Goal: Task Accomplishment & Management: Use online tool/utility

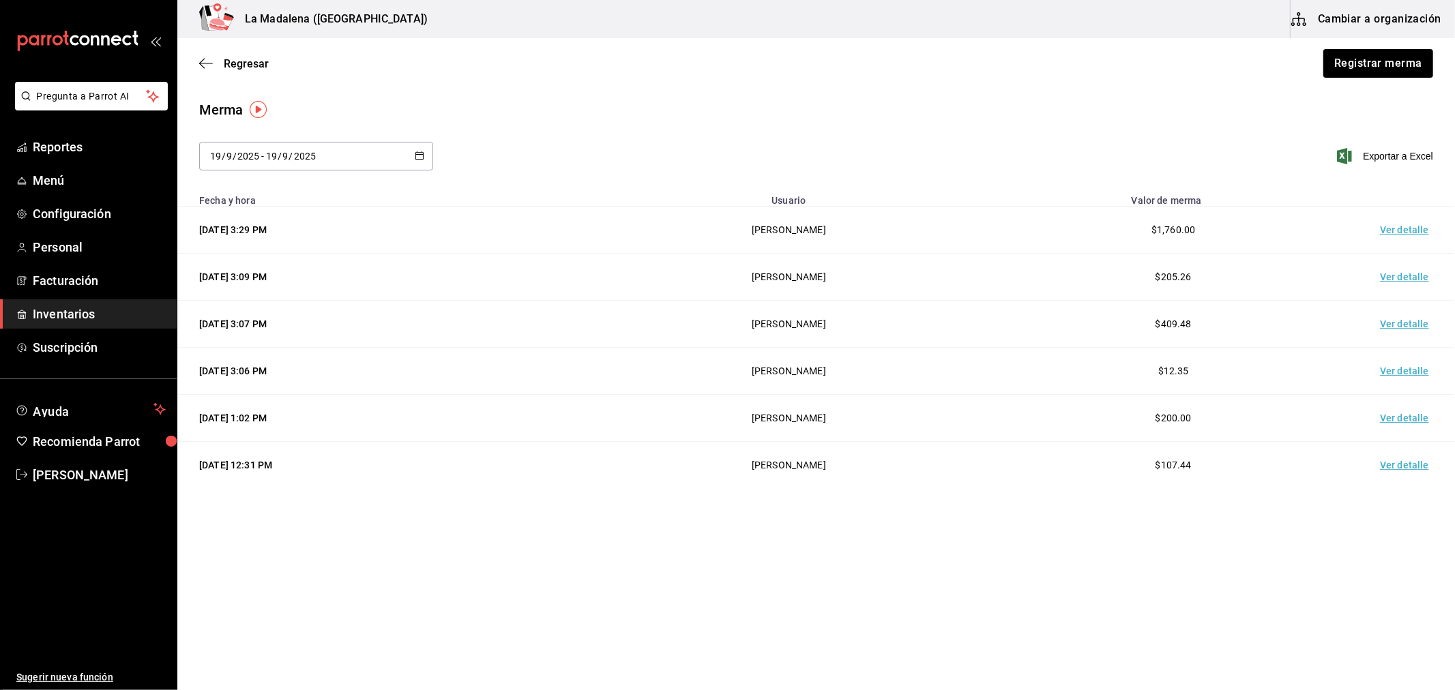
drag, startPoint x: 78, startPoint y: 319, endPoint x: 65, endPoint y: 314, distance: 13.6
click at [77, 318] on span "Inventarios" at bounding box center [99, 314] width 133 height 18
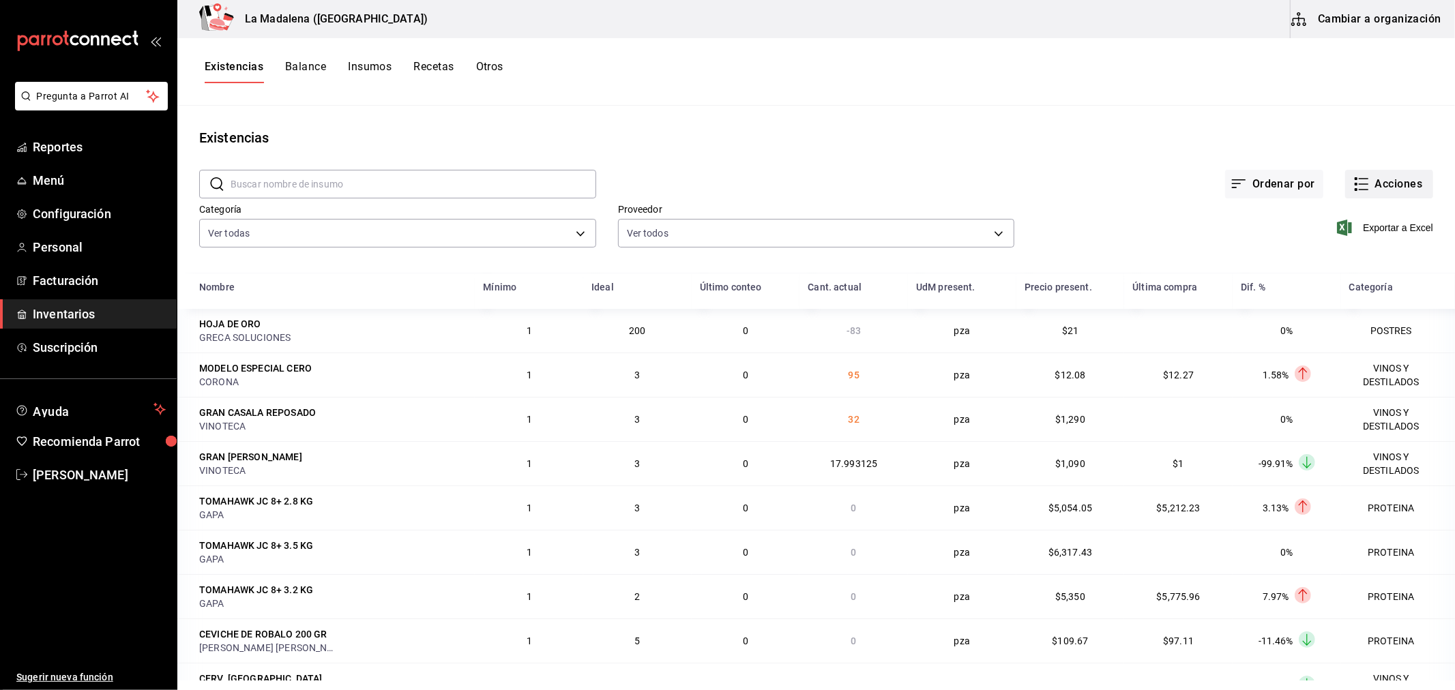
click at [1378, 190] on button "Acciones" at bounding box center [1389, 184] width 88 height 29
click at [1068, 119] on div at bounding box center [727, 345] width 1455 height 690
click at [503, 69] on button "Otros" at bounding box center [489, 71] width 27 height 23
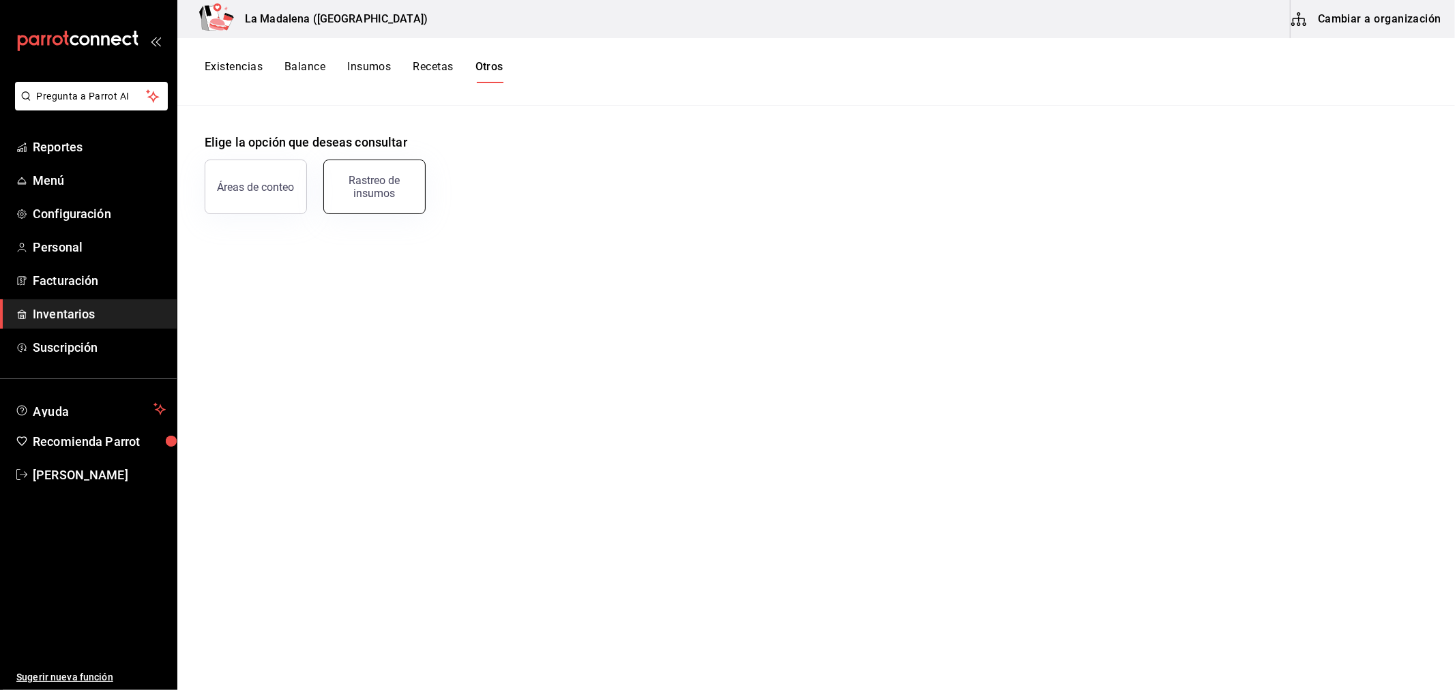
click at [380, 192] on div "Rastreo de insumos" at bounding box center [374, 187] width 85 height 26
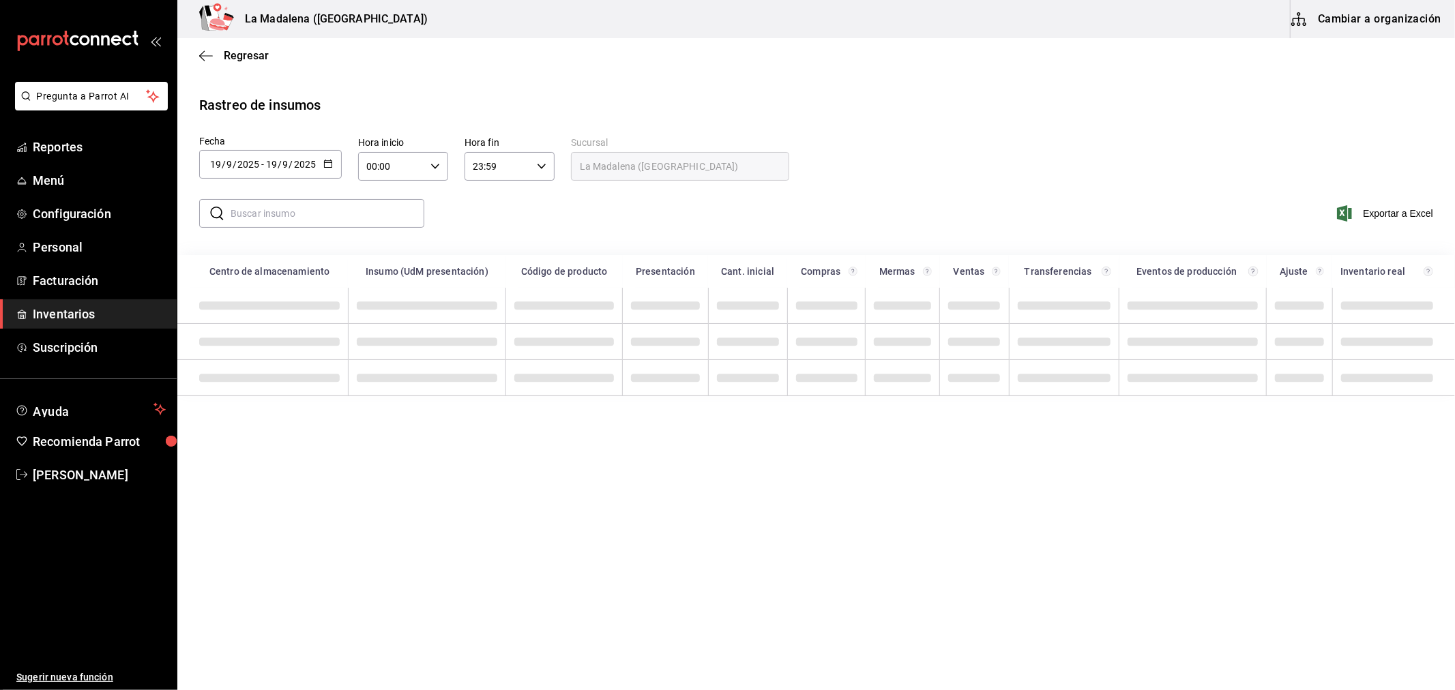
click at [282, 222] on input "text" at bounding box center [328, 213] width 194 height 27
click at [282, 170] on input "9" at bounding box center [285, 164] width 7 height 11
click at [325, 165] on icon "button" at bounding box center [328, 164] width 10 height 10
click at [257, 430] on li "Rango de fechas" at bounding box center [263, 422] width 129 height 31
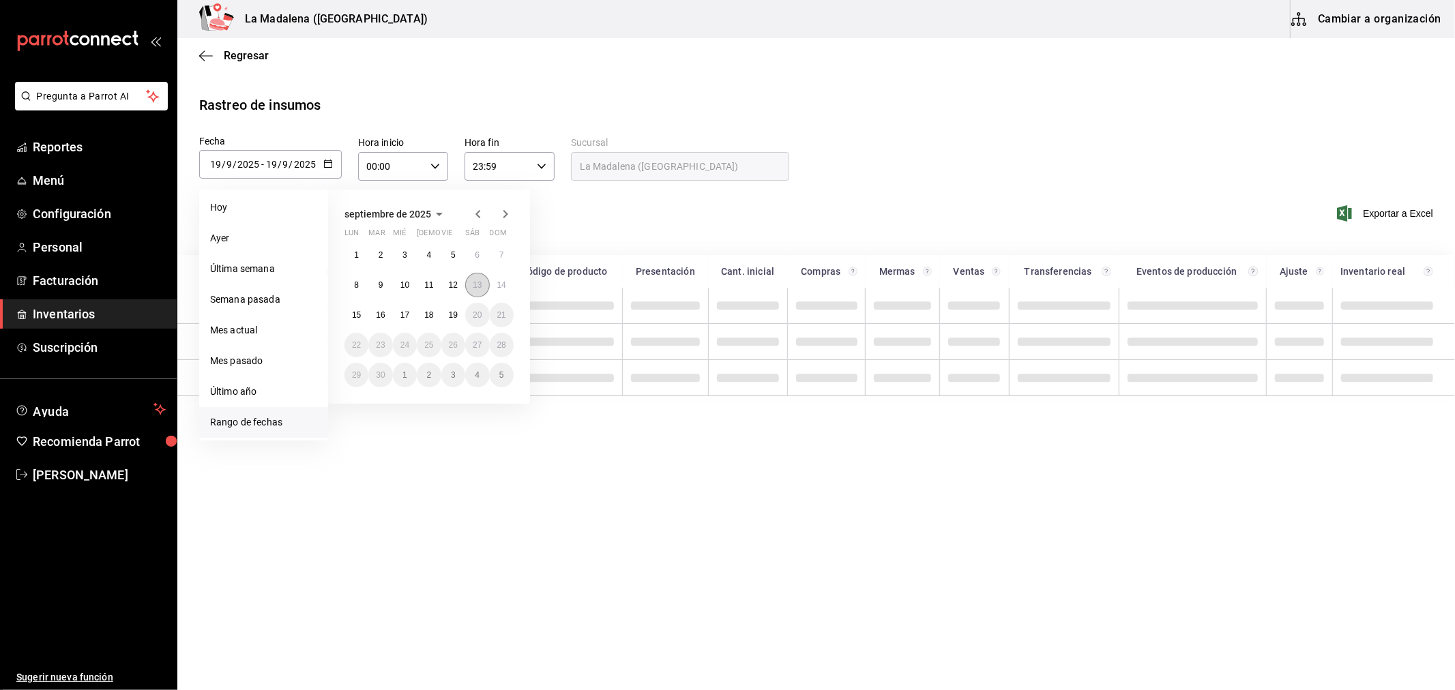
click at [480, 284] on abbr "13" at bounding box center [477, 285] width 9 height 10
click at [457, 317] on abbr "19" at bounding box center [453, 315] width 9 height 10
type input "2025-09-13"
type input "13"
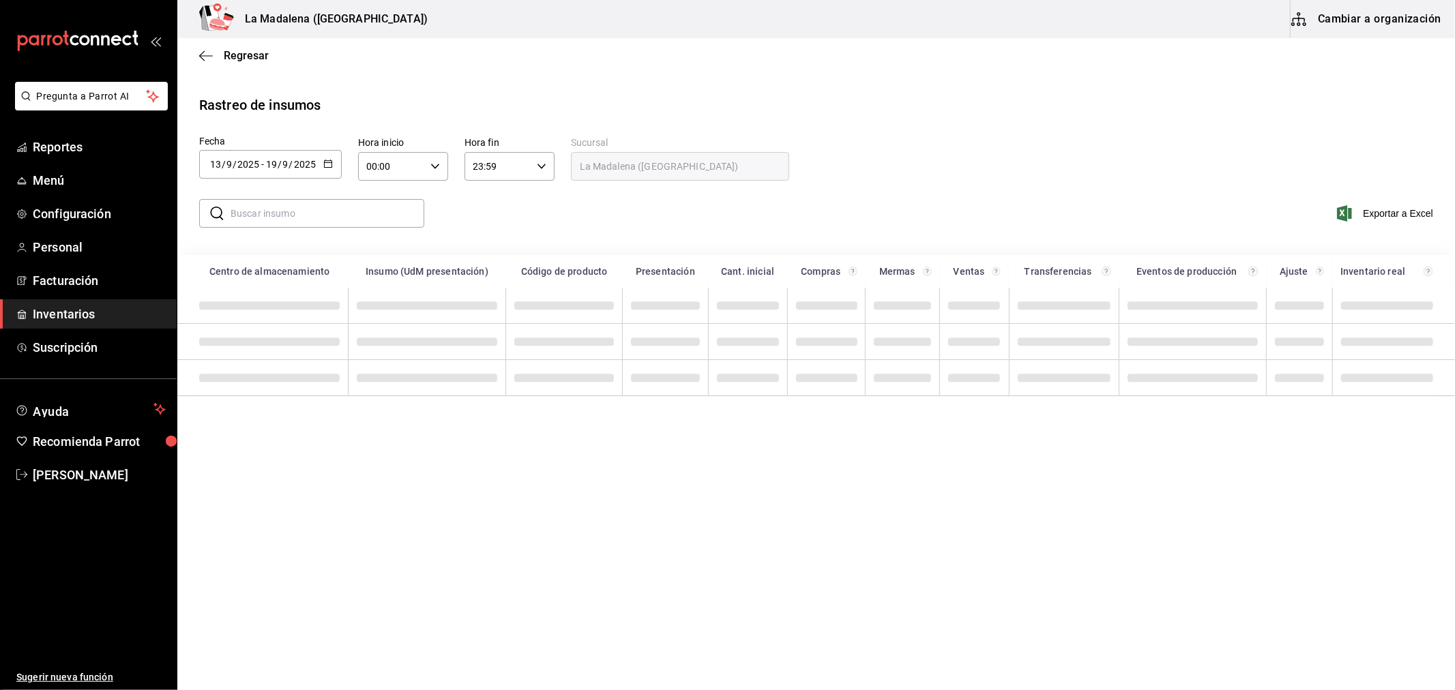
drag, startPoint x: 341, startPoint y: 226, endPoint x: 323, endPoint y: 221, distance: 18.4
click at [339, 226] on input "text" at bounding box center [328, 213] width 194 height 27
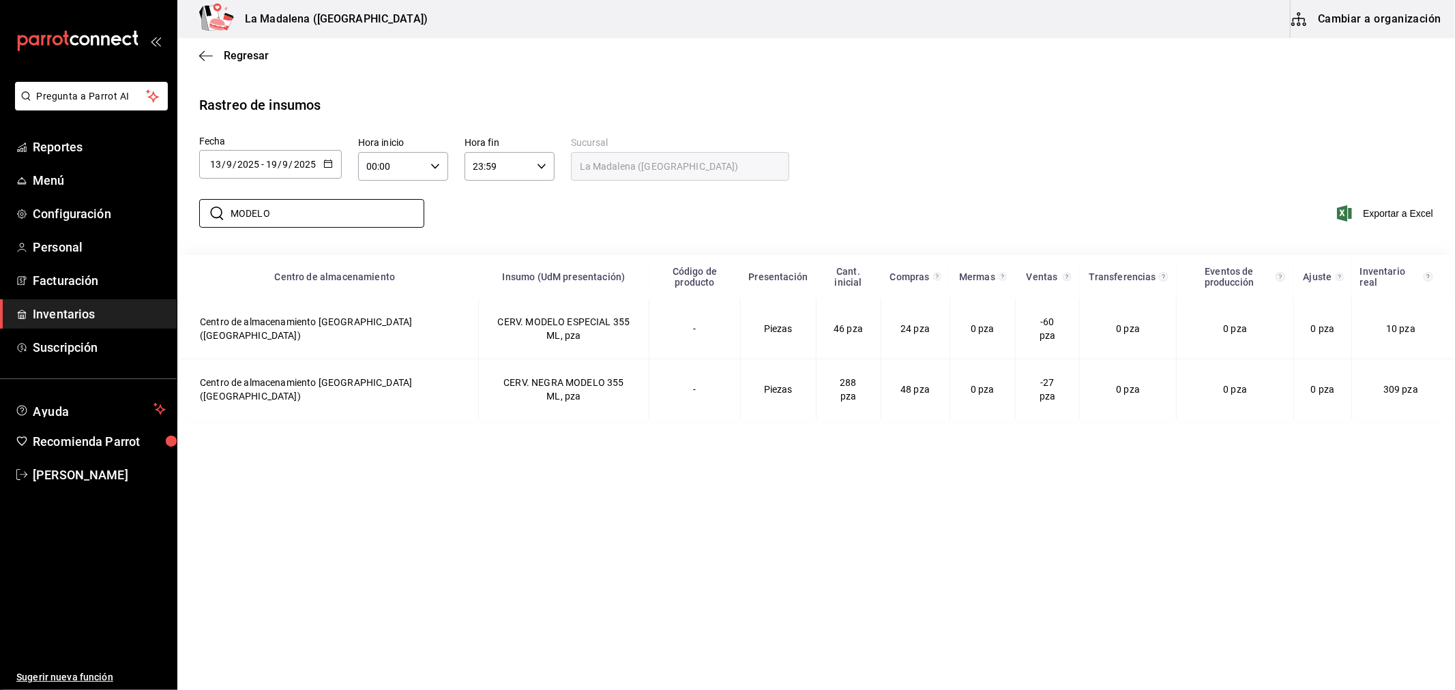
type input "MODELO"
click at [506, 605] on main "Regresar Rastreo de insumos Fecha 2025-09-13 13 / 9 / 2025 - 2025-09-19 19 / 9 …" at bounding box center [816, 362] width 1278 height 649
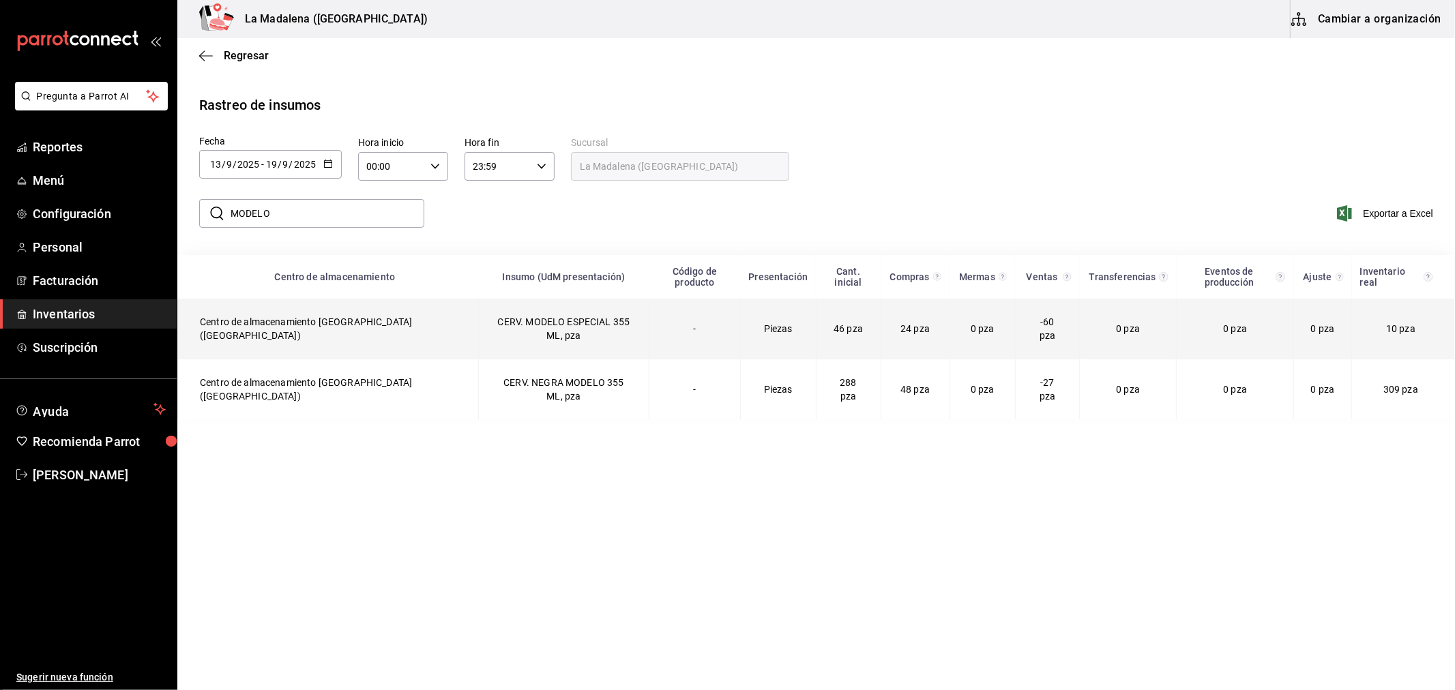
click at [556, 316] on td "CERV. MODELO ESPECIAL 355 ML, pza" at bounding box center [563, 329] width 171 height 61
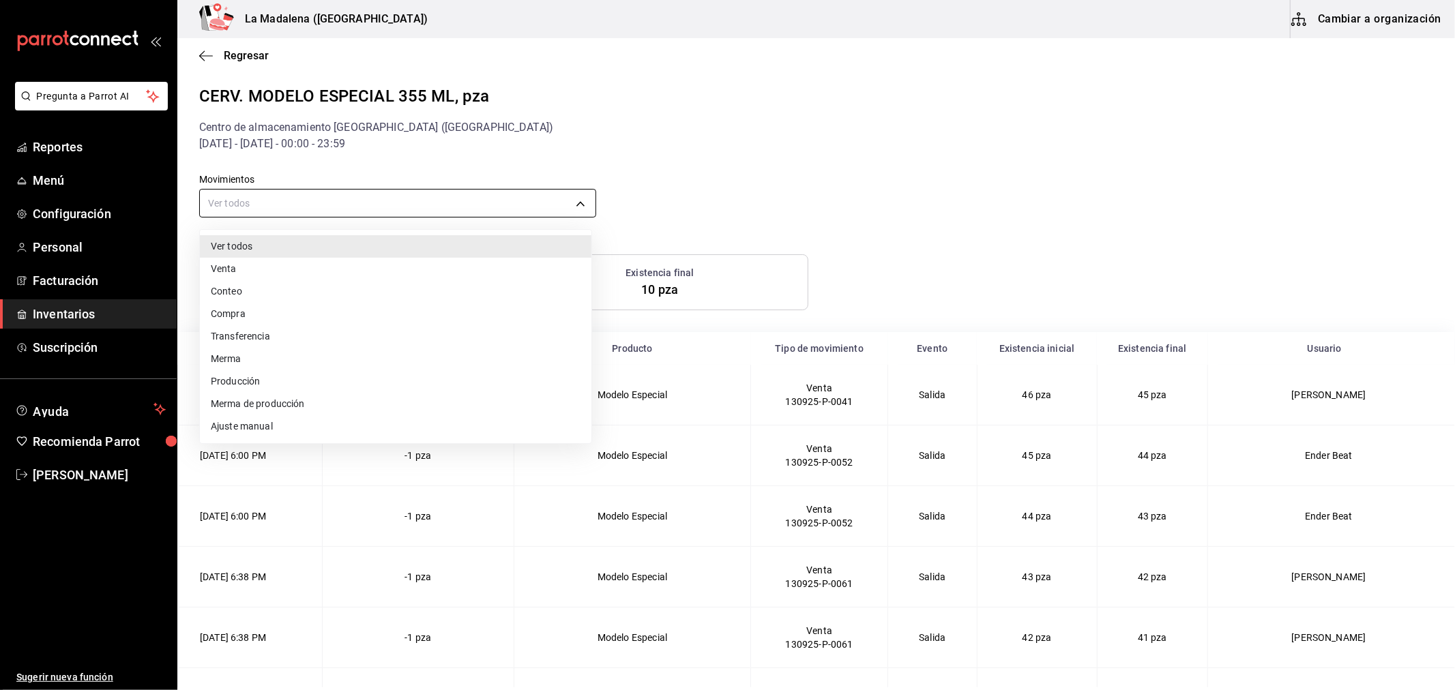
click at [353, 211] on body "Pregunta a Parrot AI Reportes Menú Configuración Personal Facturación Inventari…" at bounding box center [727, 344] width 1455 height 688
click at [274, 314] on li "Compra" at bounding box center [396, 314] width 392 height 23
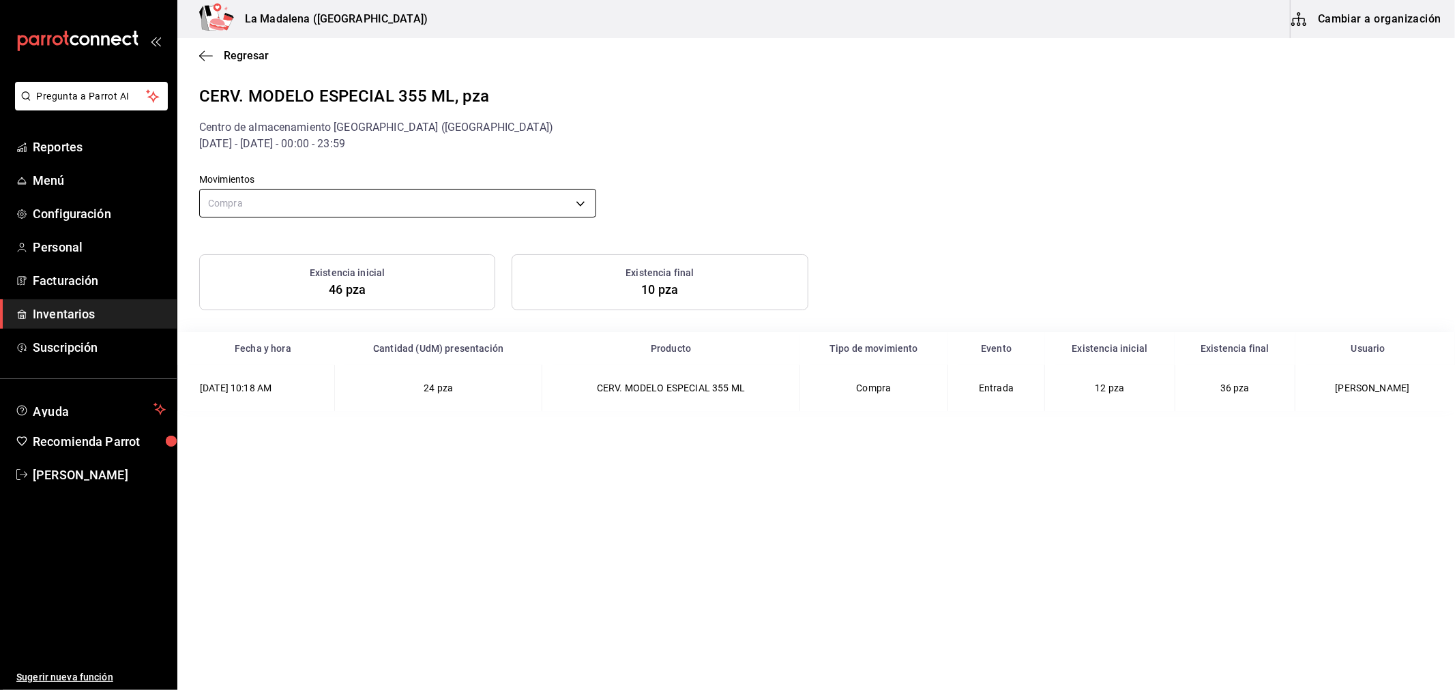
click at [257, 212] on body "Pregunta a Parrot AI Reportes Menú Configuración Personal Facturación Inventari…" at bounding box center [727, 344] width 1455 height 688
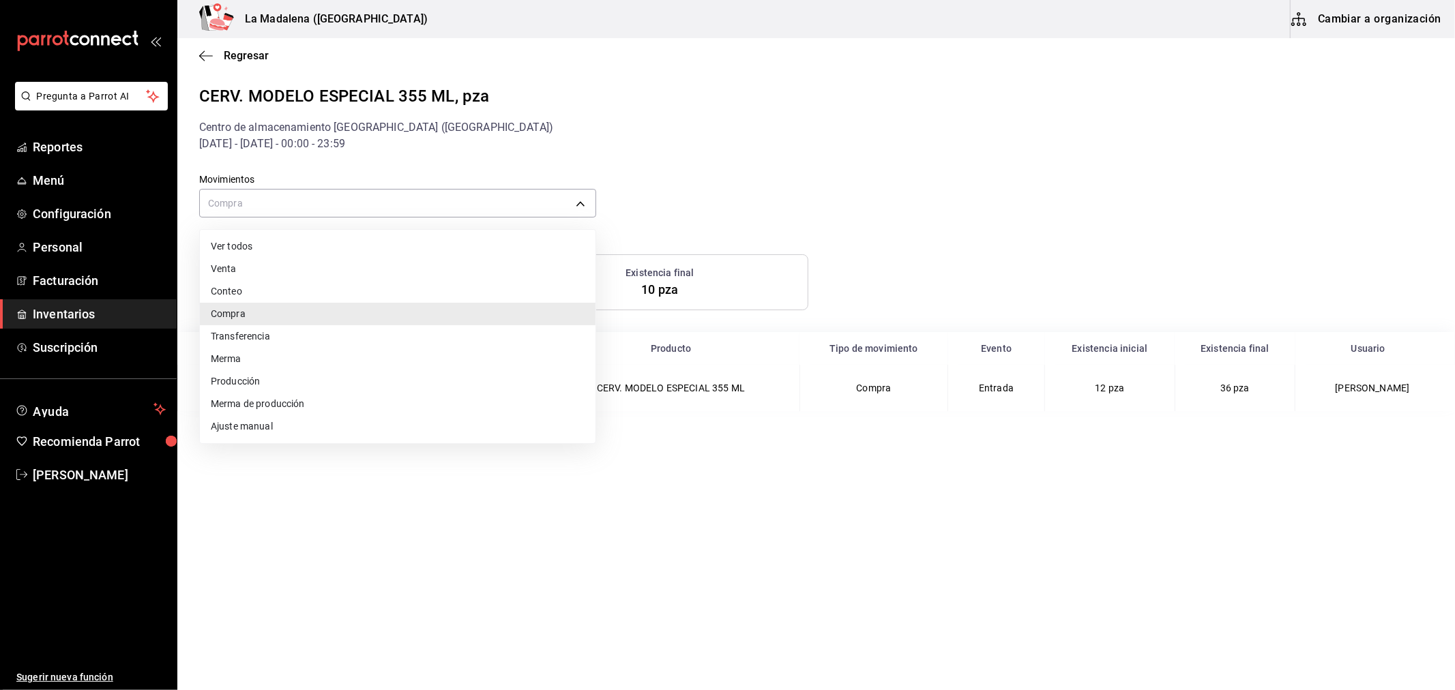
click at [233, 250] on li "Ver todos" at bounding box center [398, 246] width 396 height 23
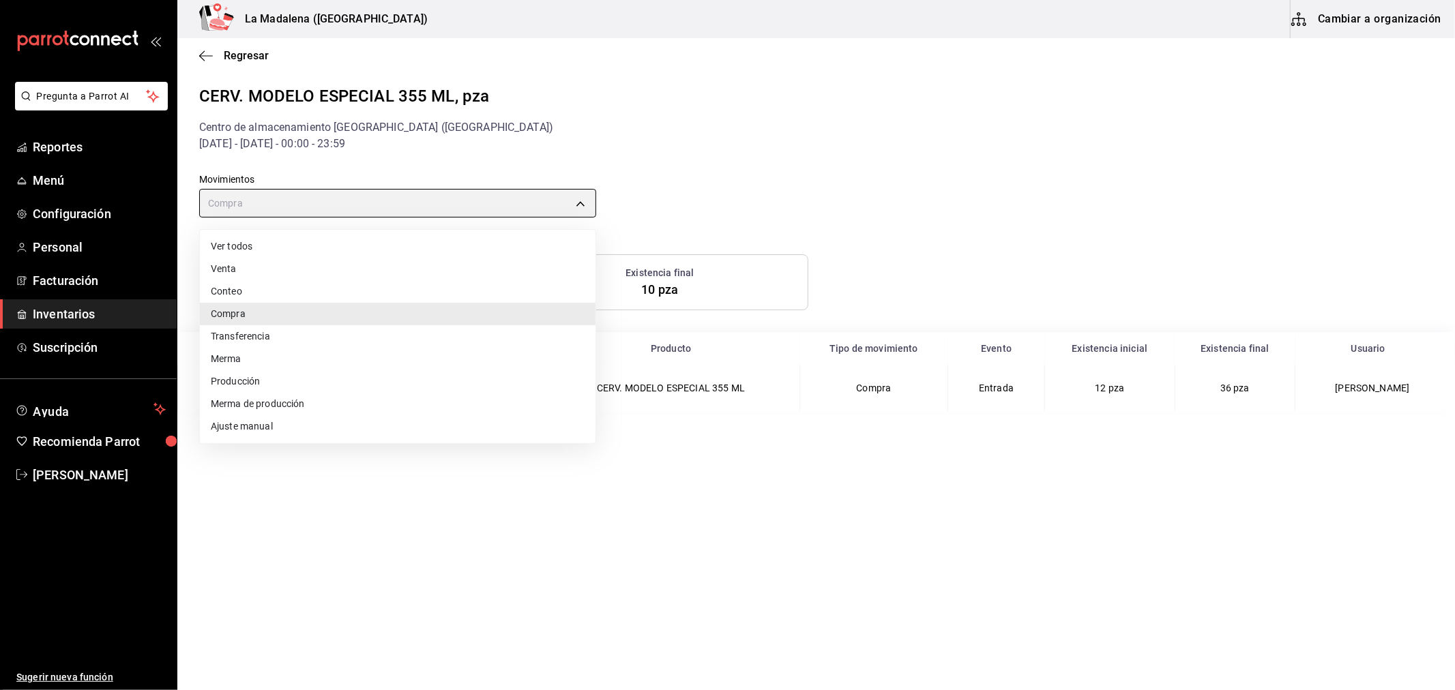
type input "default"
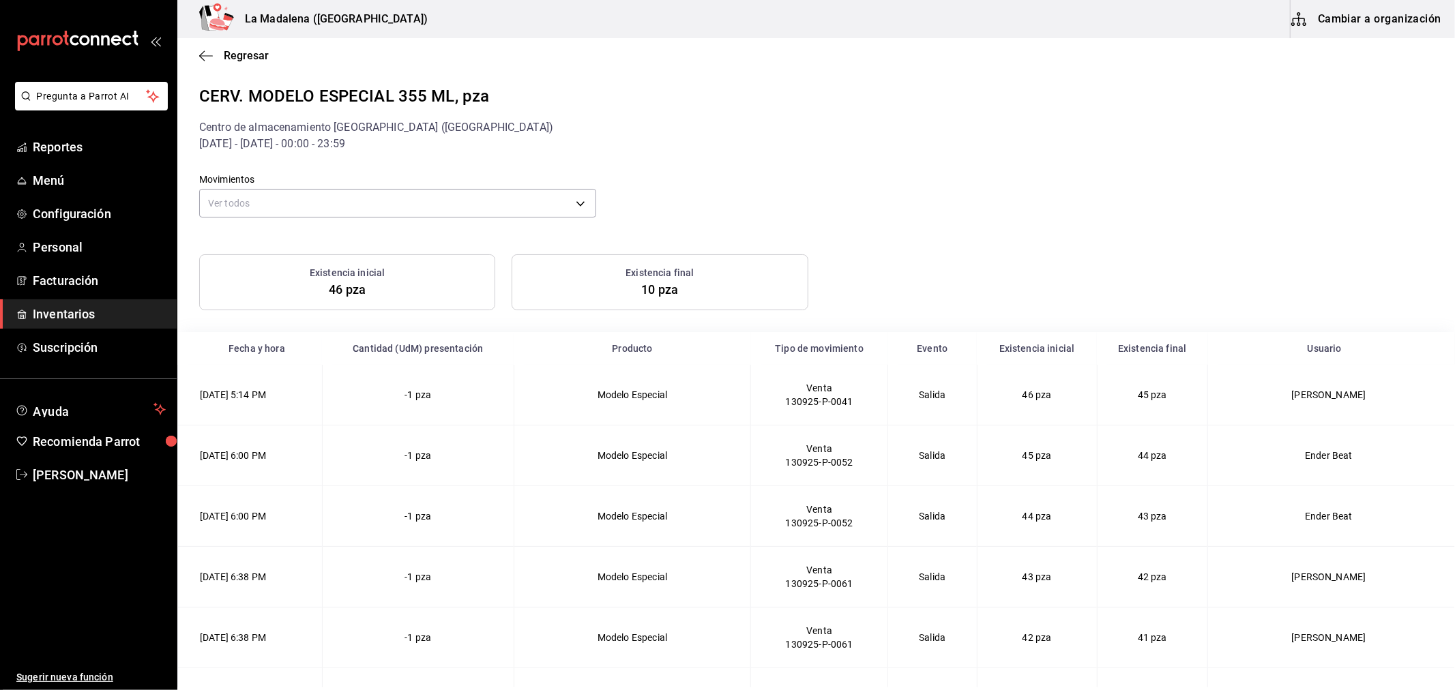
click at [194, 57] on div "Regresar" at bounding box center [816, 55] width 1278 height 35
click at [205, 57] on icon "button" at bounding box center [206, 56] width 14 height 12
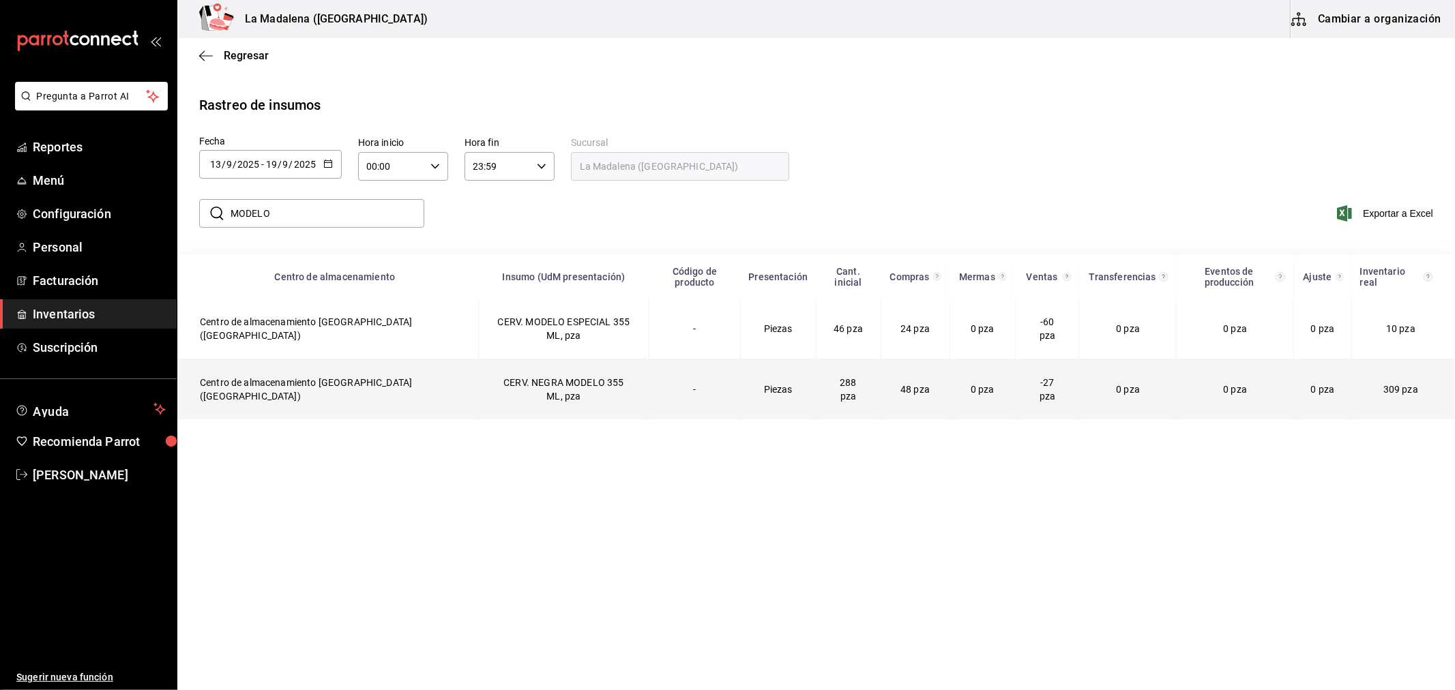
click at [571, 392] on td "CERV. NEGRA MODELO 355 ML, pza" at bounding box center [563, 389] width 171 height 61
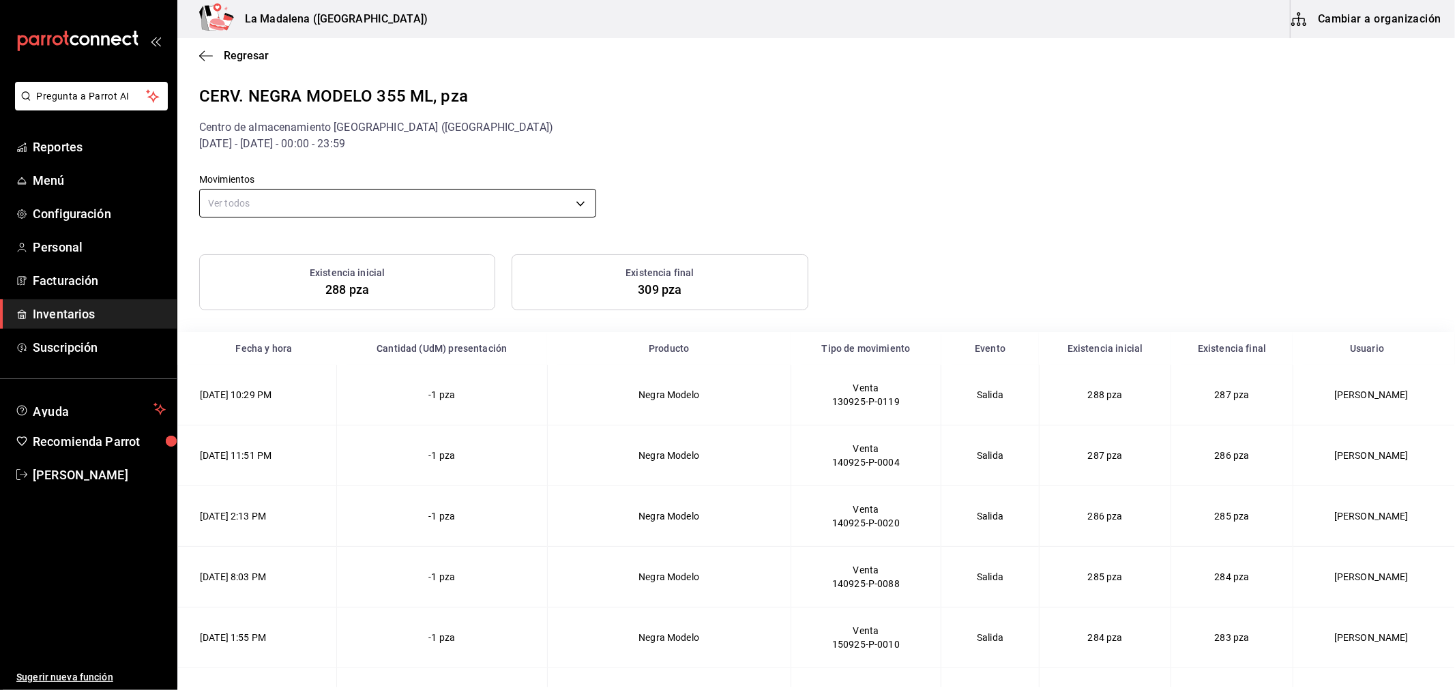
click at [398, 206] on body "Pregunta a Parrot AI Reportes Menú Configuración Personal Facturación Inventari…" at bounding box center [727, 344] width 1455 height 688
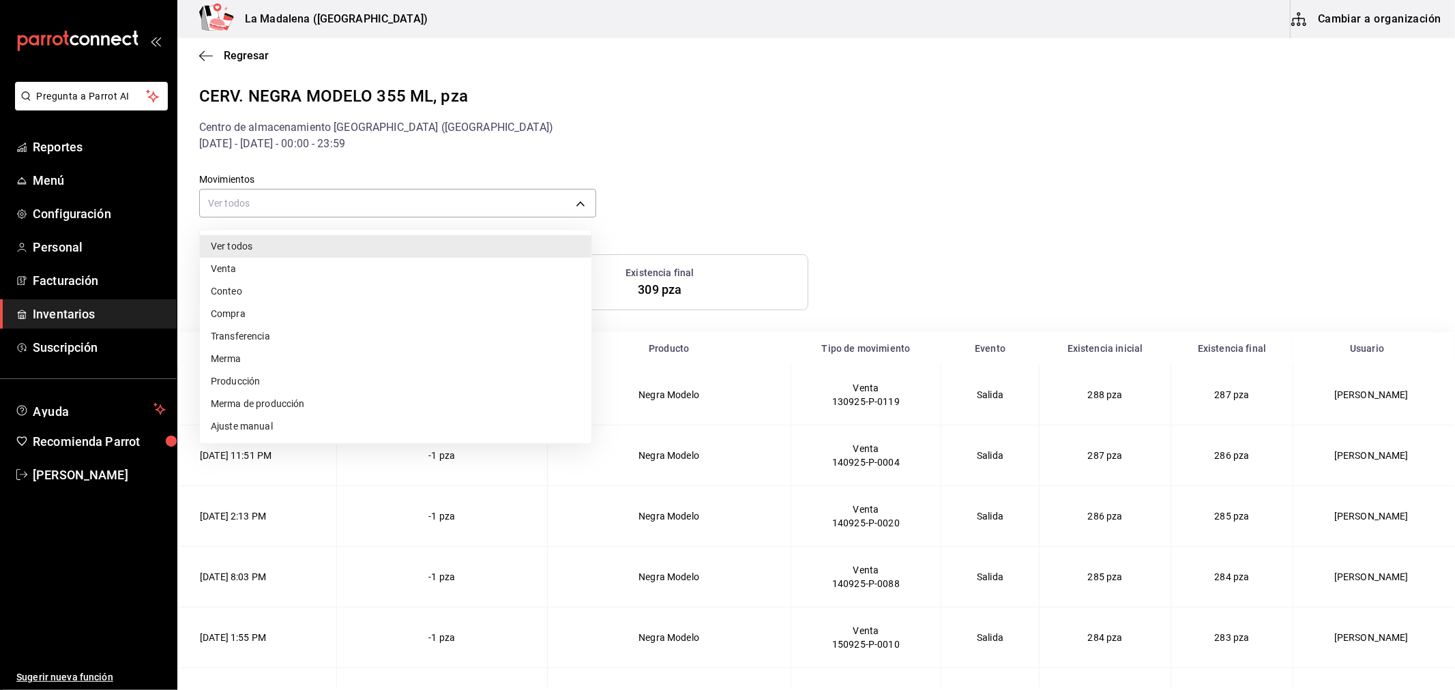
click at [241, 314] on li "Compra" at bounding box center [396, 314] width 392 height 23
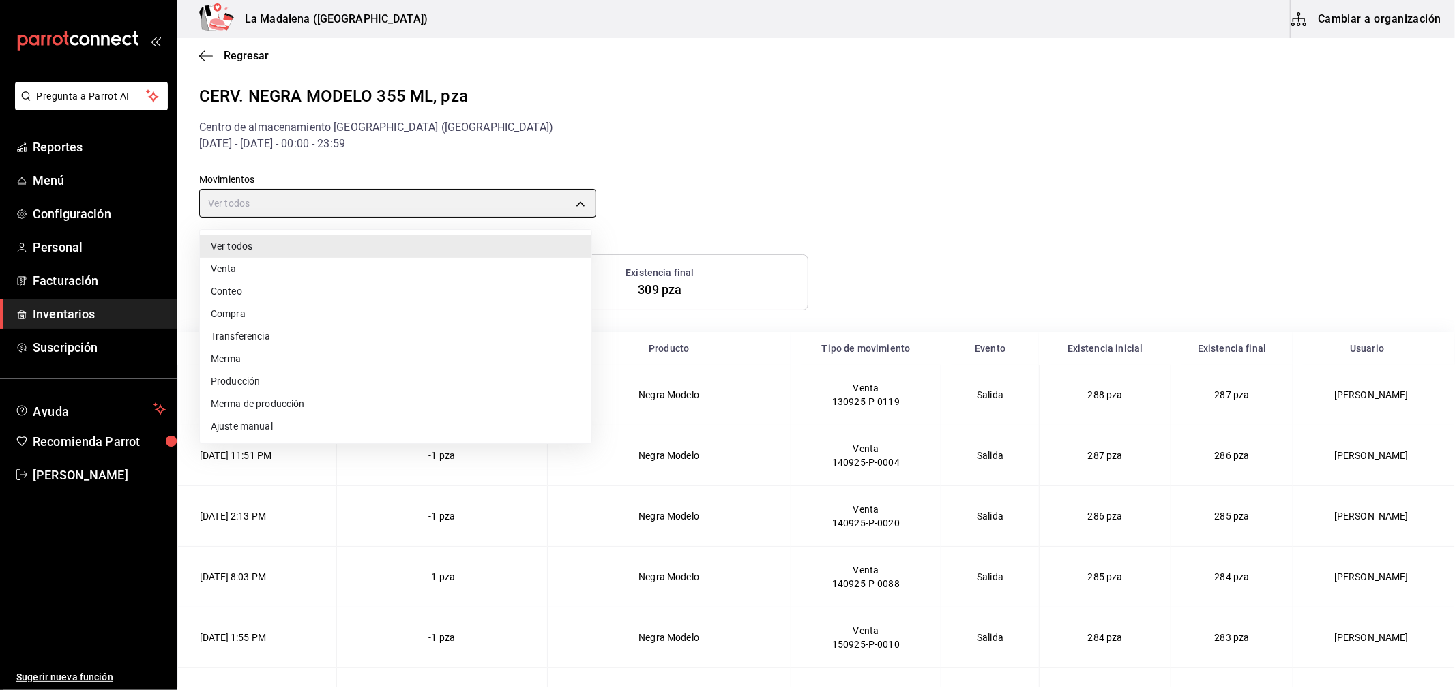
type input "PURCHASE"
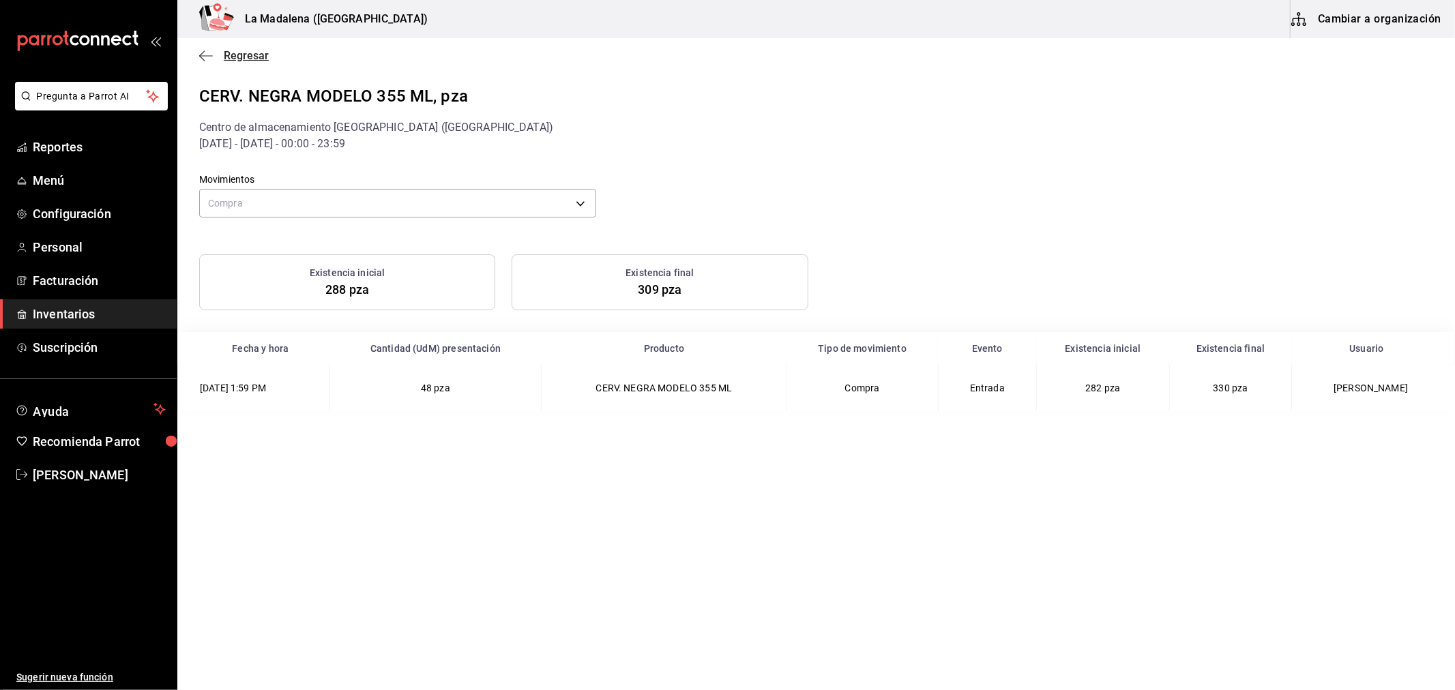
click at [224, 51] on span "Regresar" at bounding box center [246, 55] width 45 height 13
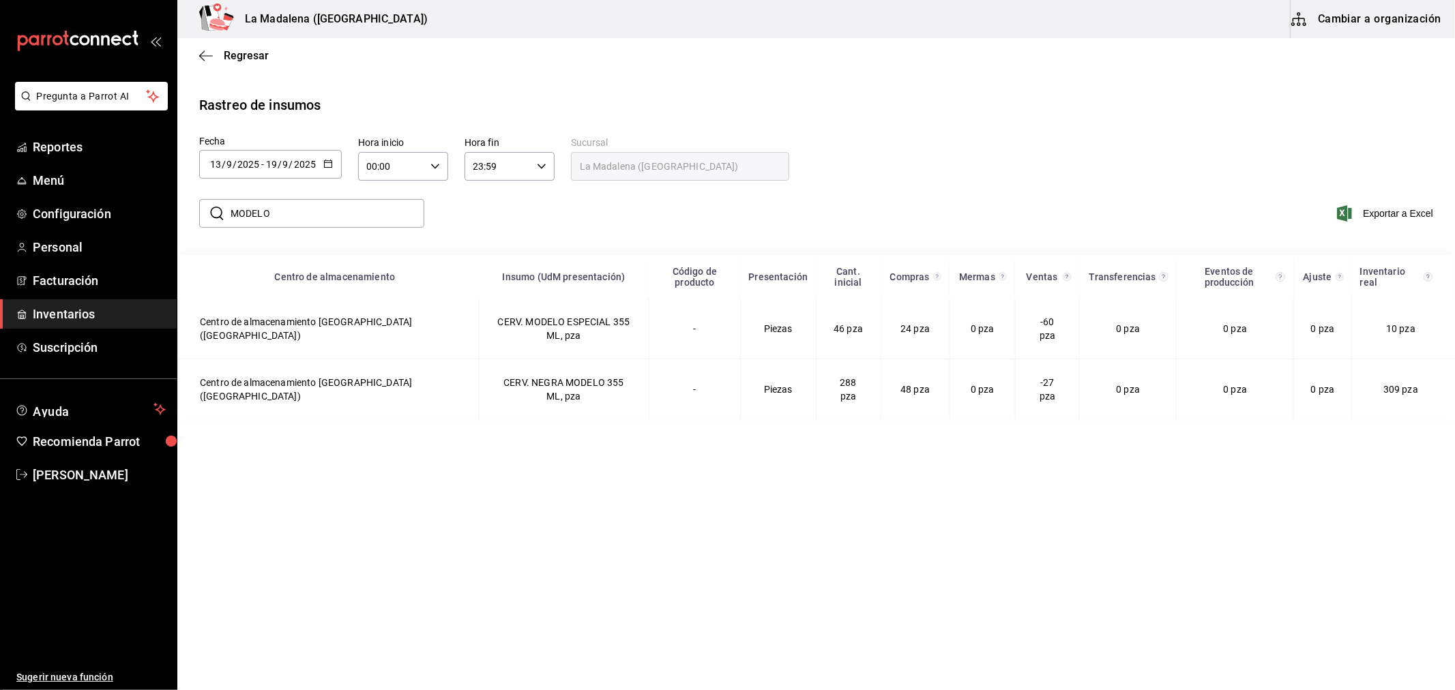
click at [319, 168] on div "2025-09-13 13 / 9 / 2025 - 2025-09-19 19 / 9 / 2025" at bounding box center [270, 164] width 143 height 29
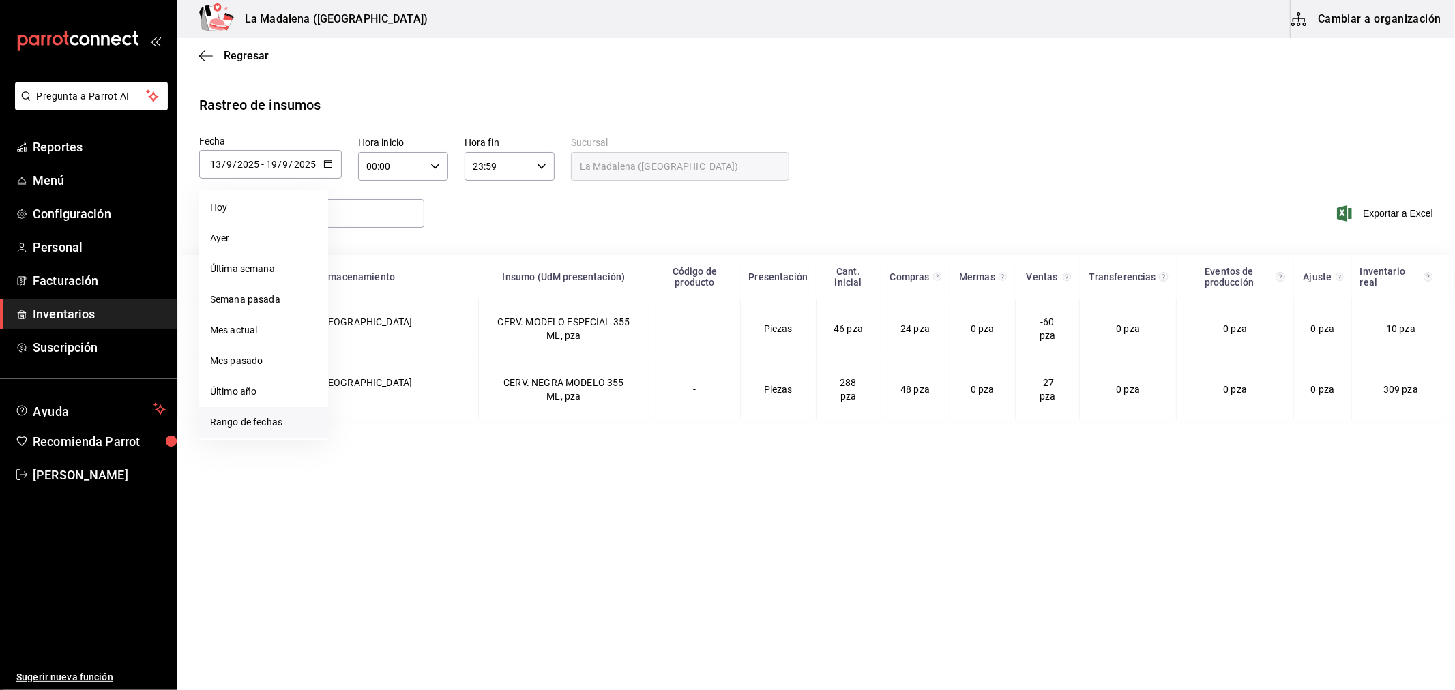
click at [255, 421] on li "Rango de fechas" at bounding box center [263, 422] width 129 height 31
click at [355, 251] on abbr "1" at bounding box center [356, 255] width 5 height 10
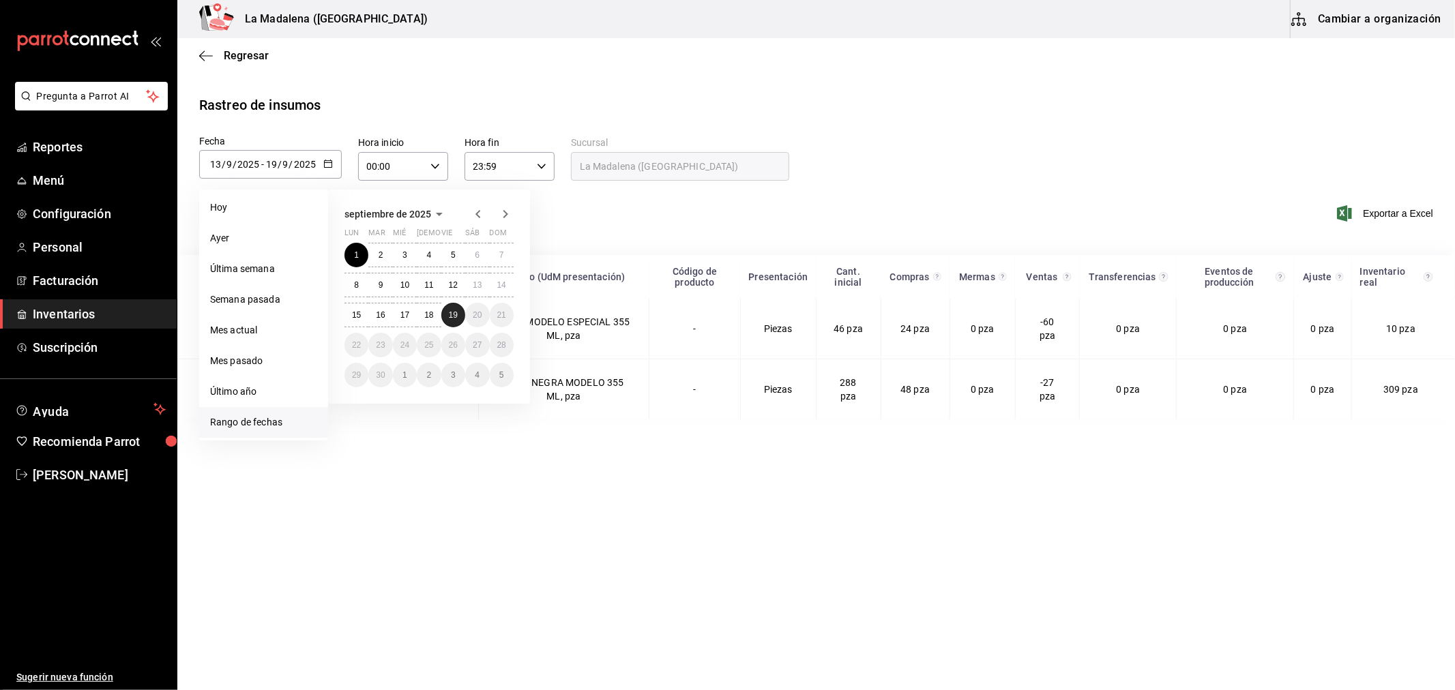
click at [457, 321] on button "19" at bounding box center [453, 315] width 24 height 25
type input "2025-09-01"
type input "1"
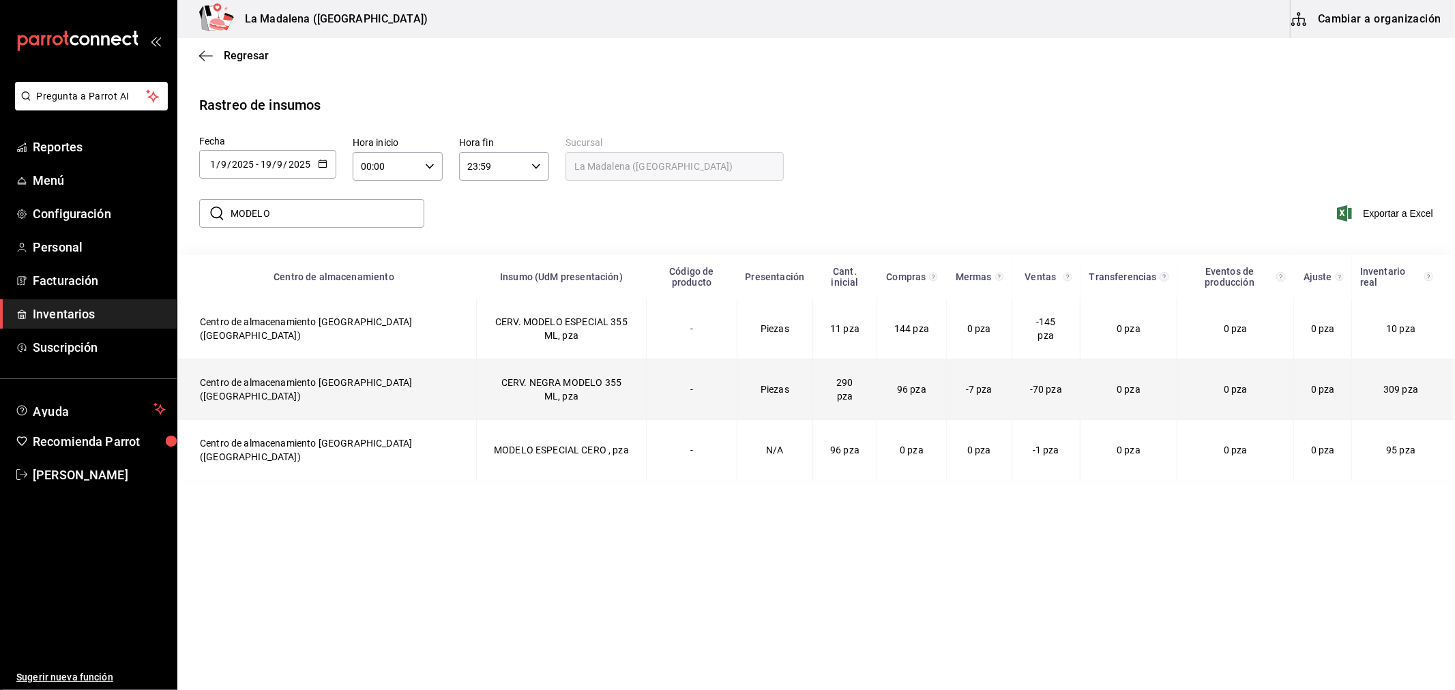
click at [519, 393] on td "CERV. NEGRA MODELO 355 ML, pza" at bounding box center [561, 389] width 170 height 61
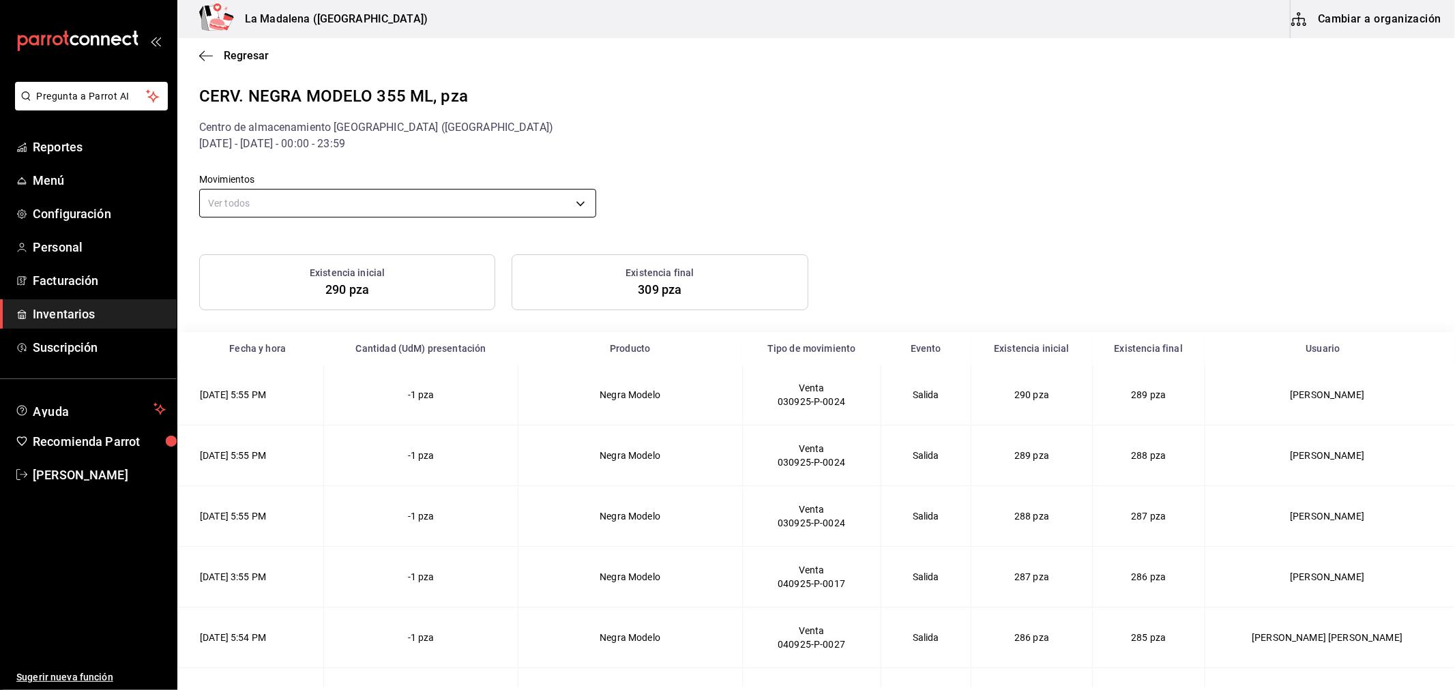
click at [441, 212] on body "Pregunta a Parrot AI Reportes Menú Configuración Personal Facturación Inventari…" at bounding box center [727, 344] width 1455 height 688
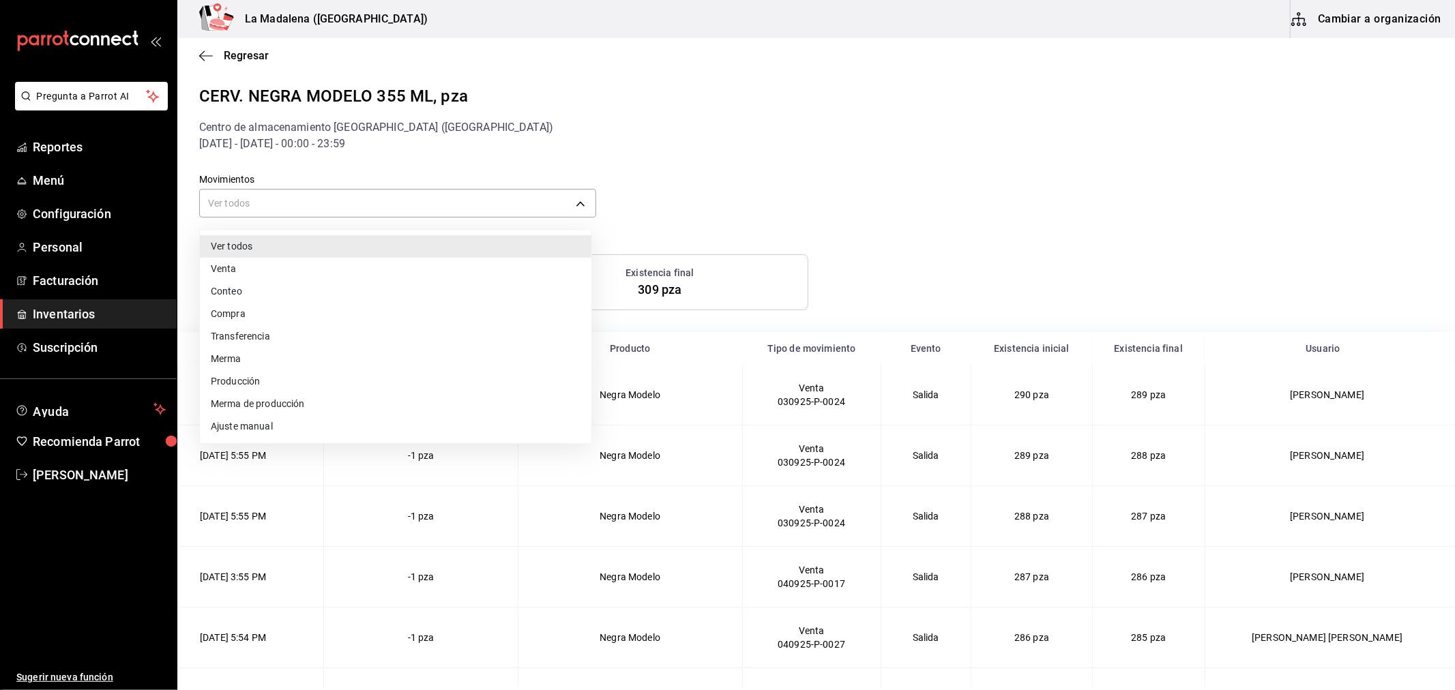
click at [230, 315] on li "Compra" at bounding box center [396, 314] width 392 height 23
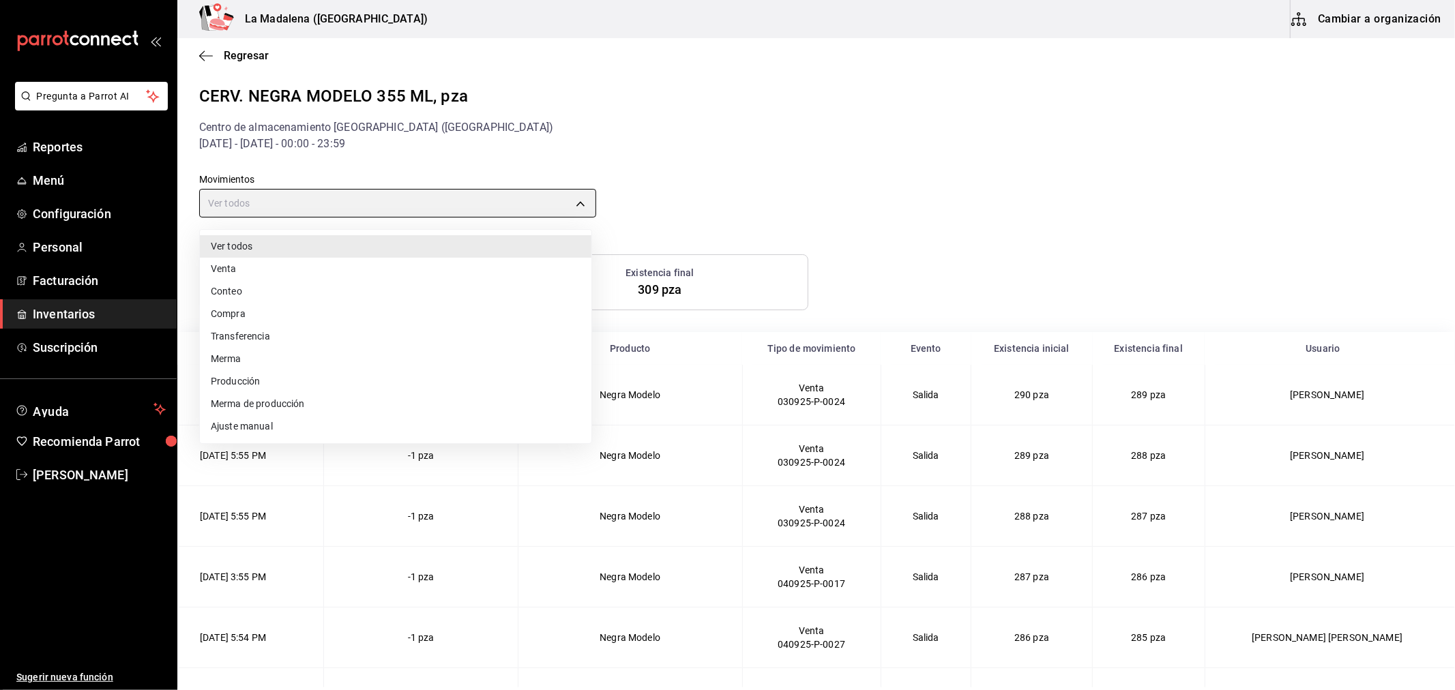
type input "PURCHASE"
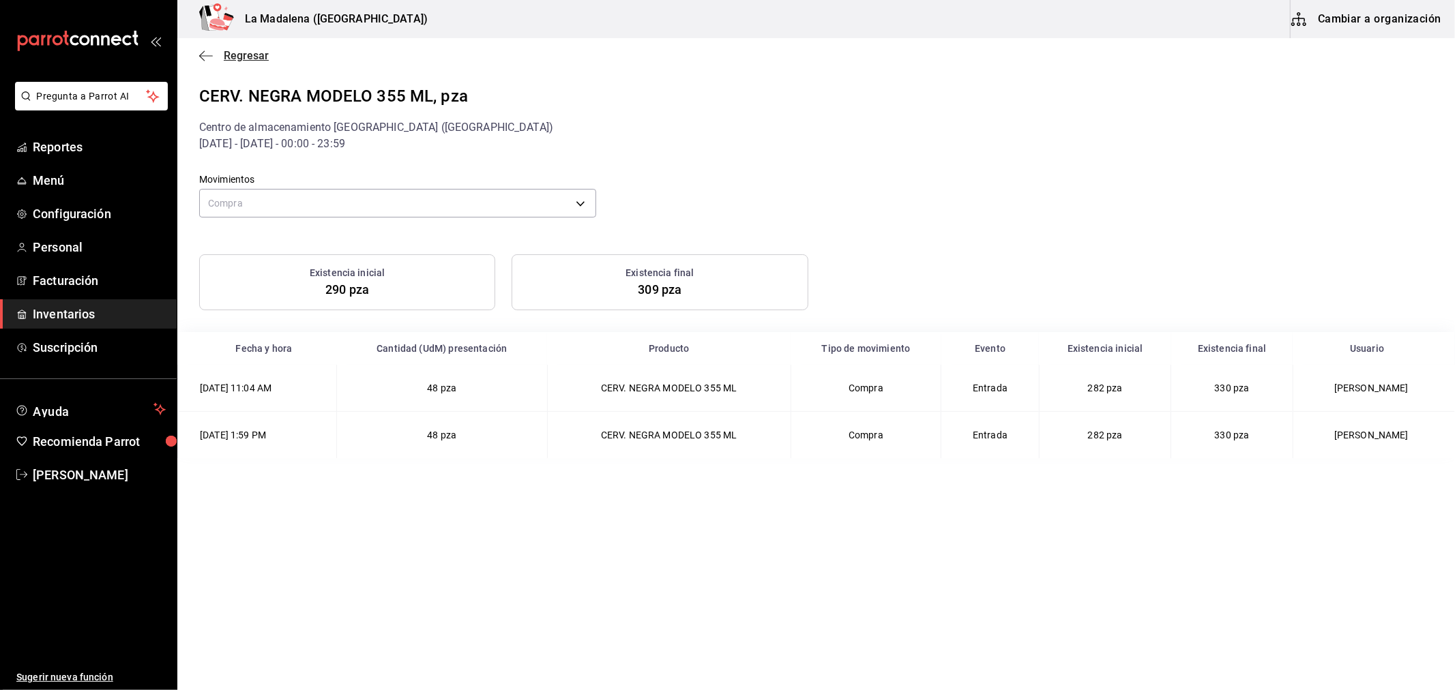
click at [215, 53] on span "Regresar" at bounding box center [234, 55] width 70 height 13
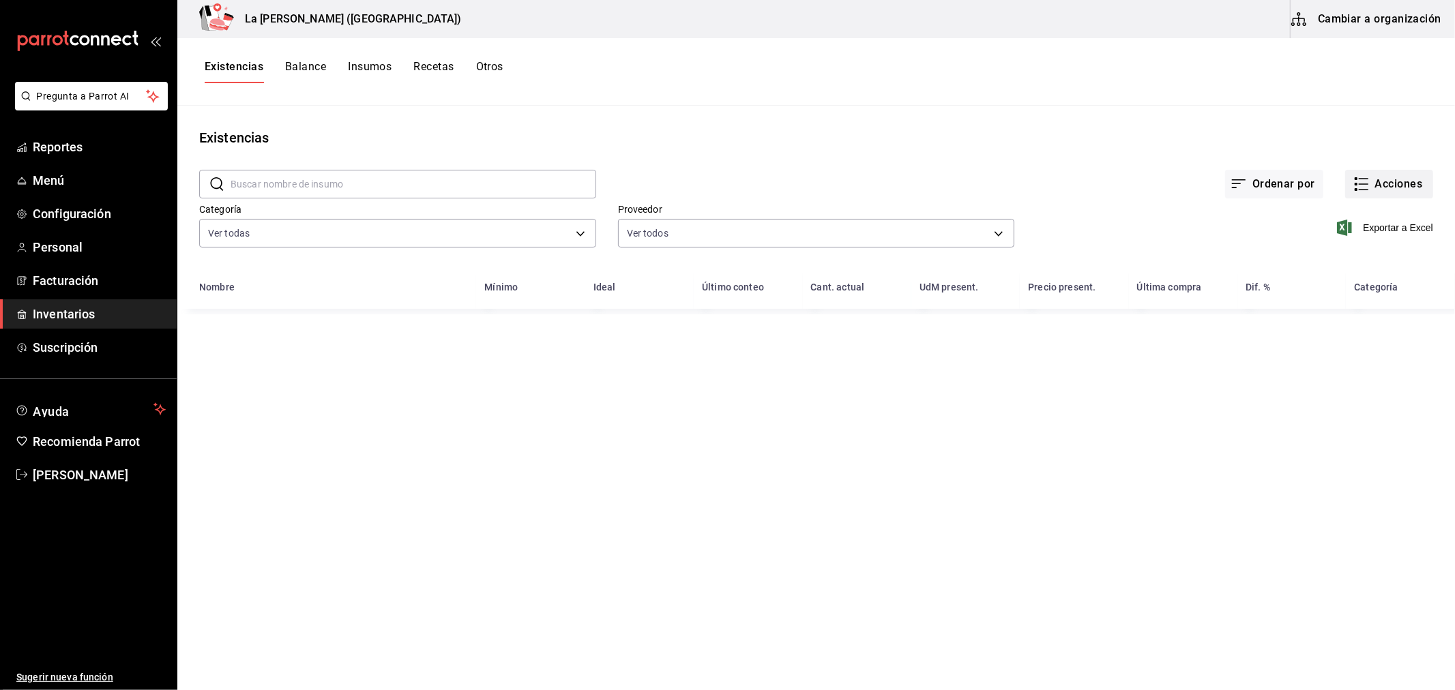
click at [1389, 192] on button "Acciones" at bounding box center [1389, 184] width 88 height 29
click at [1342, 332] on span "Merma" at bounding box center [1376, 330] width 115 height 14
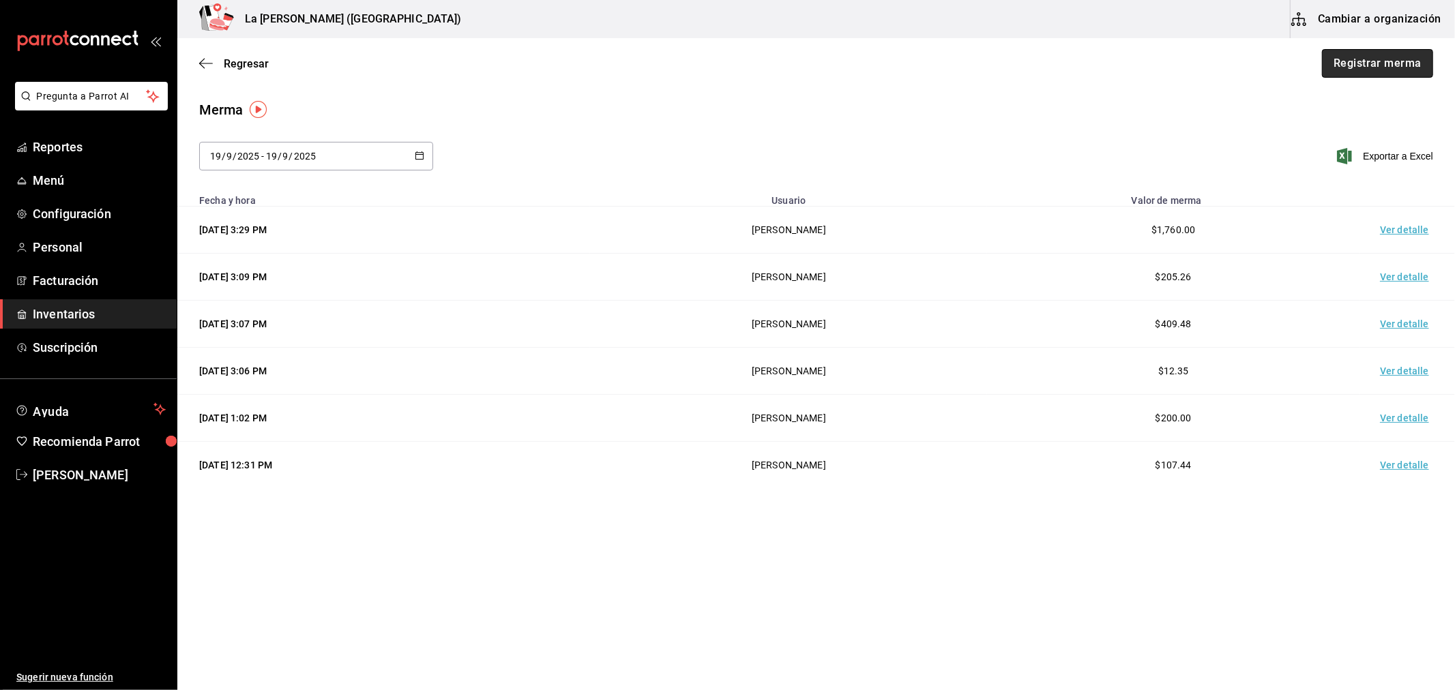
click at [1400, 65] on button "Registrar merma" at bounding box center [1377, 63] width 111 height 29
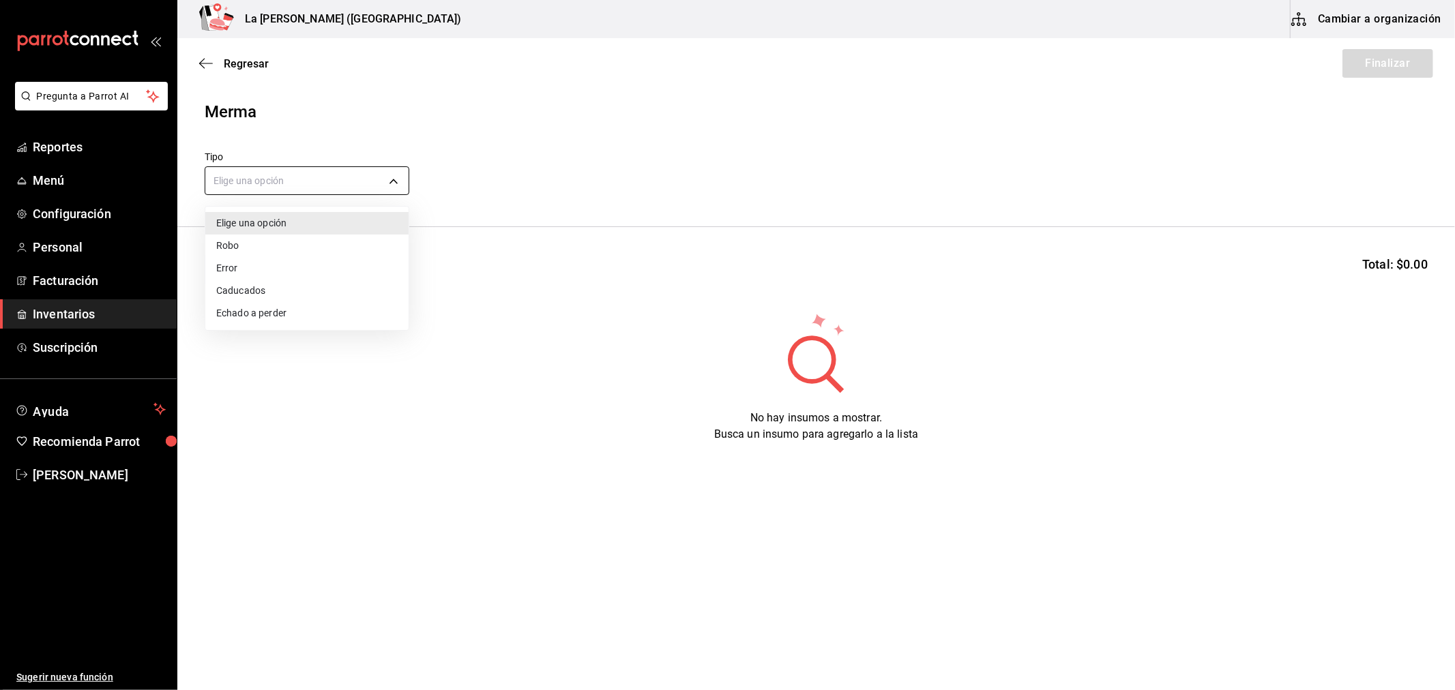
click at [276, 180] on body "Pregunta a Parrot AI Reportes Menú Configuración Personal Facturación Inventari…" at bounding box center [727, 306] width 1455 height 613
click at [237, 266] on li "Error" at bounding box center [306, 268] width 203 height 23
type input "ERROR"
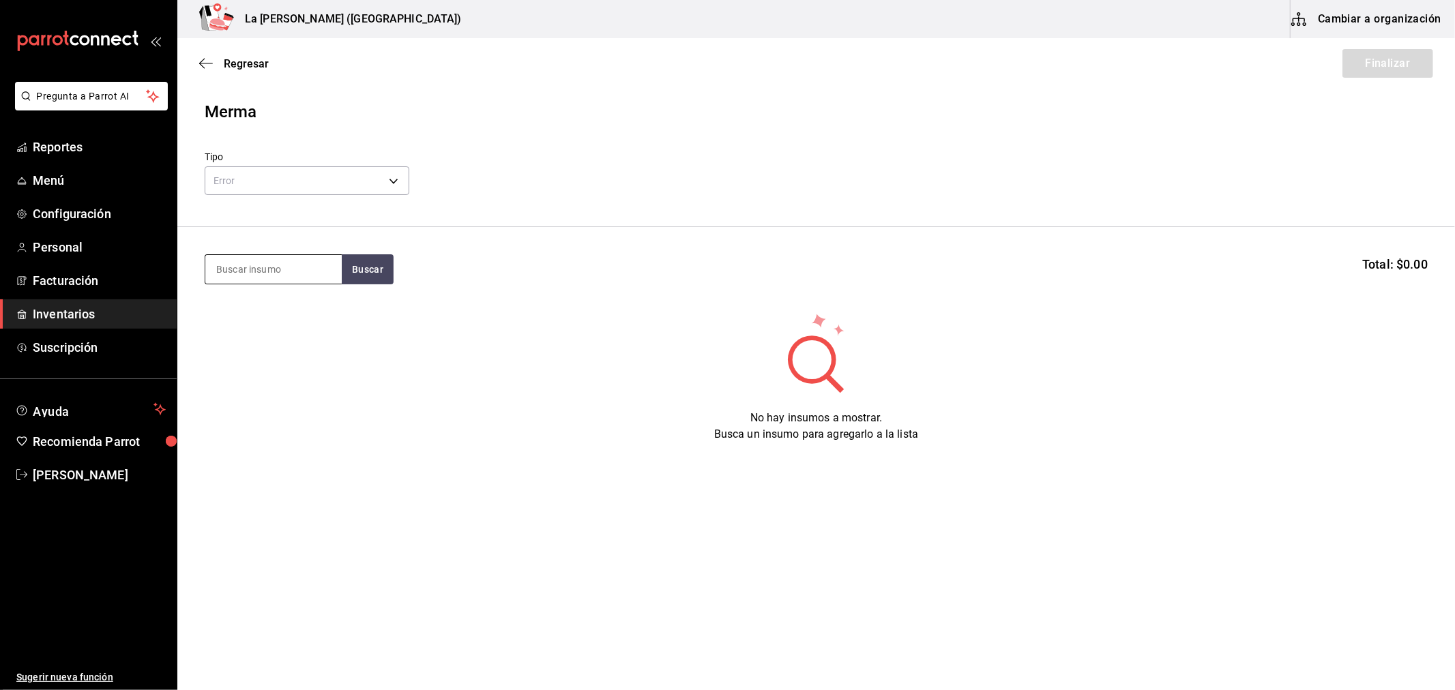
click at [258, 263] on input at bounding box center [273, 269] width 136 height 29
type input "N"
type input "CERV"
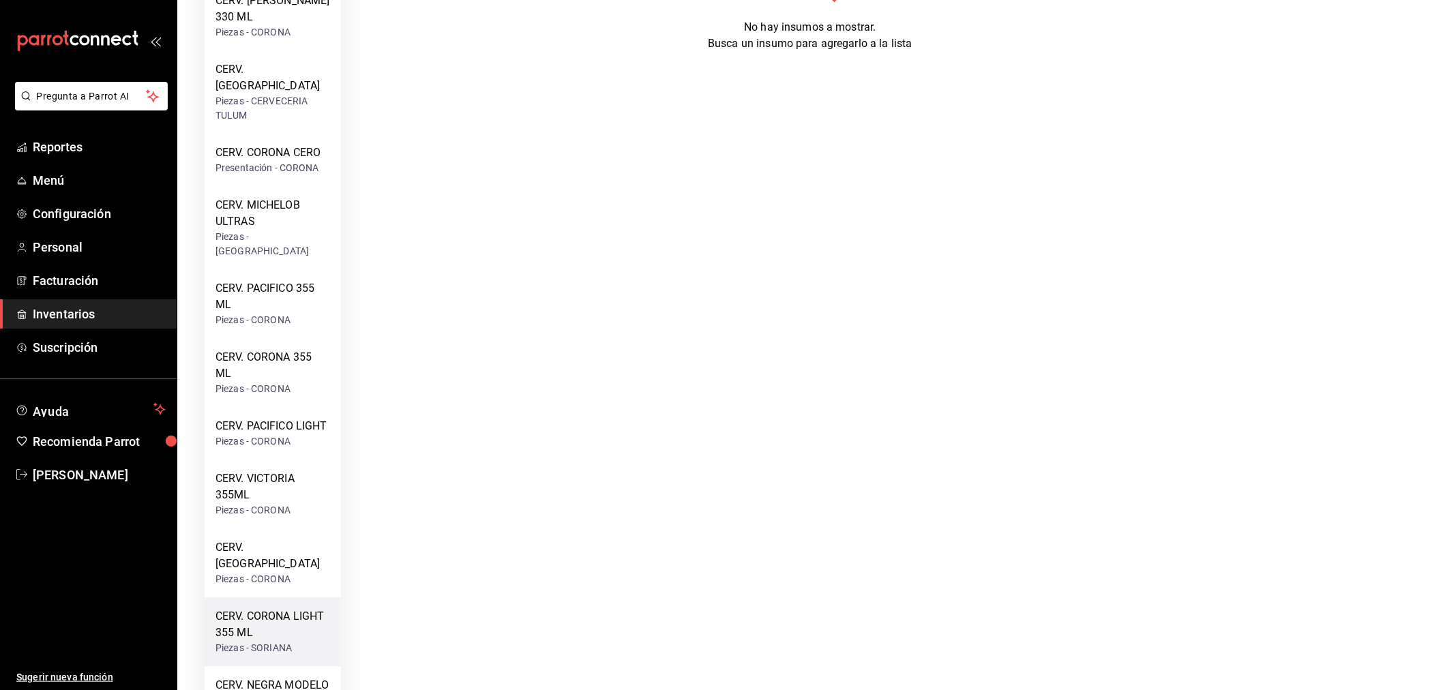
scroll to position [408, 0]
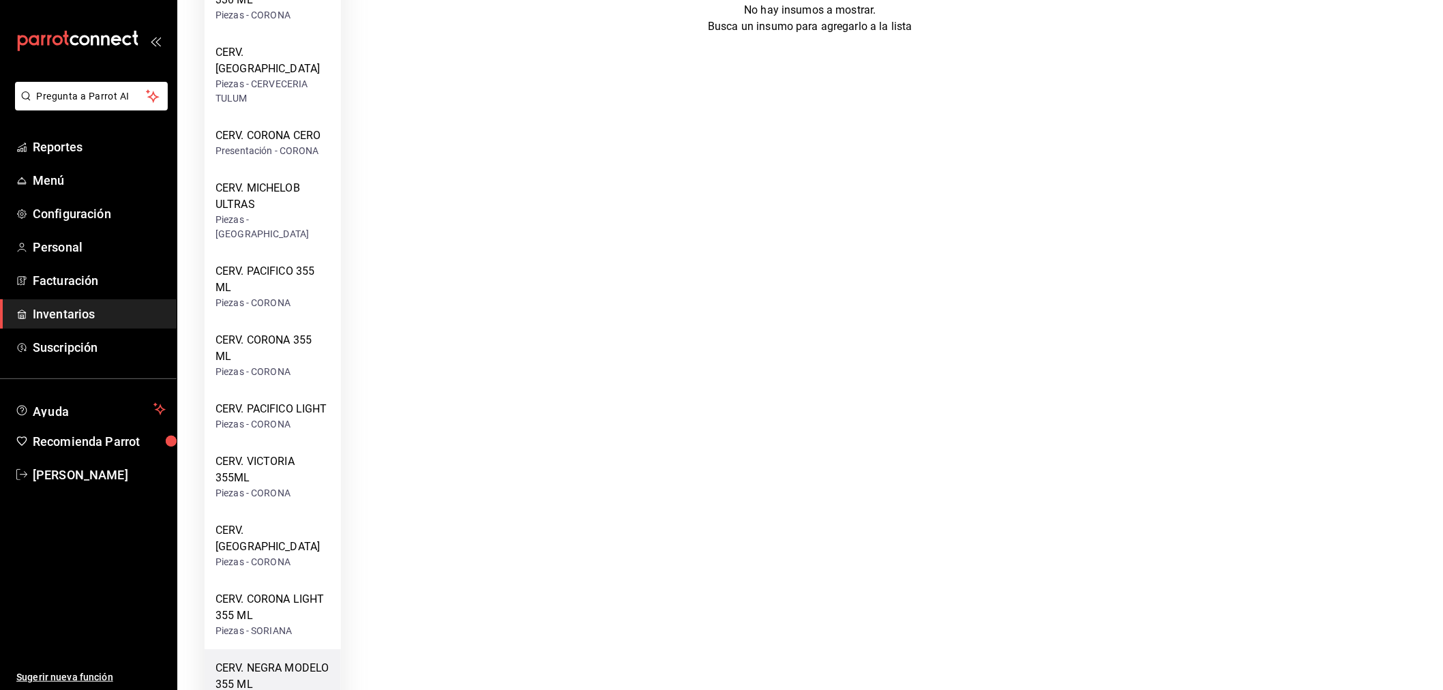
click at [284, 661] on div "CERV. NEGRA MODELO 355 ML" at bounding box center [273, 677] width 115 height 33
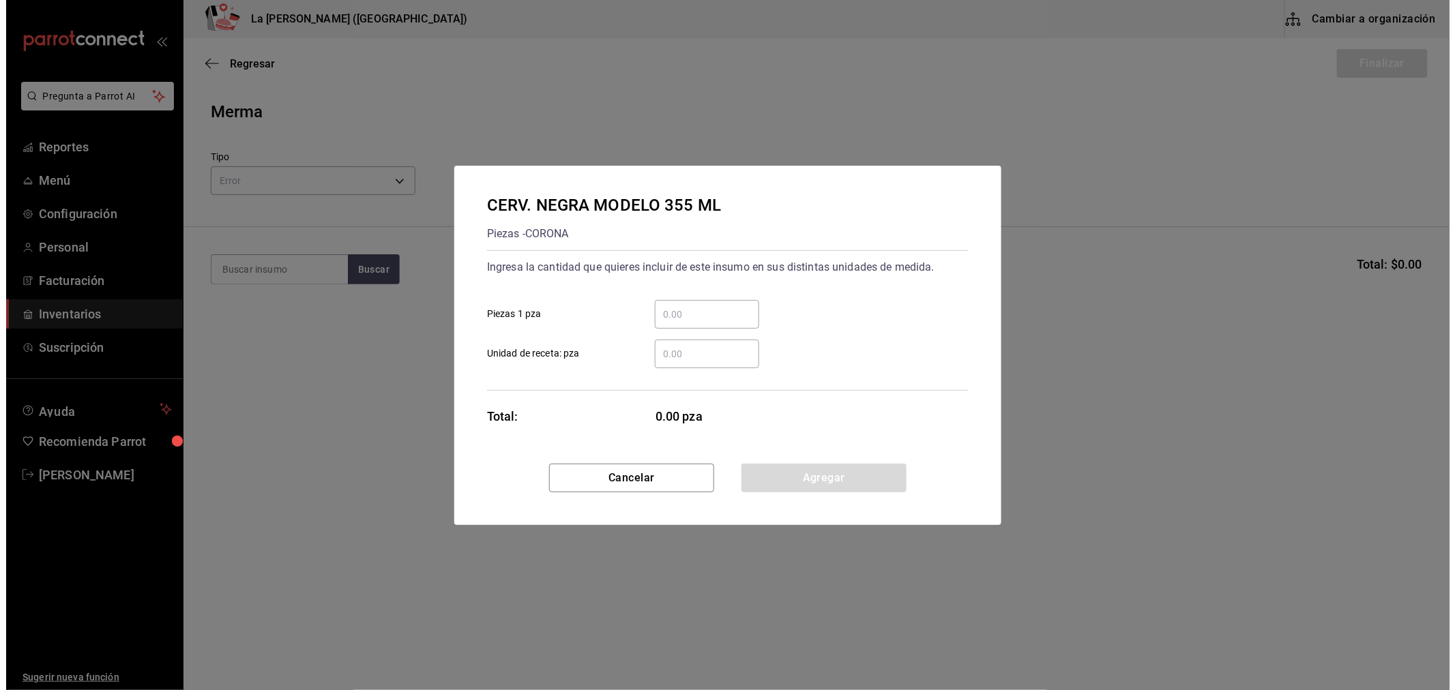
scroll to position [0, 0]
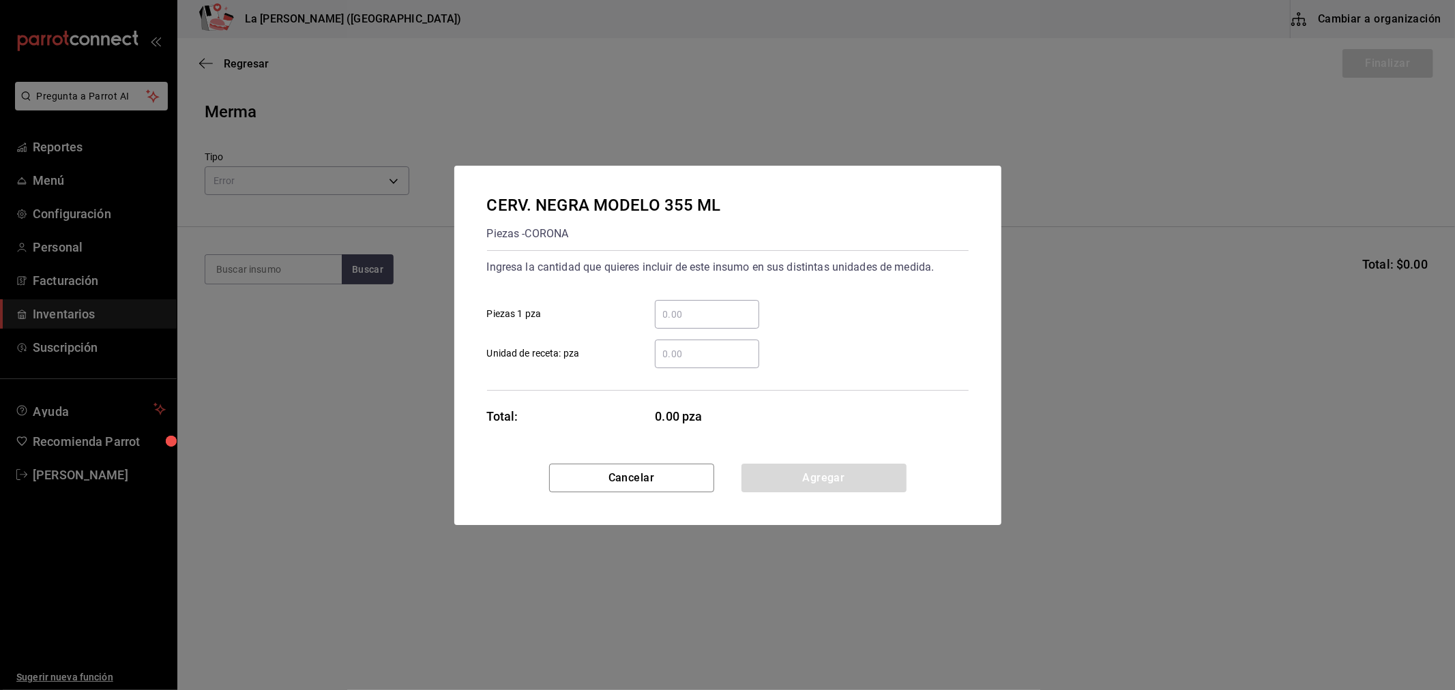
click at [694, 323] on div "​" at bounding box center [707, 314] width 104 height 29
click at [694, 323] on input "​ Piezas 1 pza" at bounding box center [707, 314] width 104 height 16
type input "88"
click button "Agregar" at bounding box center [823, 478] width 165 height 29
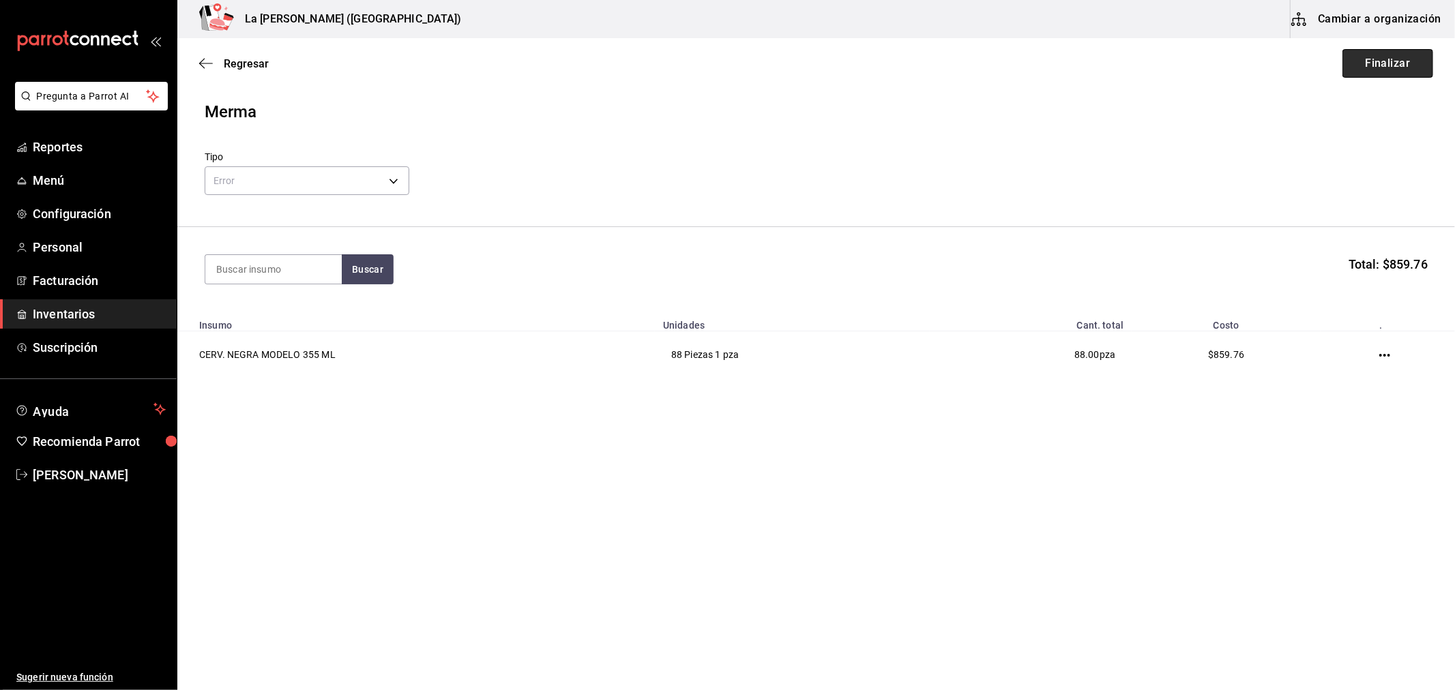
click at [1403, 65] on button "Finalizar" at bounding box center [1387, 63] width 91 height 29
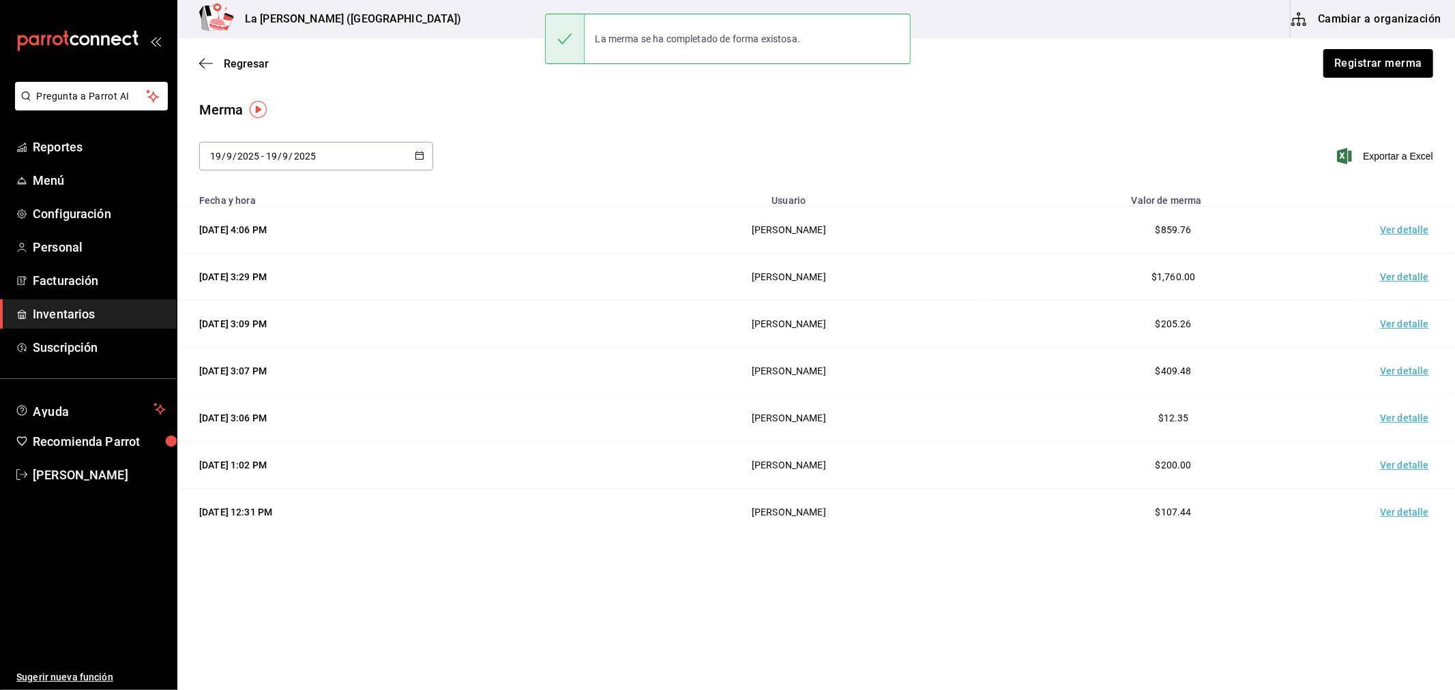
click at [1408, 227] on td "Ver detalle" at bounding box center [1406, 230] width 95 height 47
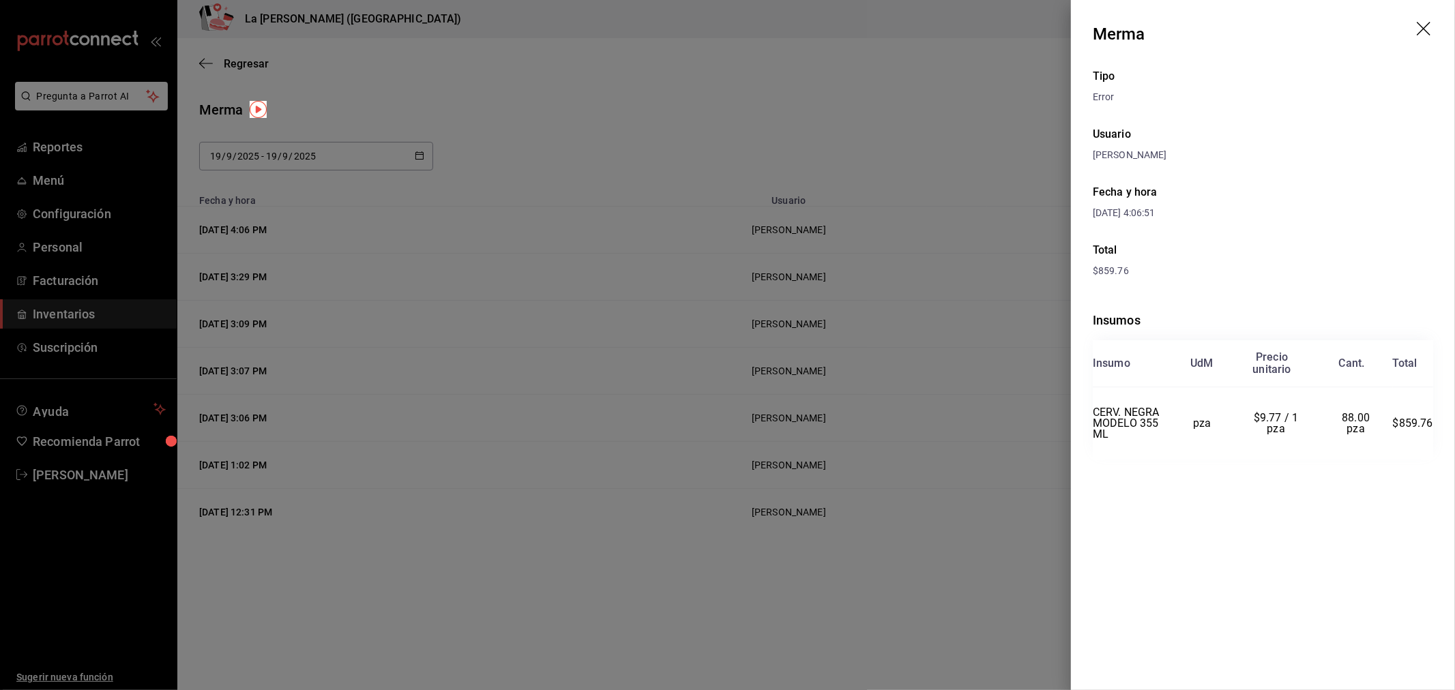
click at [396, 59] on div at bounding box center [727, 345] width 1455 height 690
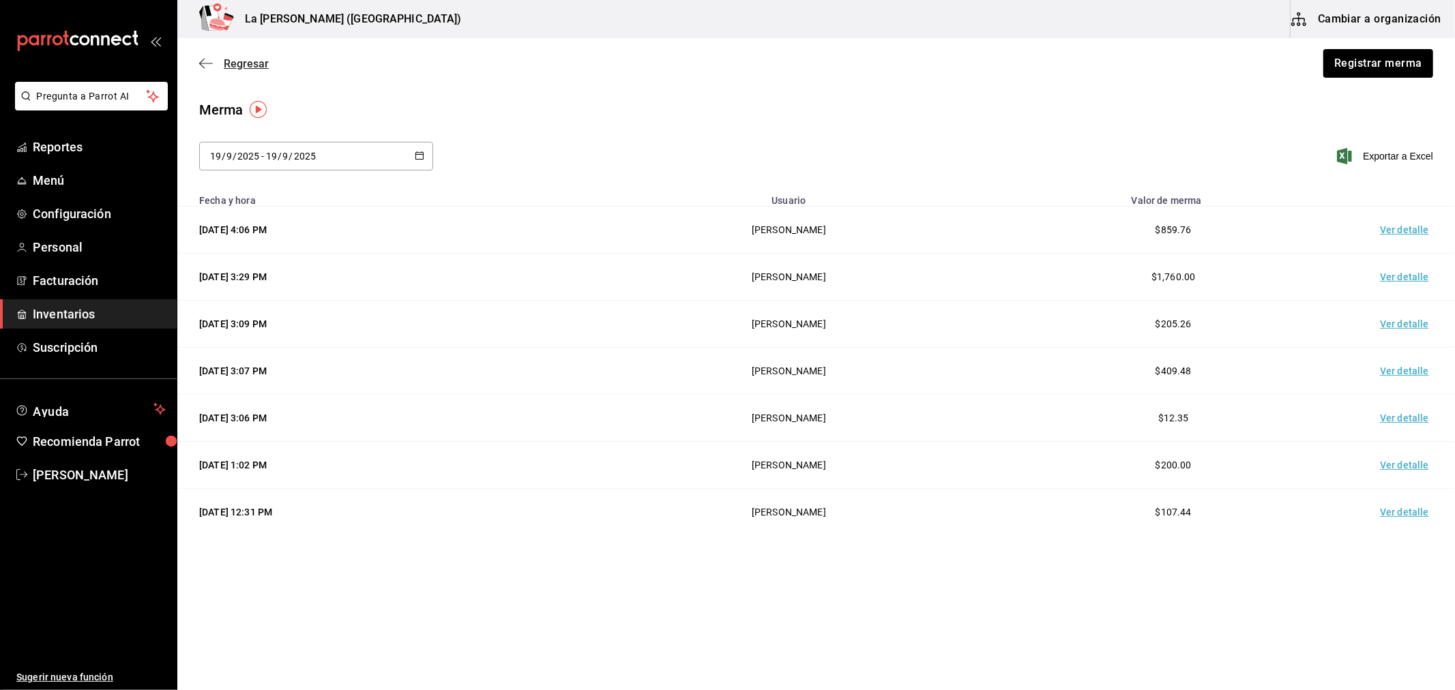
click at [211, 62] on icon "button" at bounding box center [206, 63] width 14 height 12
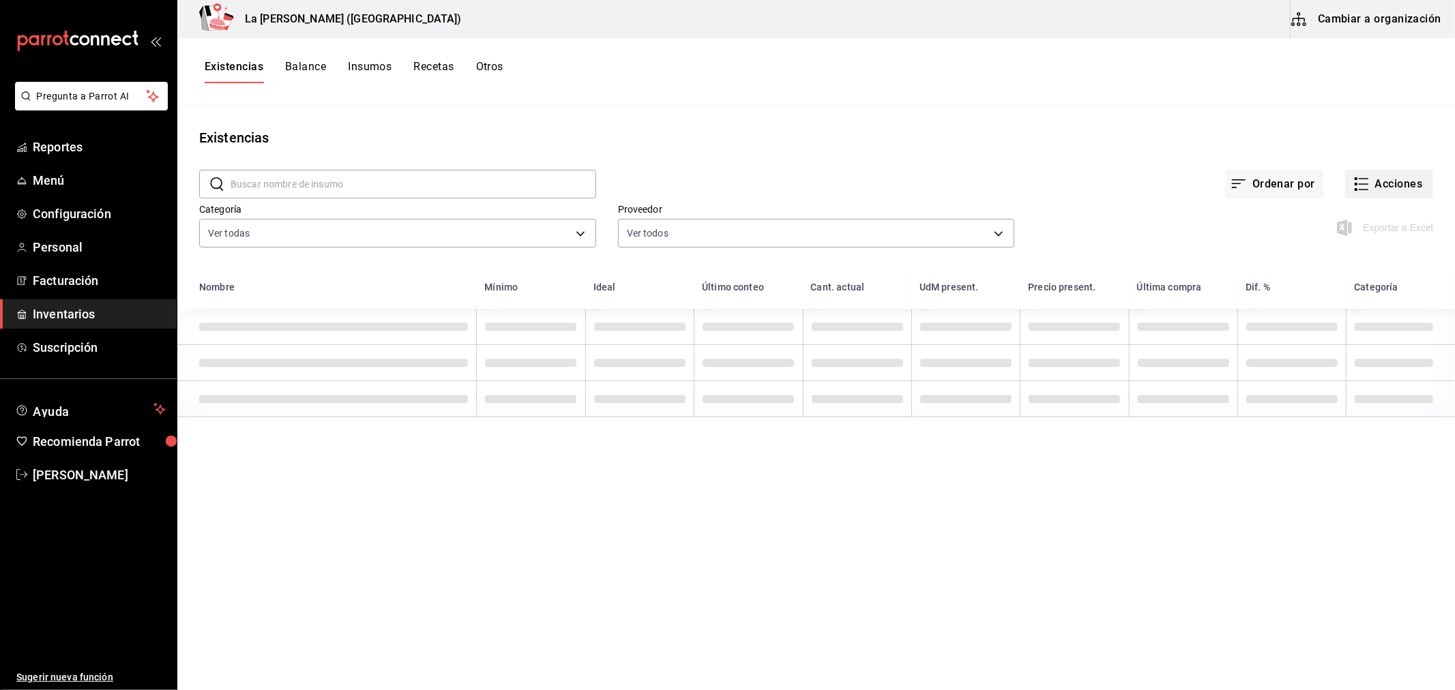
click at [1388, 184] on button "Acciones" at bounding box center [1389, 184] width 88 height 29
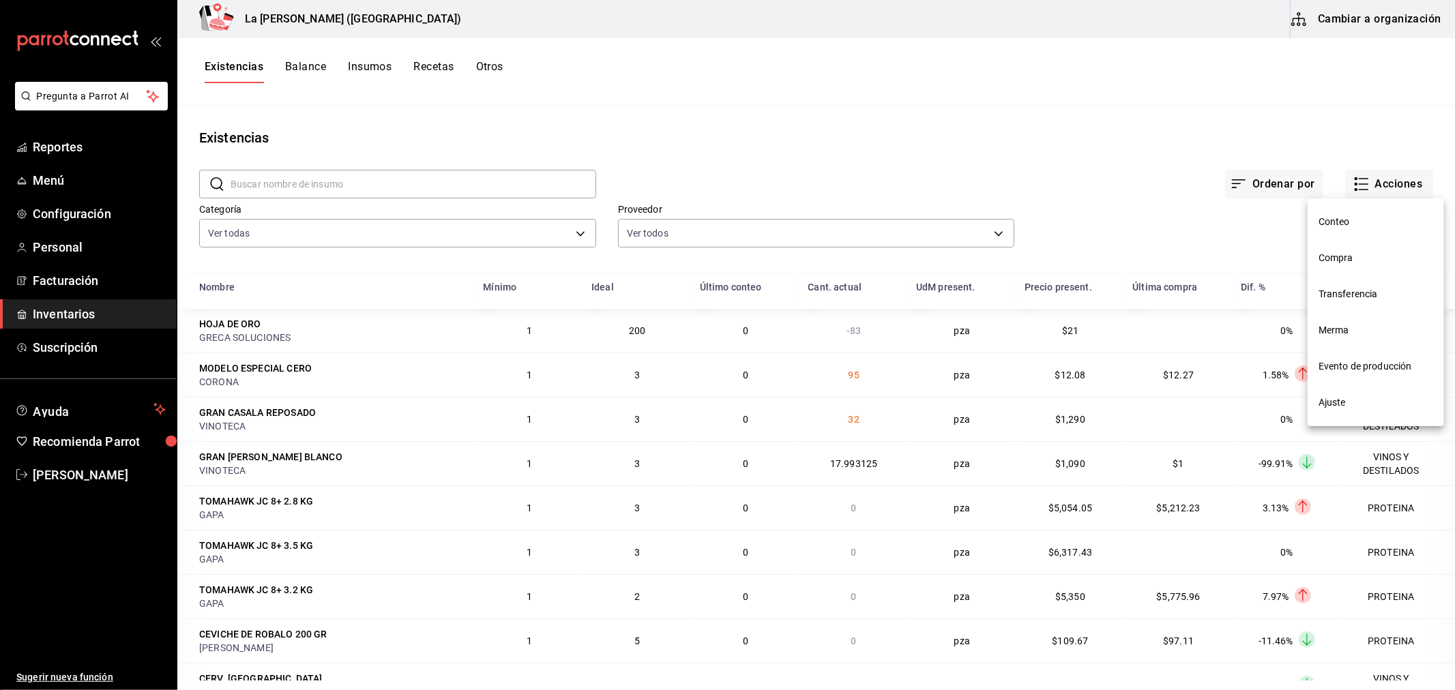
click at [1346, 258] on span "Compra" at bounding box center [1376, 258] width 115 height 14
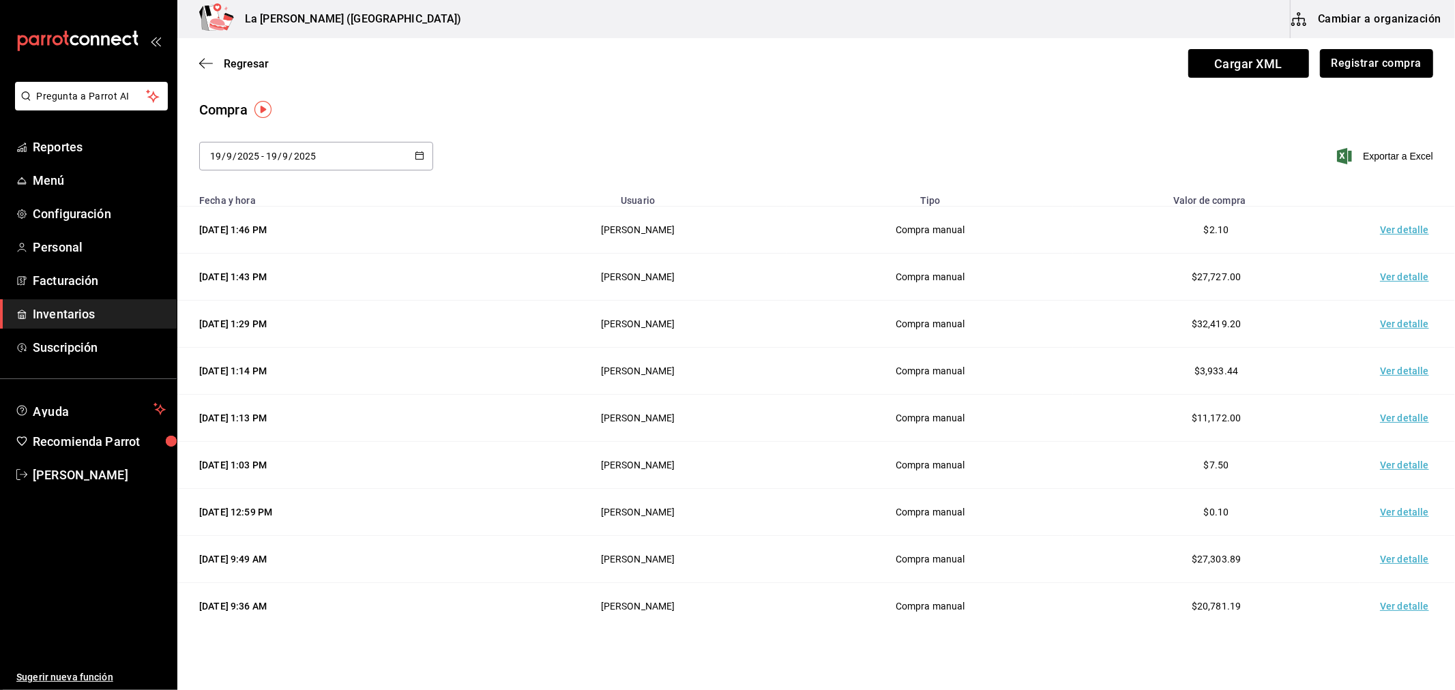
click at [1378, 66] on button "Registrar compra" at bounding box center [1376, 63] width 113 height 29
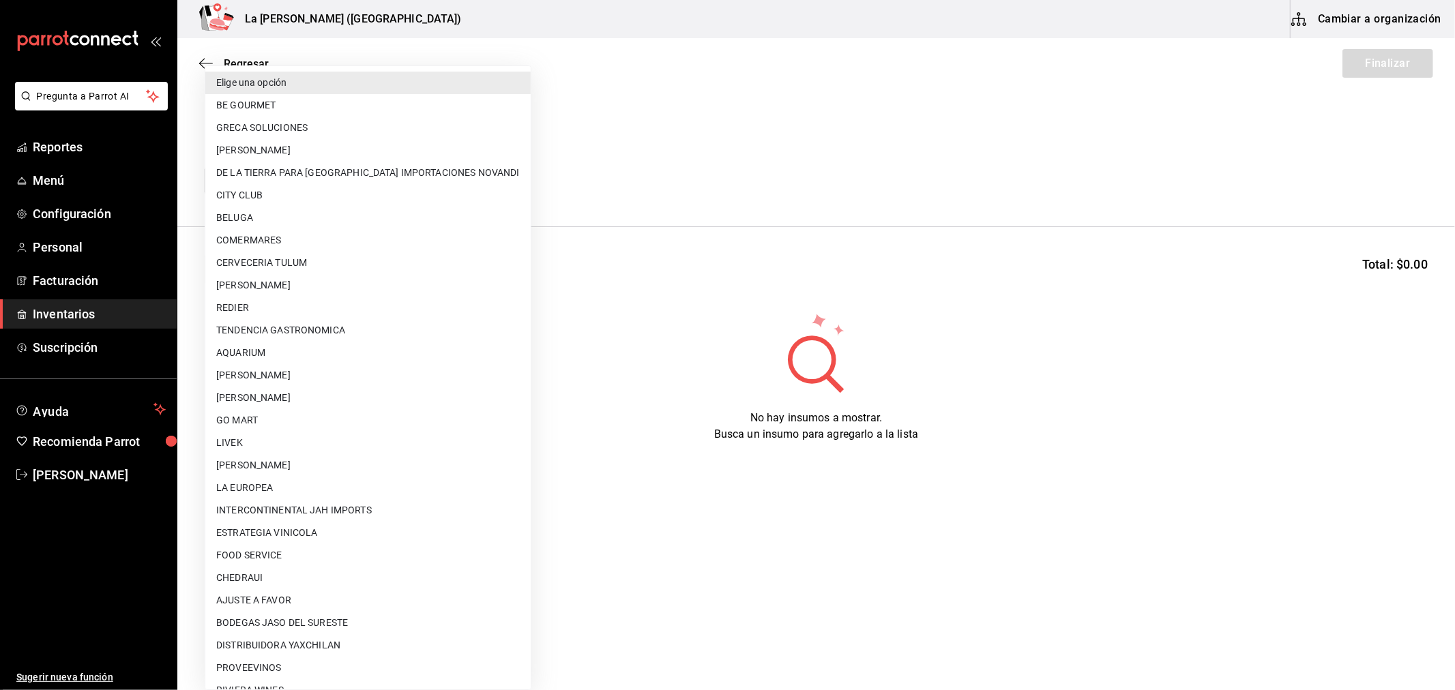
click at [330, 186] on body "Pregunta a Parrot AI Reportes Menú Configuración Personal Facturación Inventari…" at bounding box center [727, 306] width 1455 height 613
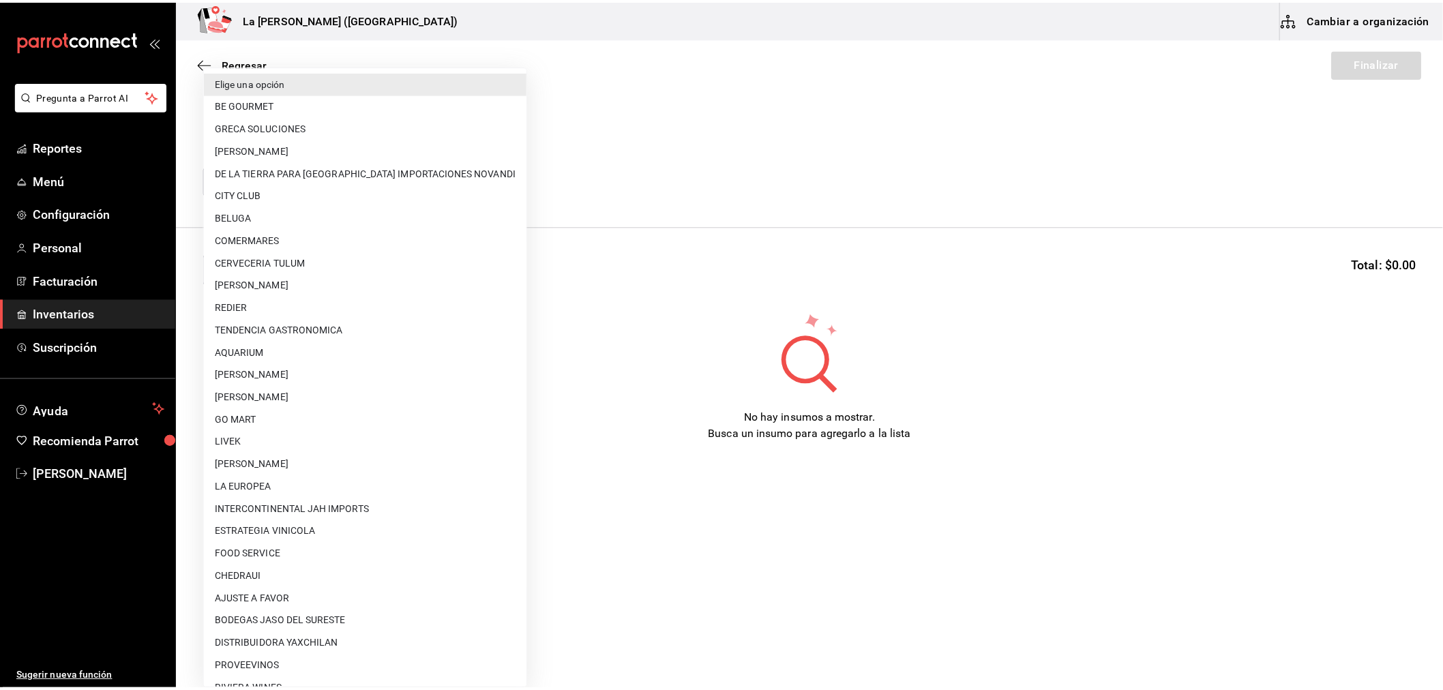
scroll to position [784, 0]
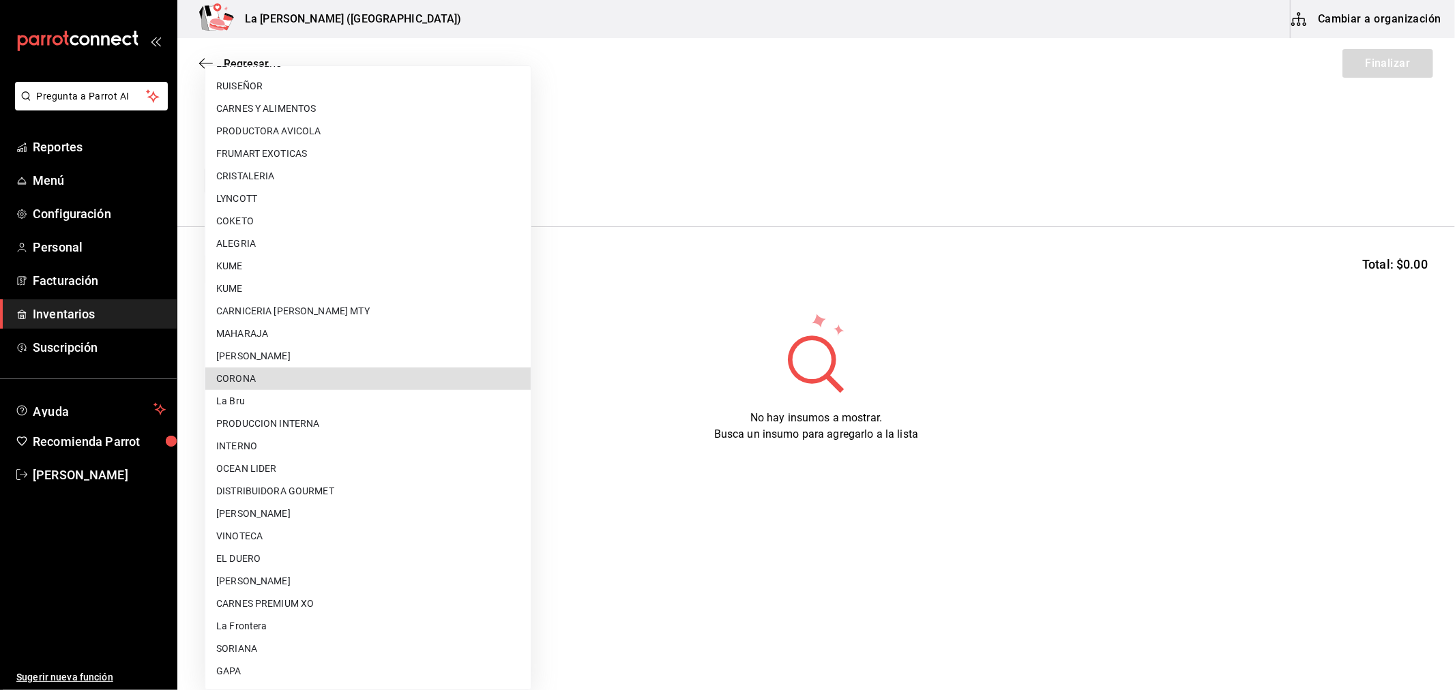
click at [271, 378] on li "CORONA" at bounding box center [367, 379] width 325 height 23
type input "2ecf44d6-d953-4557-962d-5e7672b34f92"
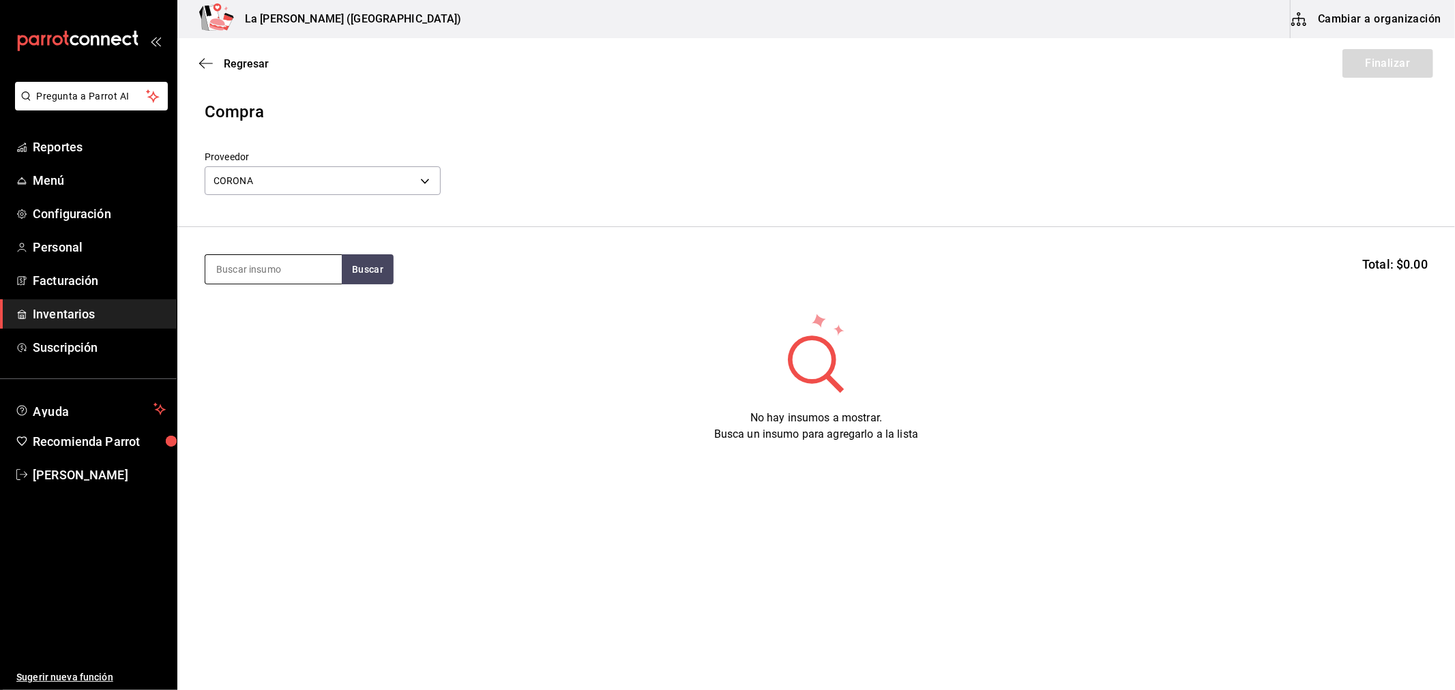
click at [286, 270] on input at bounding box center [273, 269] width 136 height 29
type input "E"
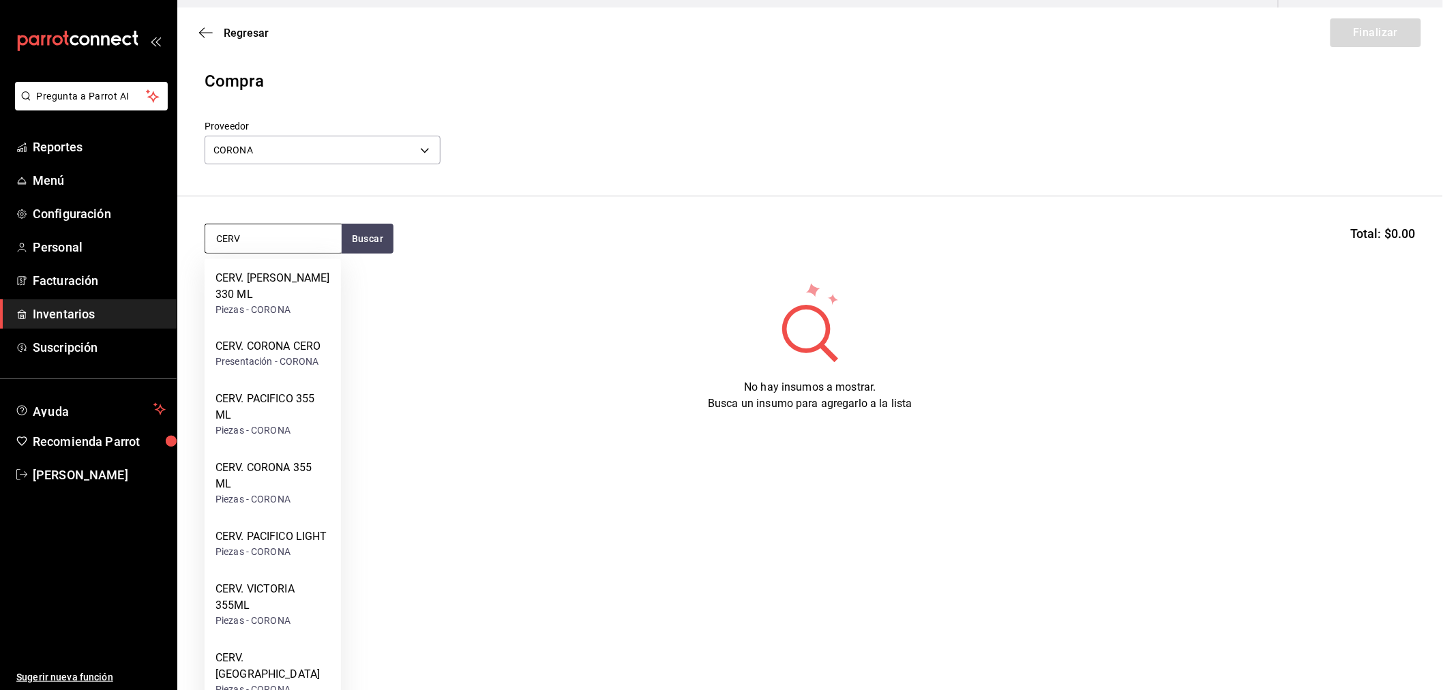
scroll to position [0, 0]
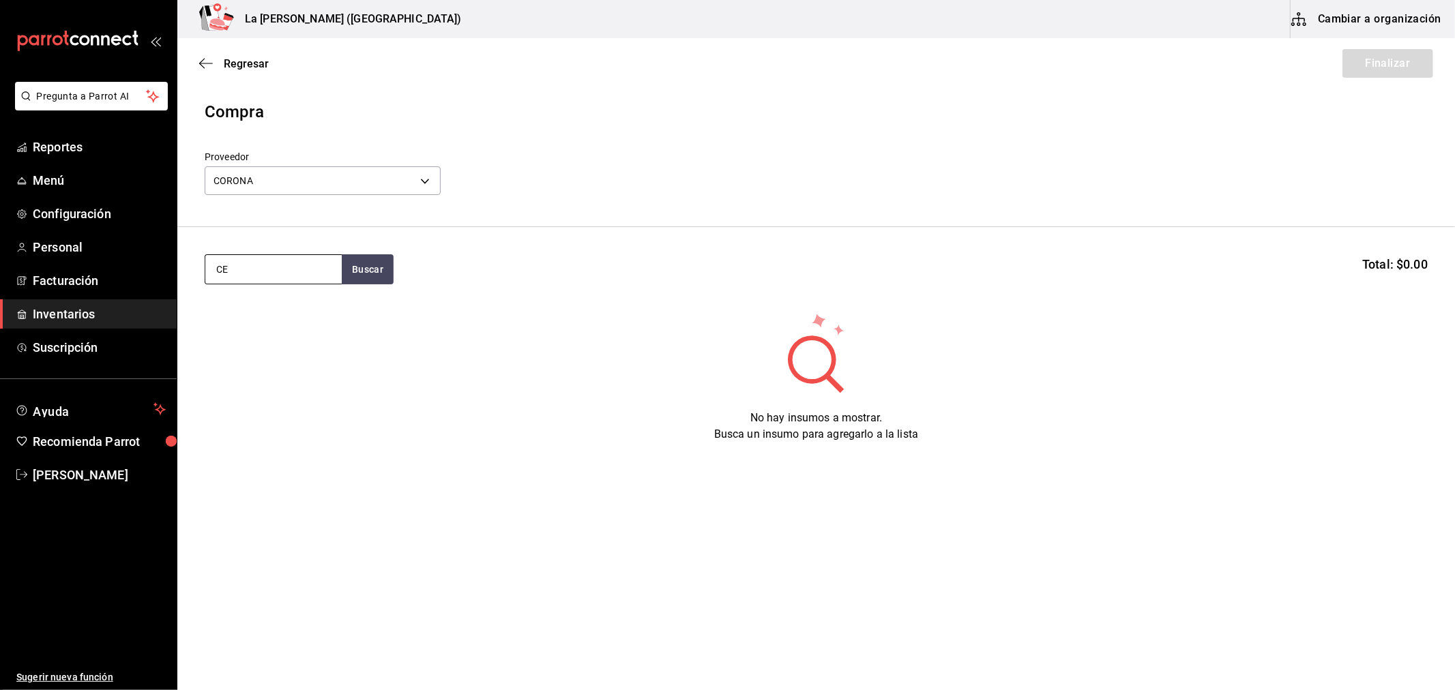
type input "C"
type input "E"
type input "C"
type input "MODELO"
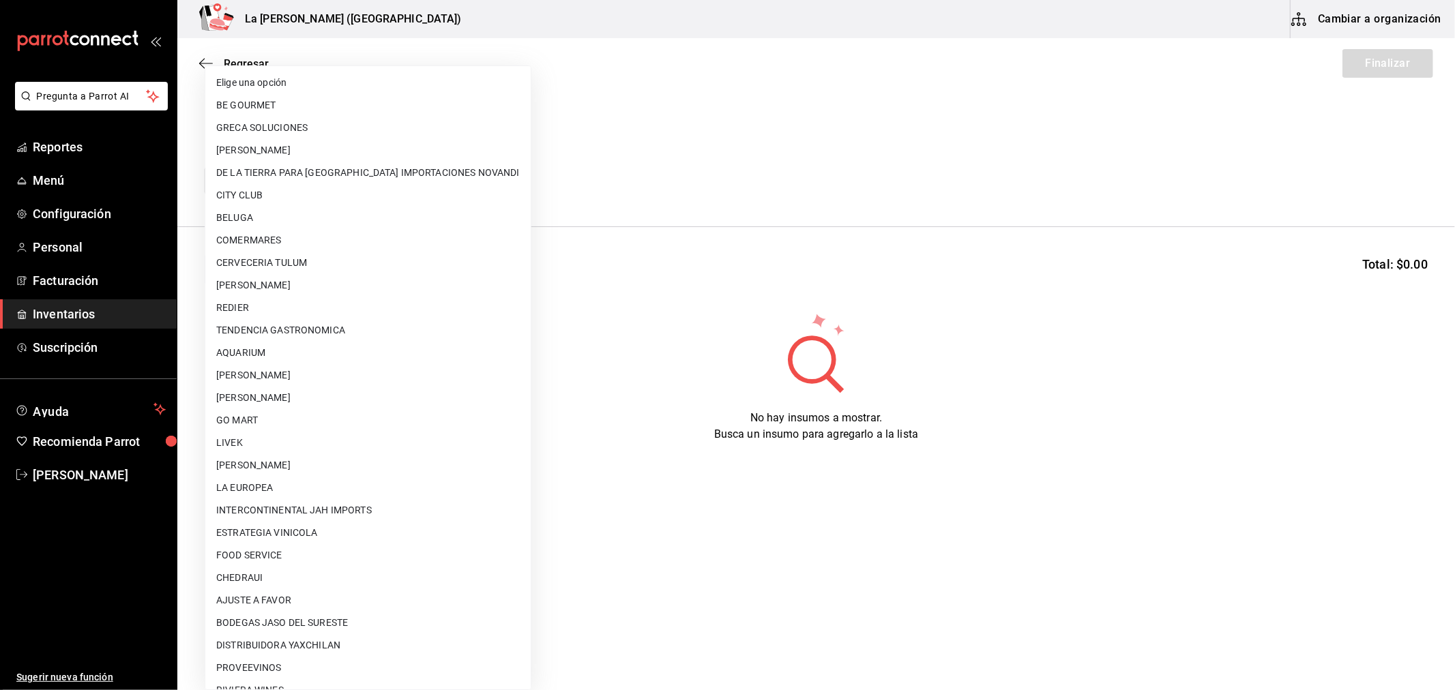
click at [284, 184] on body "Pregunta a Parrot AI Reportes Menú Configuración Personal Facturación Inventari…" at bounding box center [727, 306] width 1455 height 613
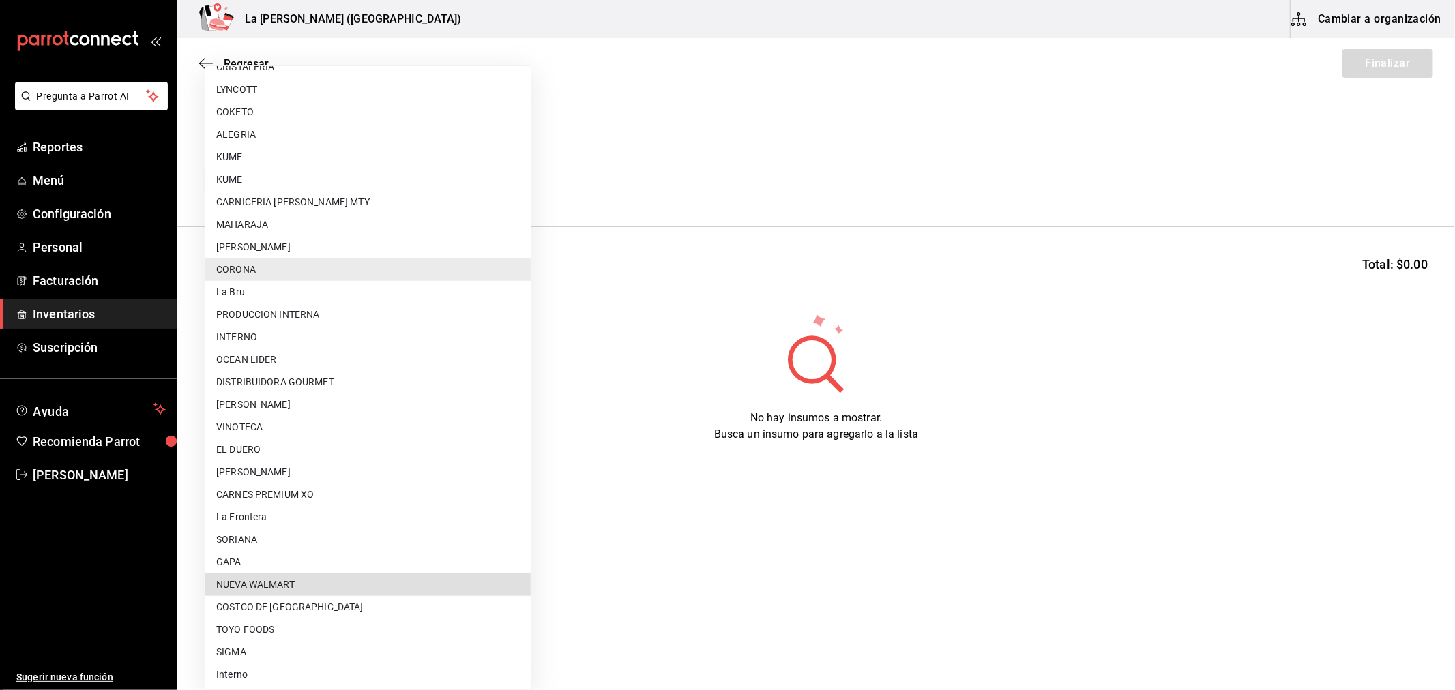
click at [335, 583] on li "NUEVA WALMART" at bounding box center [367, 585] width 325 height 23
type input "6eb89503-439c-4edd-a6ce-7dab788d5ffe"
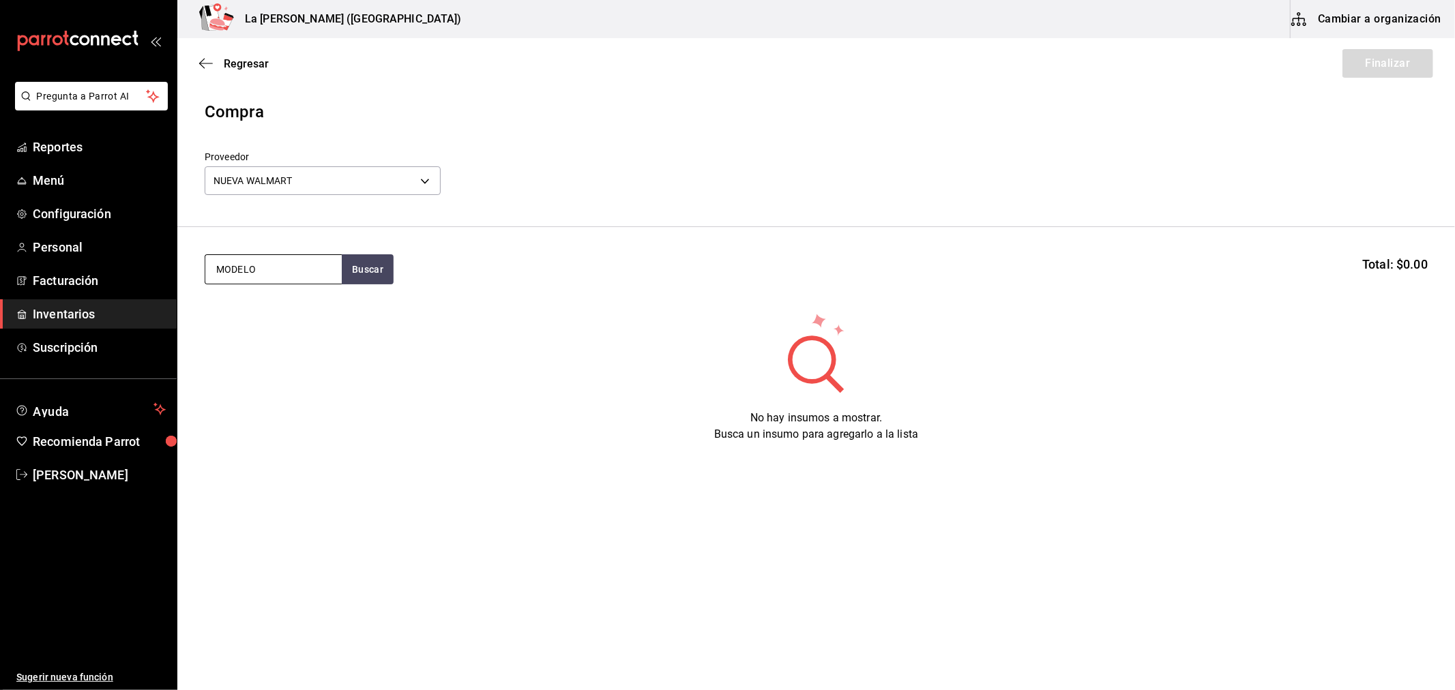
click at [291, 263] on input "MODELO" at bounding box center [273, 269] width 136 height 29
type input "MODELO"
click at [288, 337] on div "Piezas - NUEVA WALMART" at bounding box center [273, 348] width 115 height 29
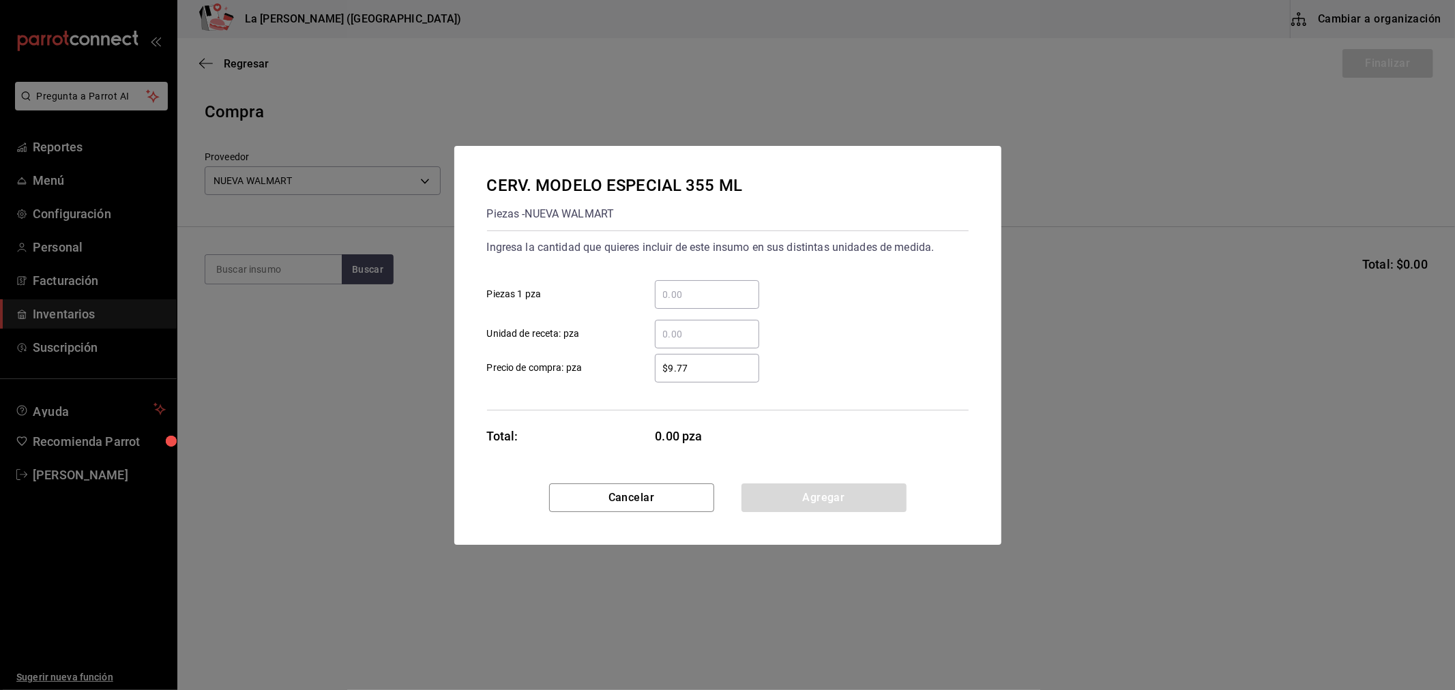
click at [694, 304] on div "​" at bounding box center [707, 294] width 104 height 29
click at [694, 303] on input "​ Piezas 1 pza" at bounding box center [707, 294] width 104 height 16
type input "88"
type input "$0.1"
click button "Agregar" at bounding box center [823, 498] width 165 height 29
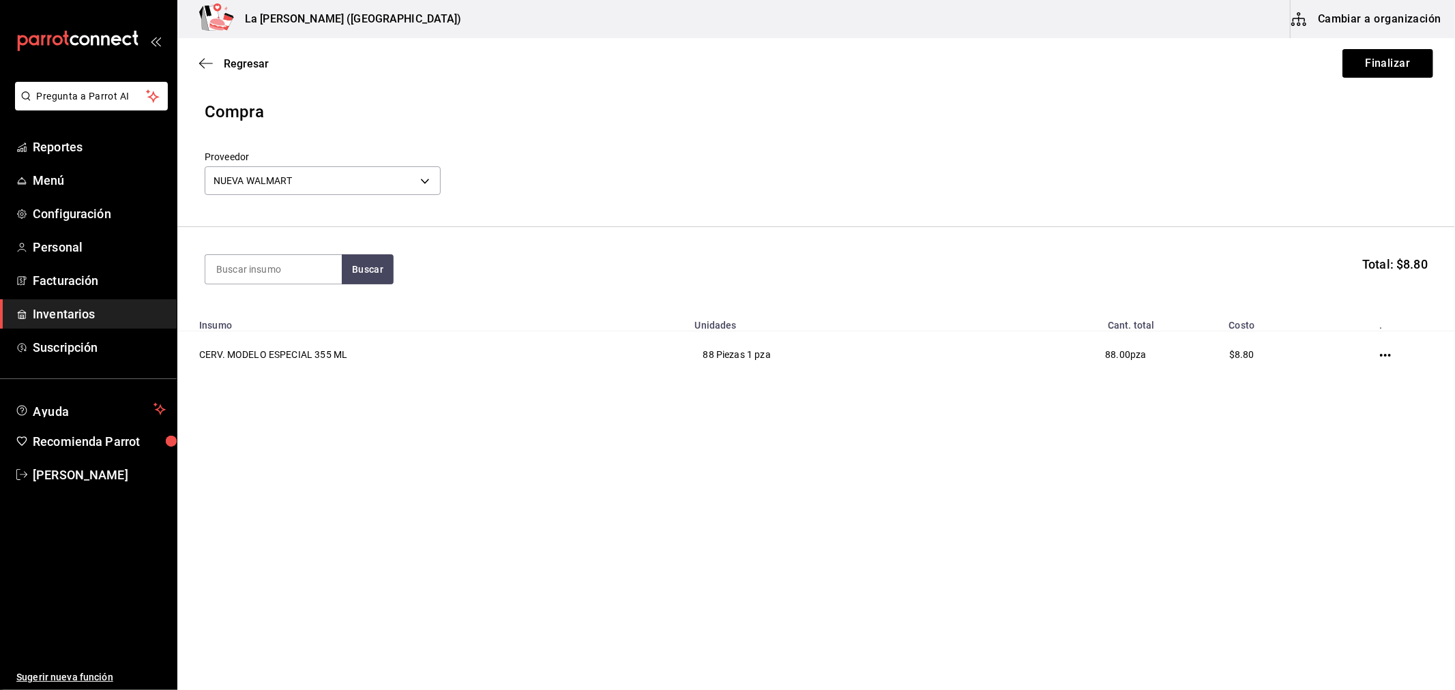
click at [1376, 78] on div "Regresar Finalizar" at bounding box center [816, 63] width 1278 height 50
click at [1383, 69] on button "Finalizar" at bounding box center [1387, 63] width 91 height 29
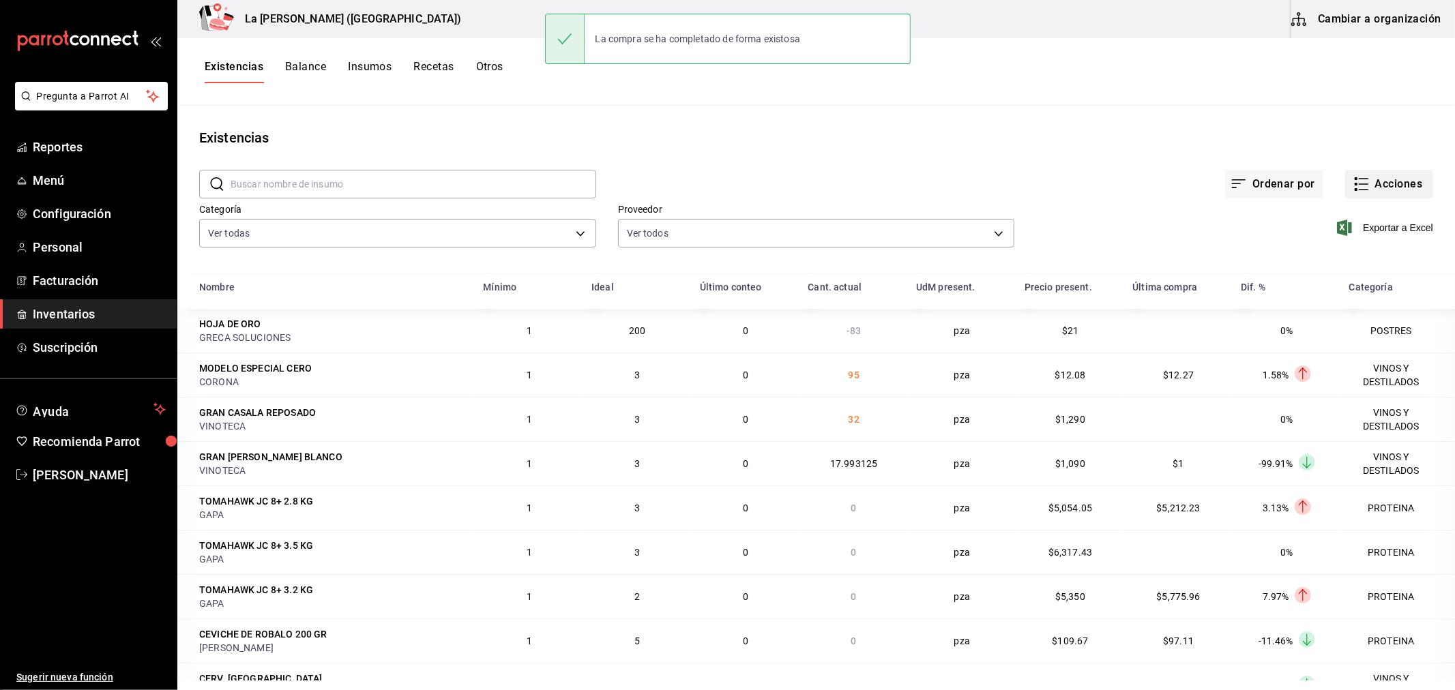
click at [1386, 189] on button "Acciones" at bounding box center [1389, 184] width 88 height 29
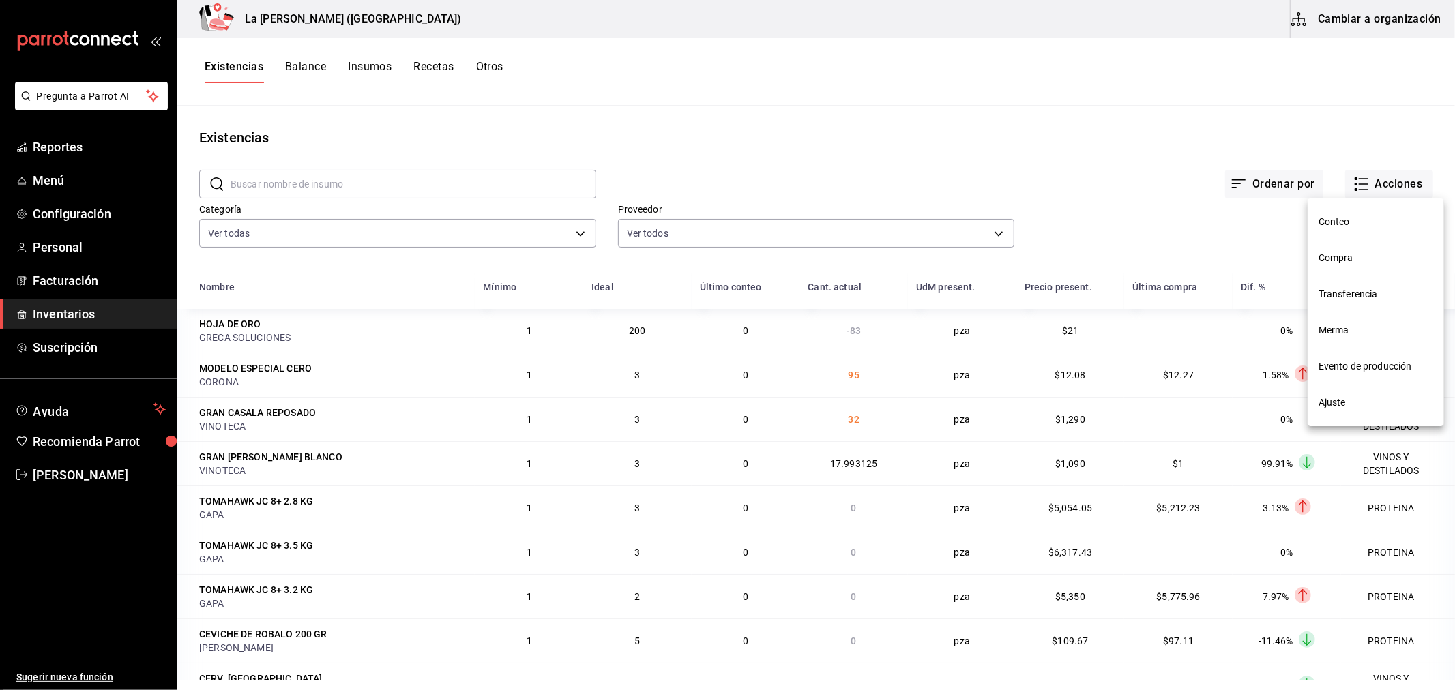
click at [1342, 266] on li "Compra" at bounding box center [1376, 258] width 136 height 36
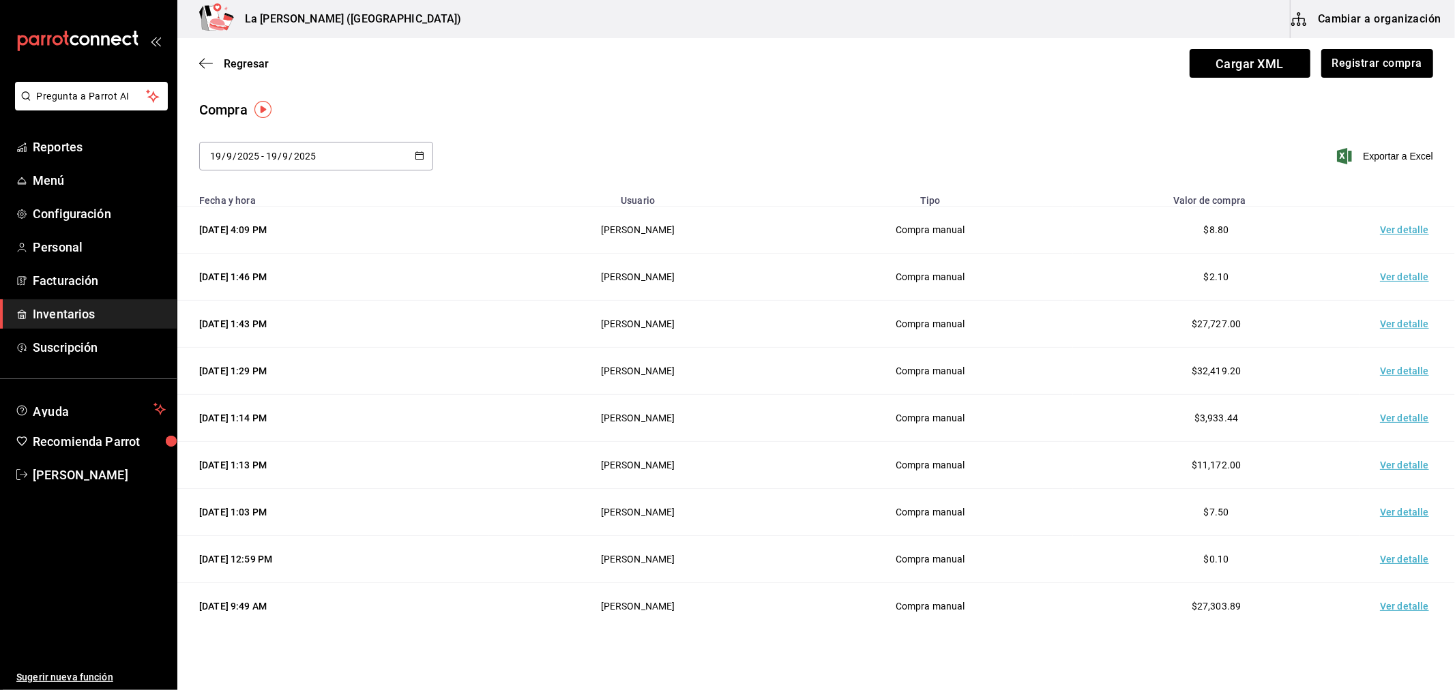
click at [1393, 231] on td "Ver detalle" at bounding box center [1406, 230] width 95 height 47
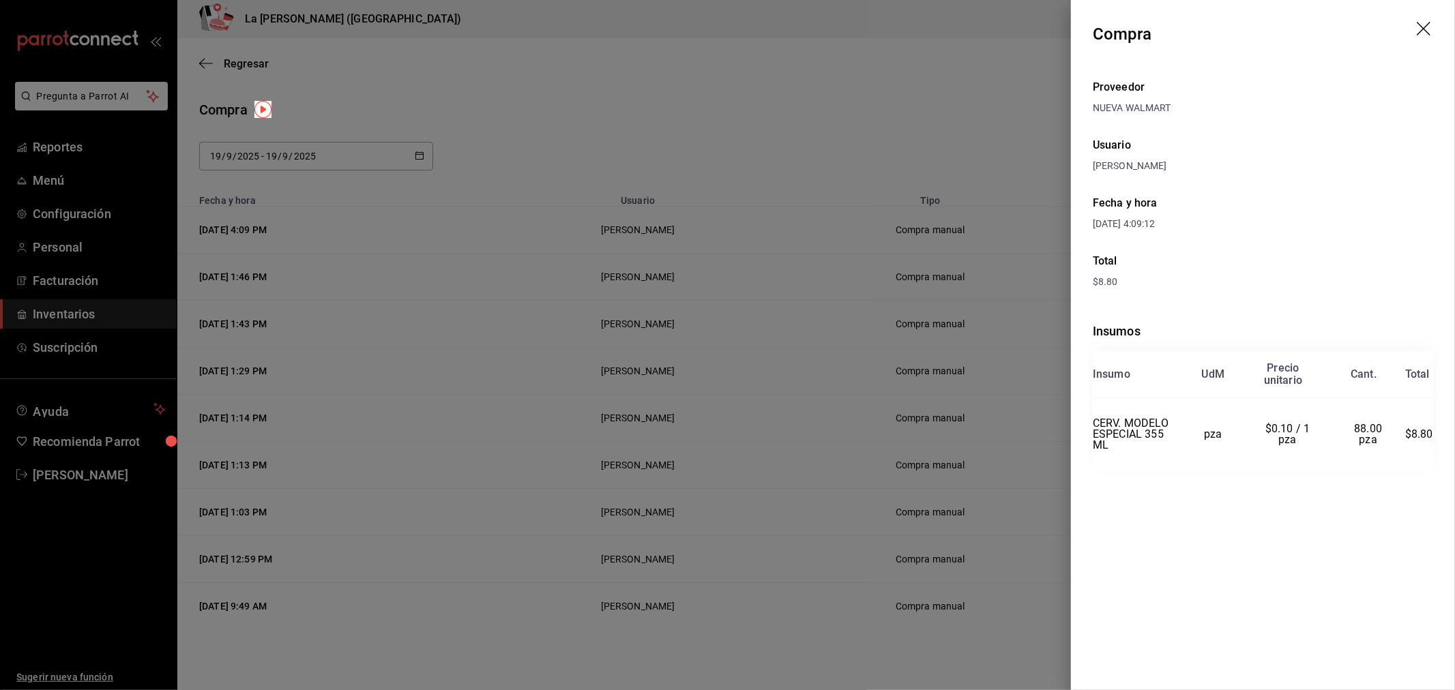
click at [759, 203] on div at bounding box center [727, 345] width 1455 height 690
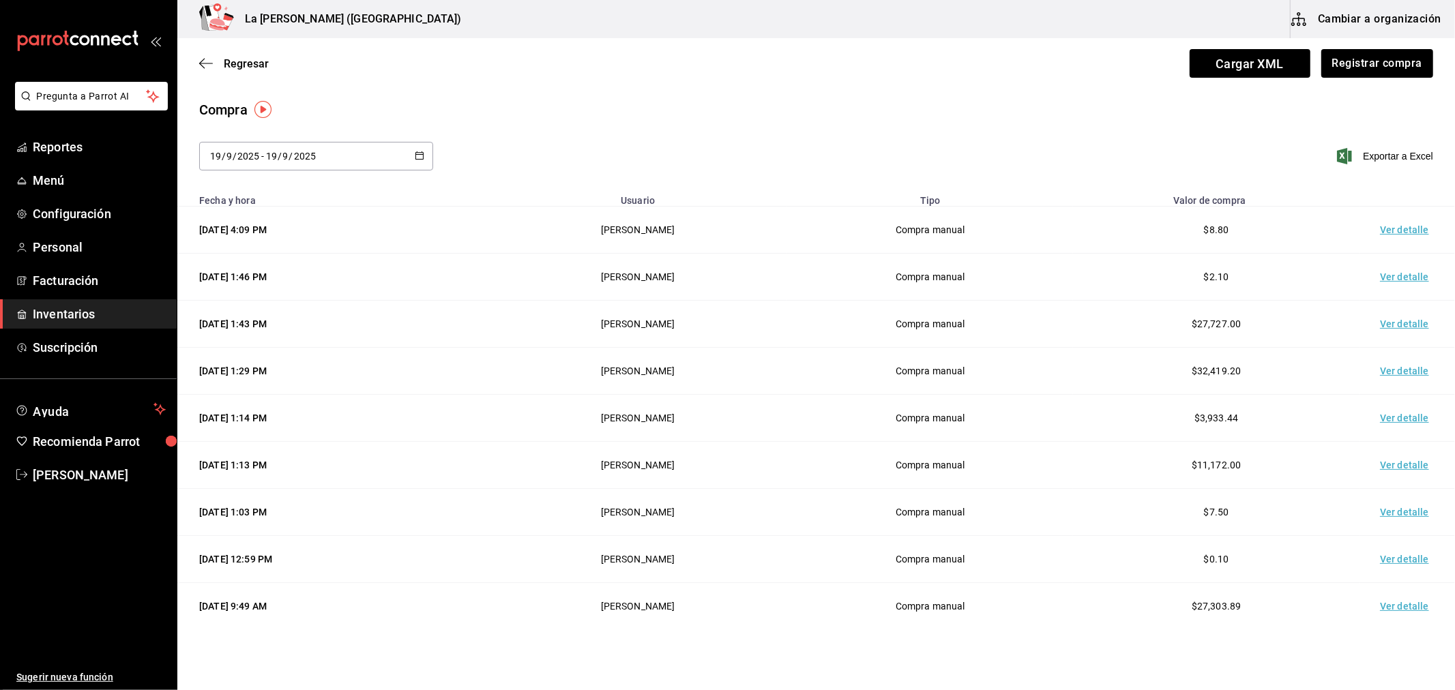
click at [83, 309] on span "Inventarios" at bounding box center [99, 314] width 133 height 18
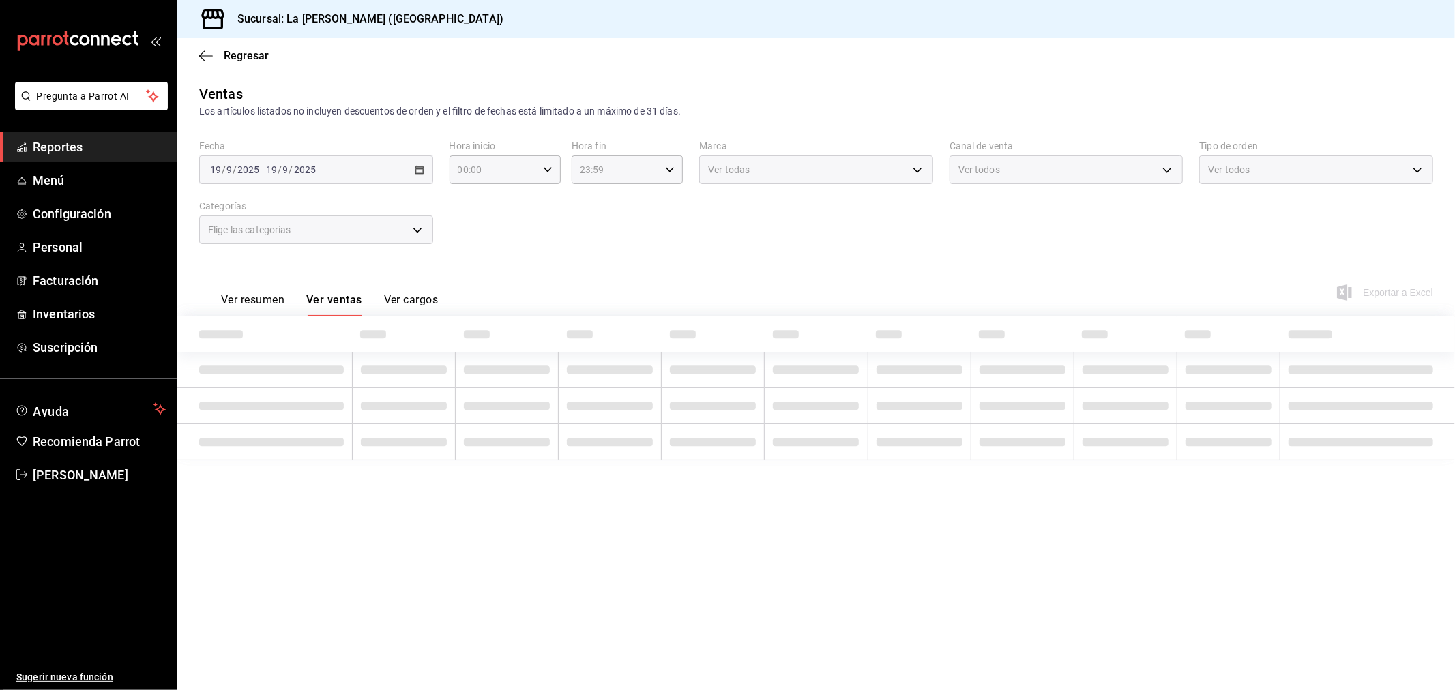
type input "10:00"
type input "04:59"
type input "999f802a-b8b1-4dcd-aac5-240a88f4f949"
type input "10:00"
type input "04:59"
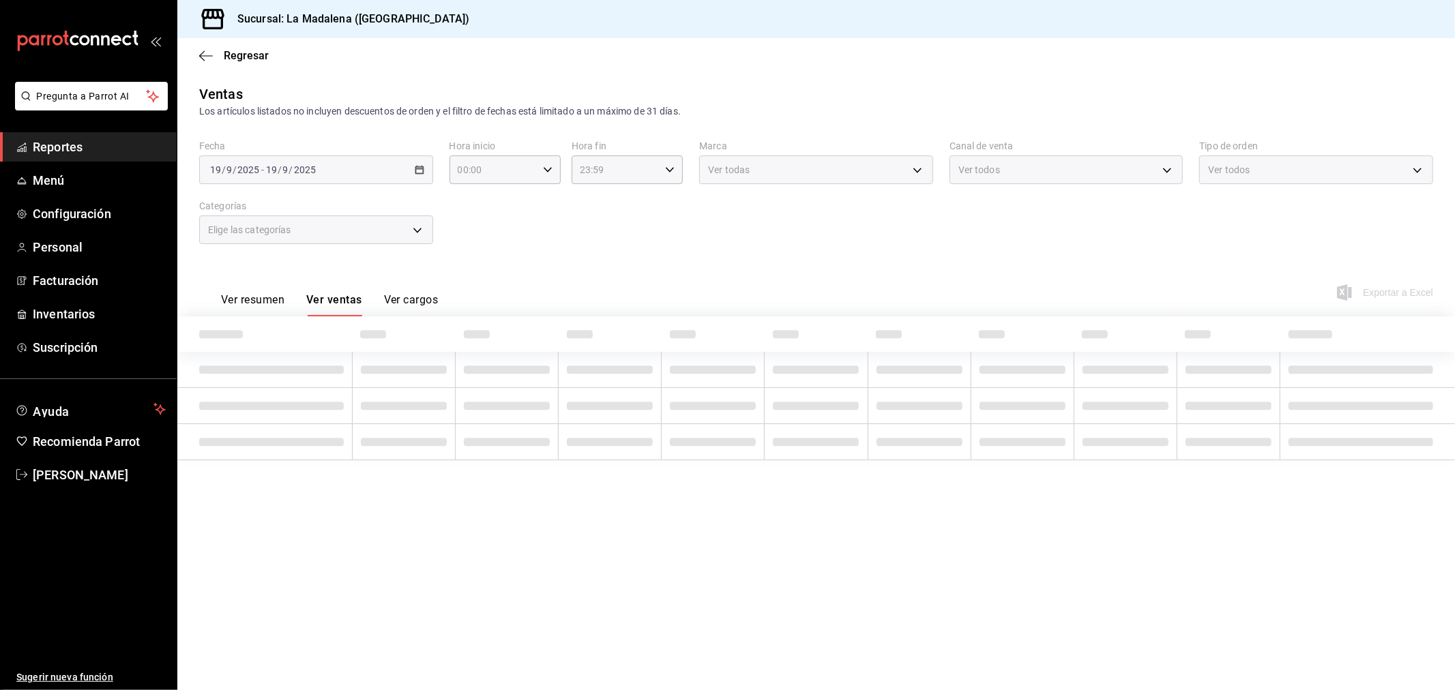
type input "999f802a-b8b1-4dcd-aac5-240a88f4f949"
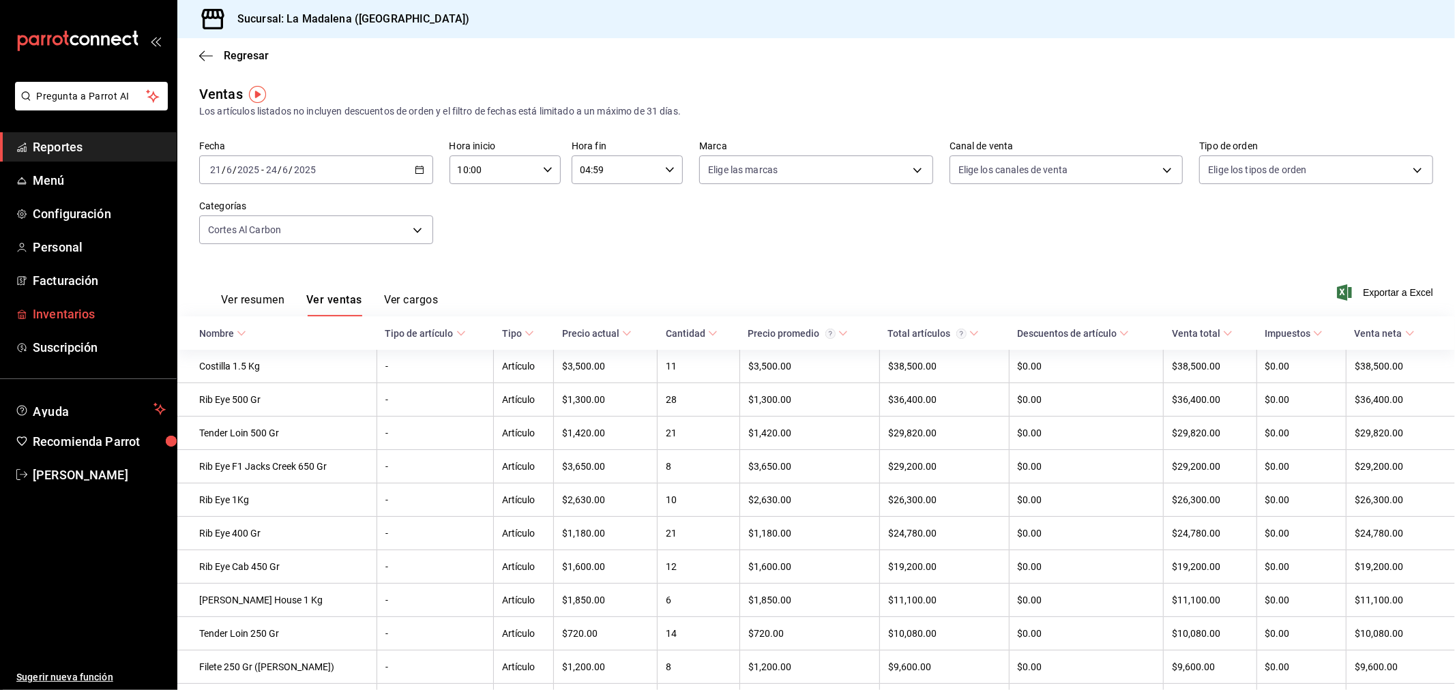
click at [100, 305] on span "Inventarios" at bounding box center [99, 314] width 133 height 18
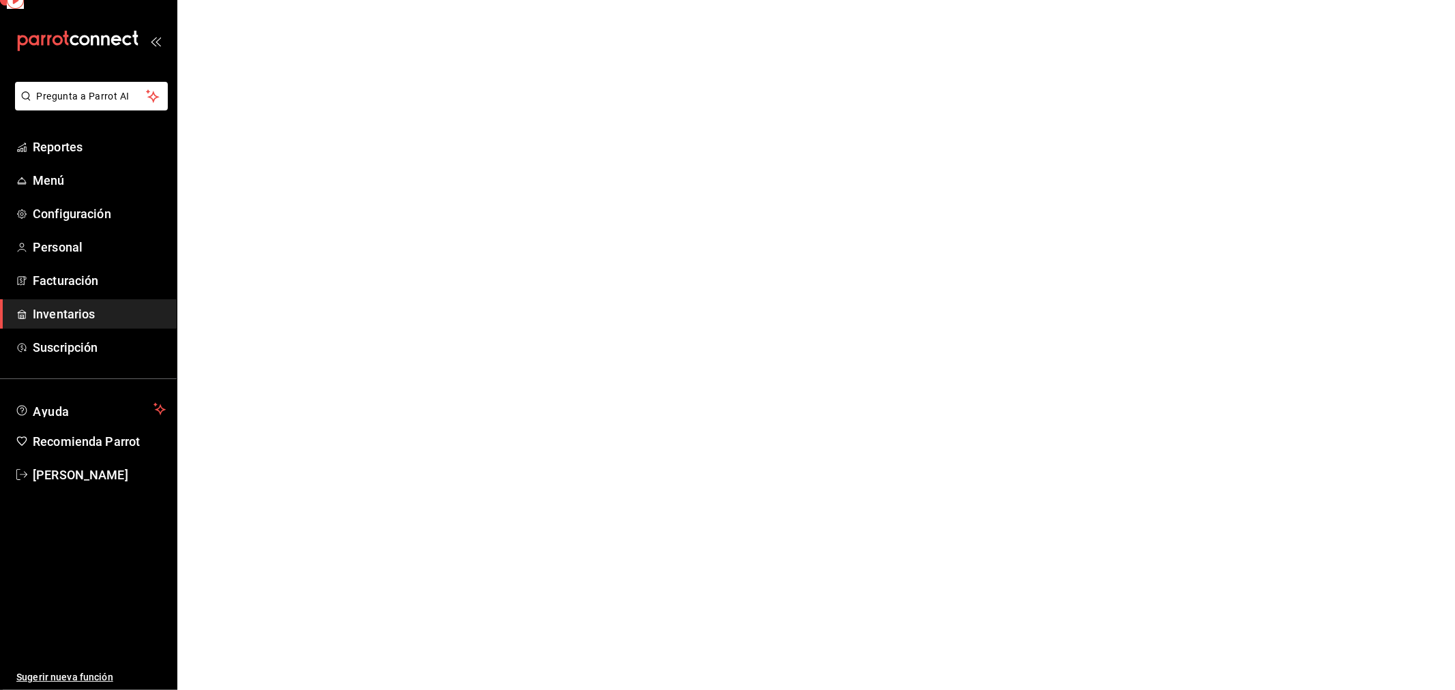
click at [100, 305] on span "Inventarios" at bounding box center [99, 314] width 133 height 18
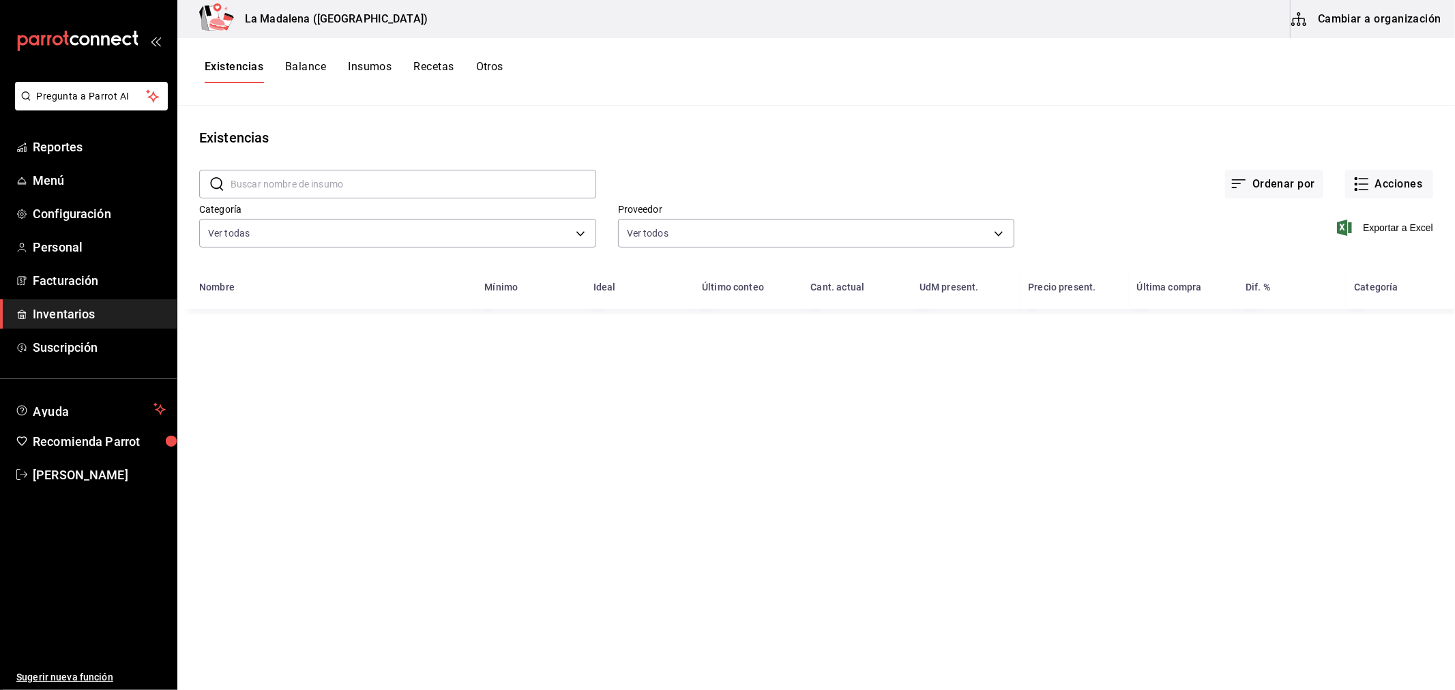
click at [1402, 14] on button "Cambiar a organización" at bounding box center [1367, 19] width 153 height 38
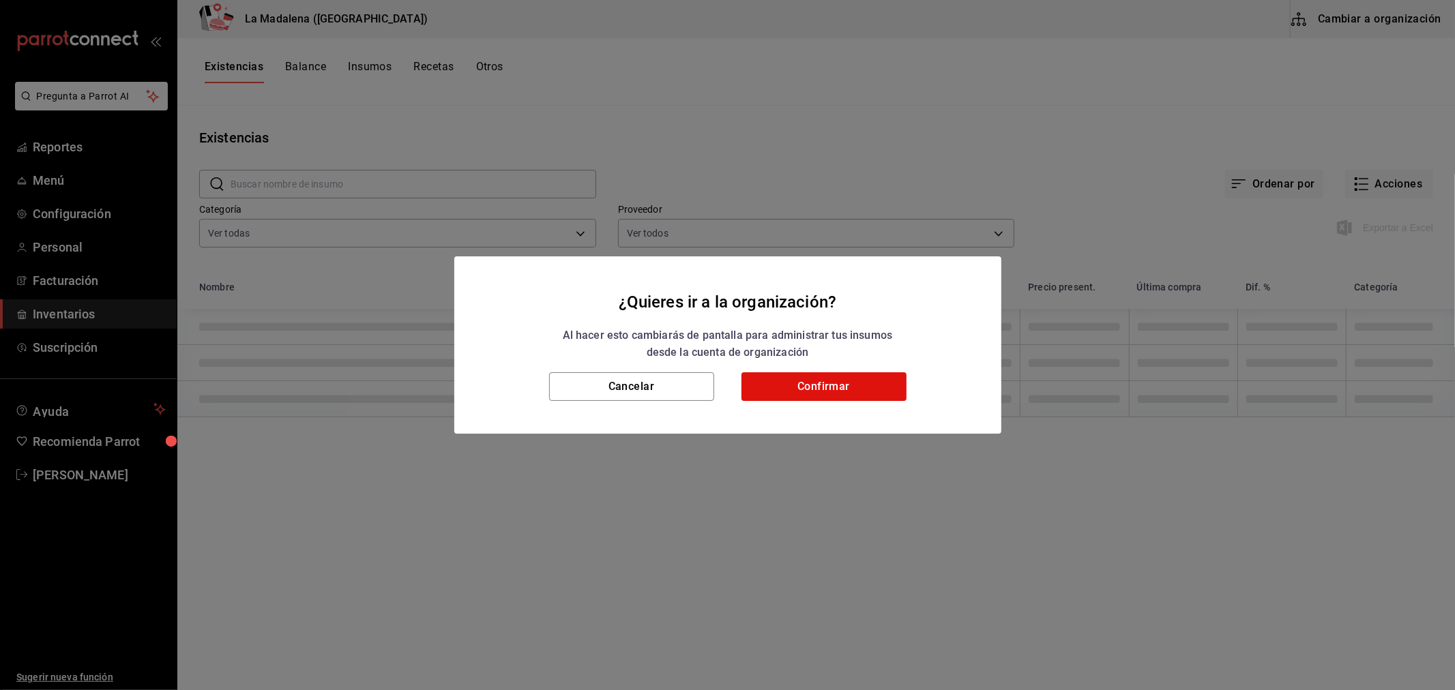
click at [840, 385] on button "Confirmar" at bounding box center [823, 386] width 165 height 29
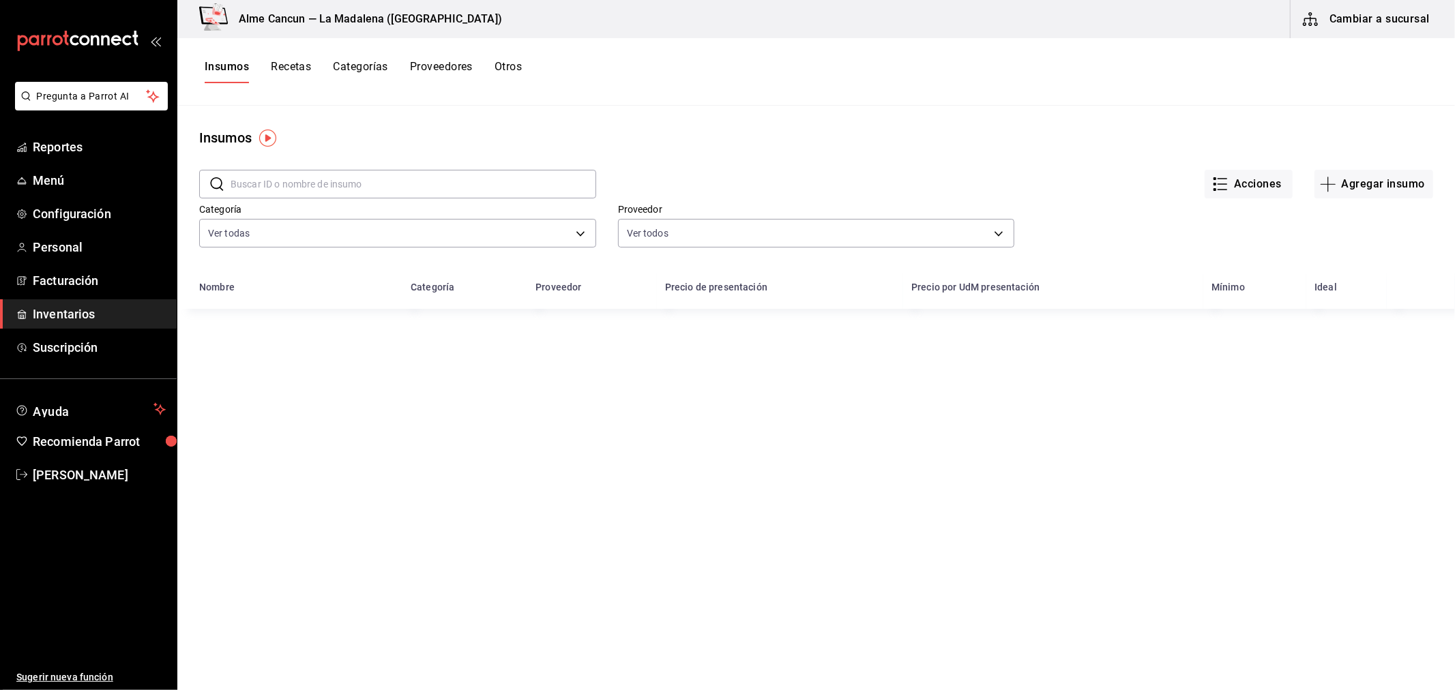
click at [328, 179] on input "text" at bounding box center [414, 184] width 366 height 27
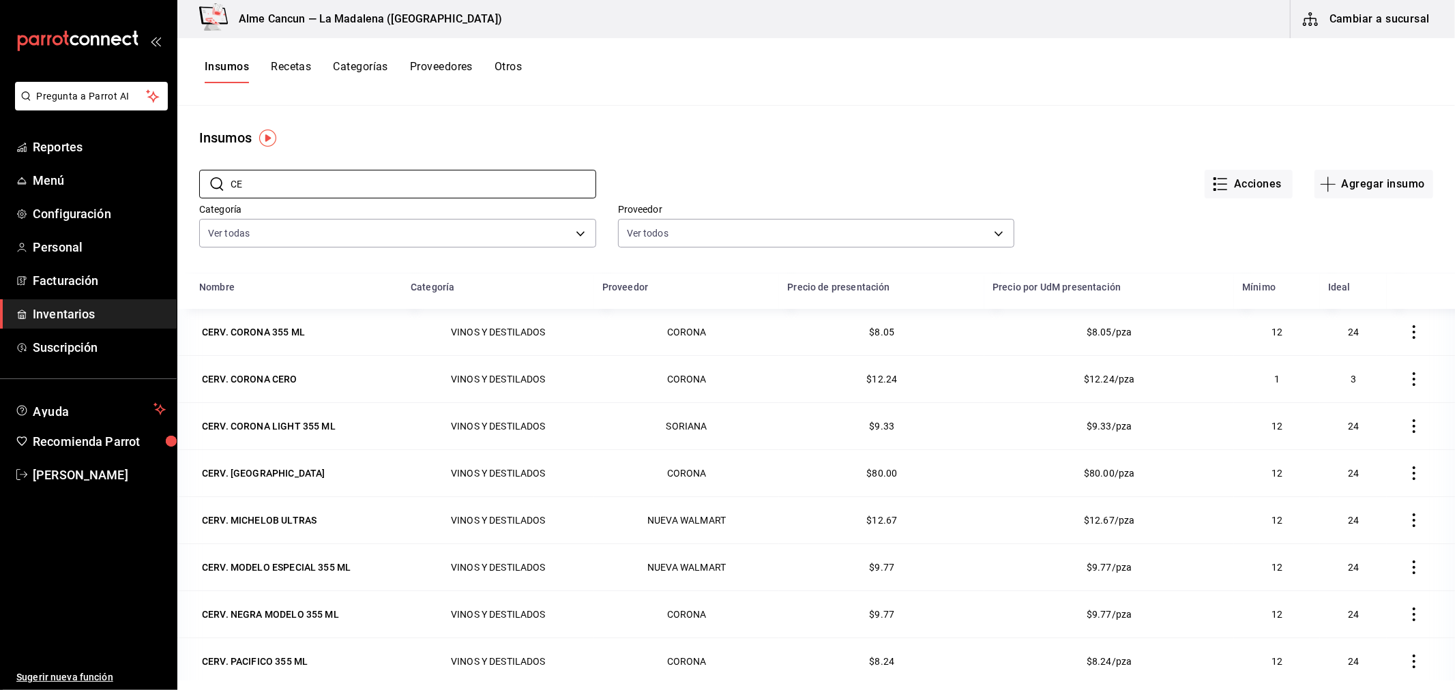
type input "C"
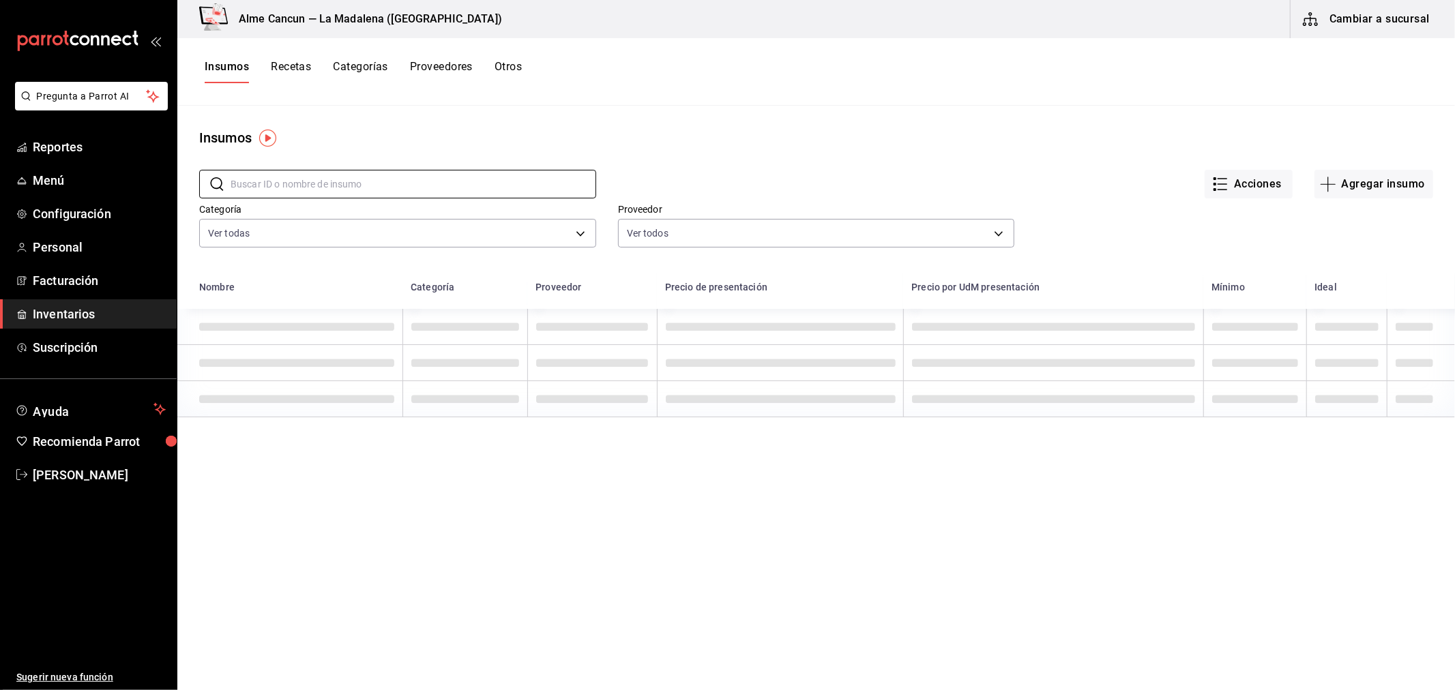
type input ","
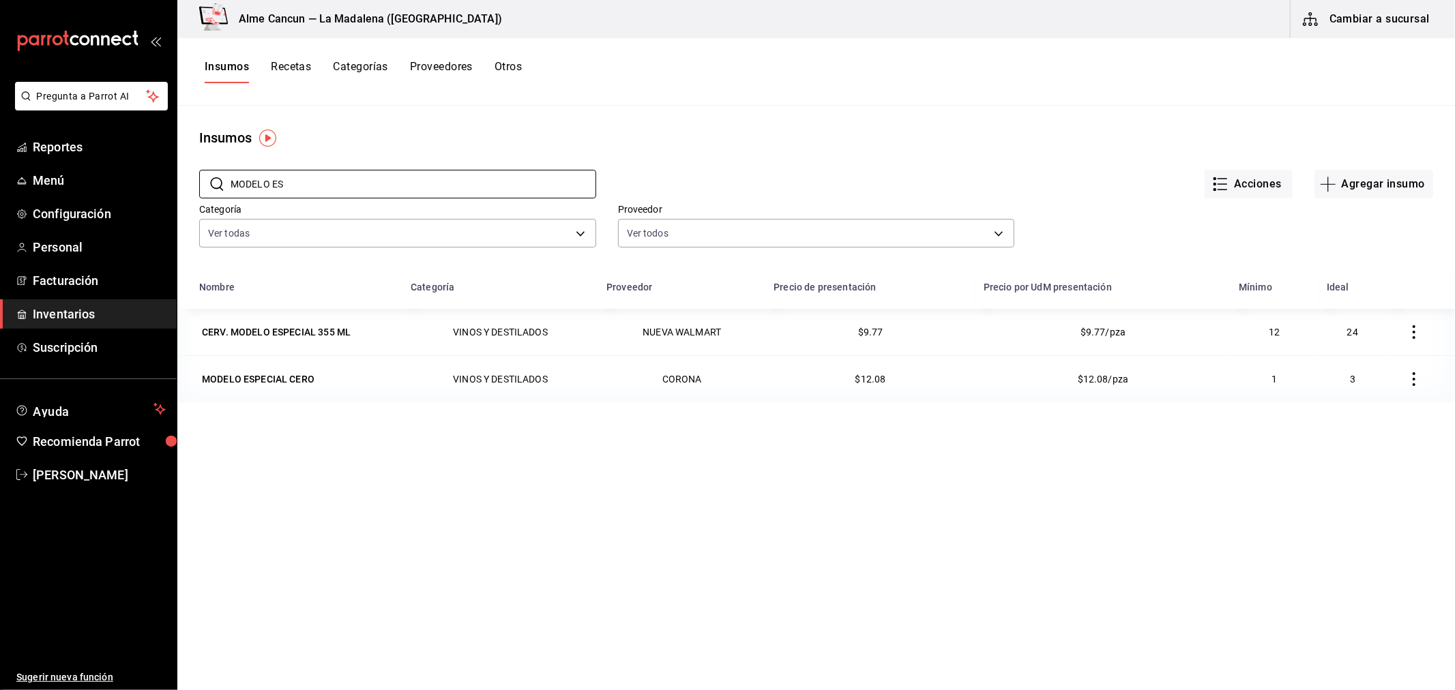
type input "MODELO ES"
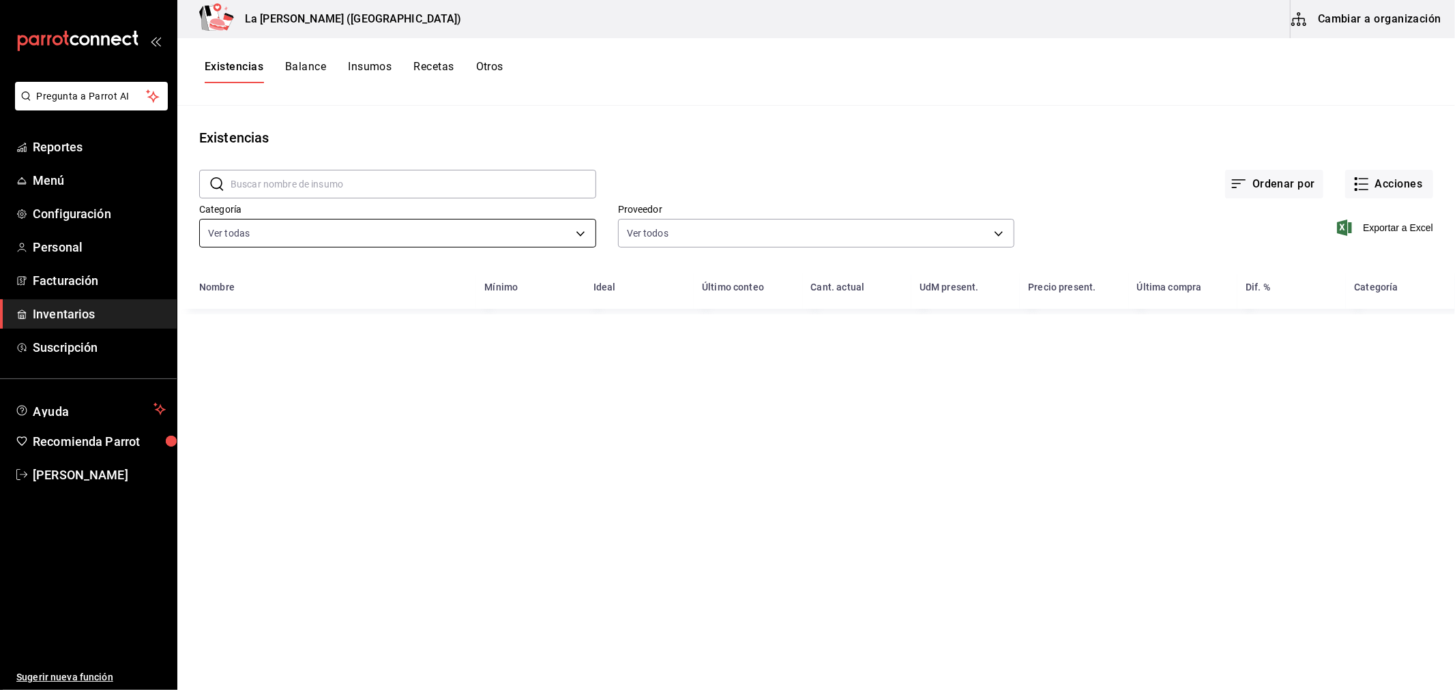
click at [267, 241] on body "Pregunta a Parrot AI Reportes Menú Configuración Personal Facturación Inventari…" at bounding box center [727, 340] width 1455 height 681
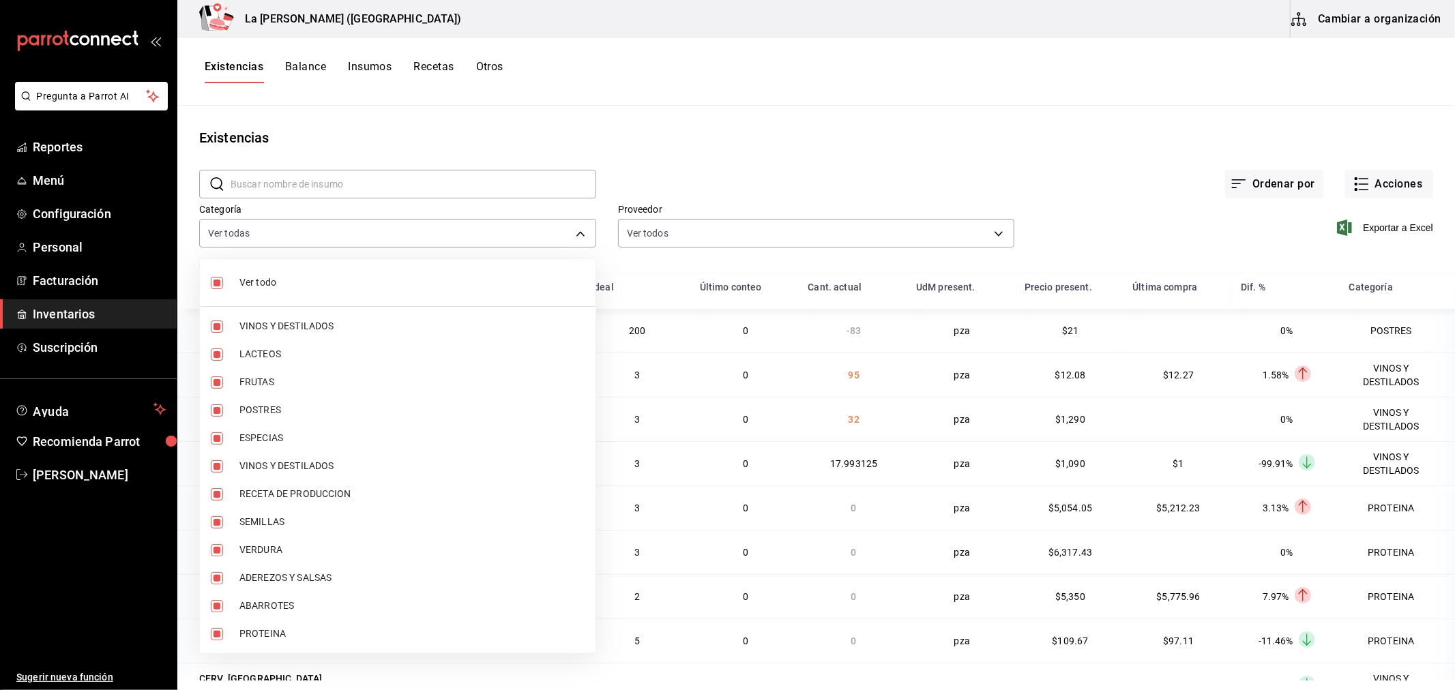
click at [215, 281] on input "checkbox" at bounding box center [217, 283] width 12 height 12
checkbox input "false"
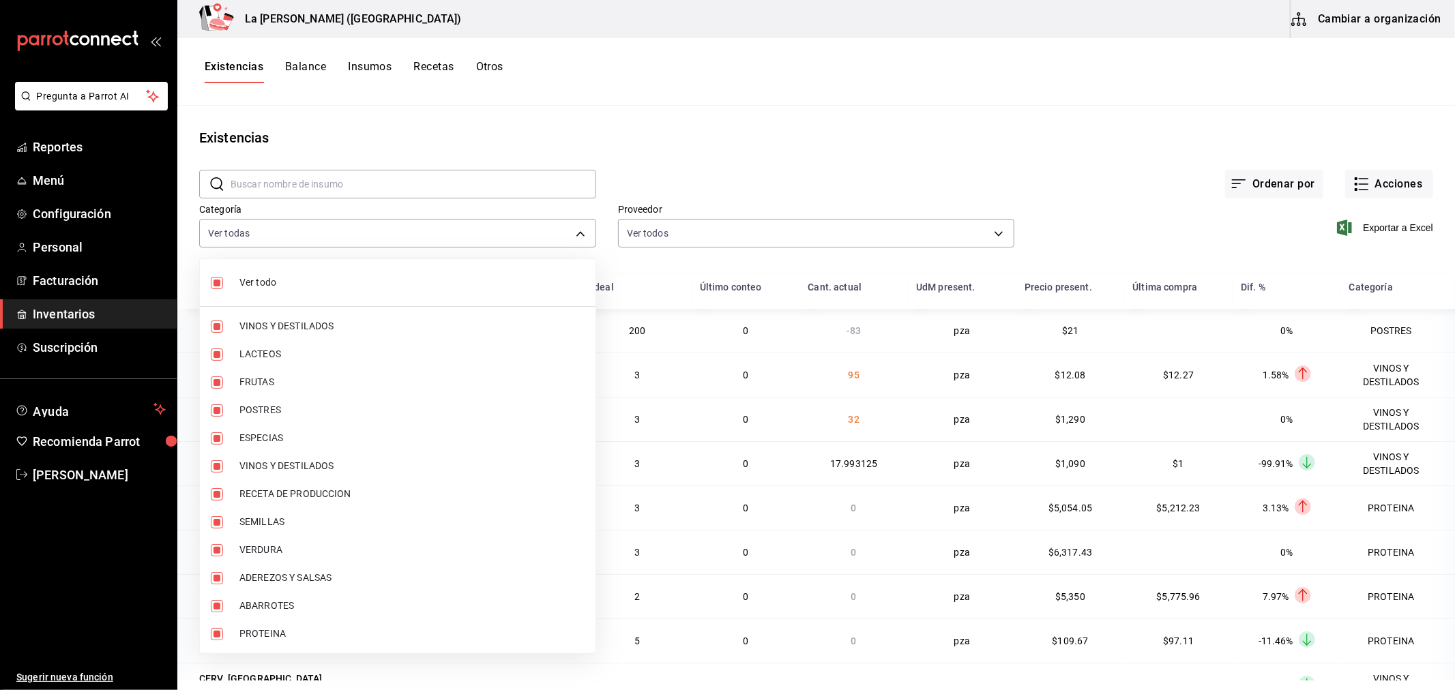
checkbox input "false"
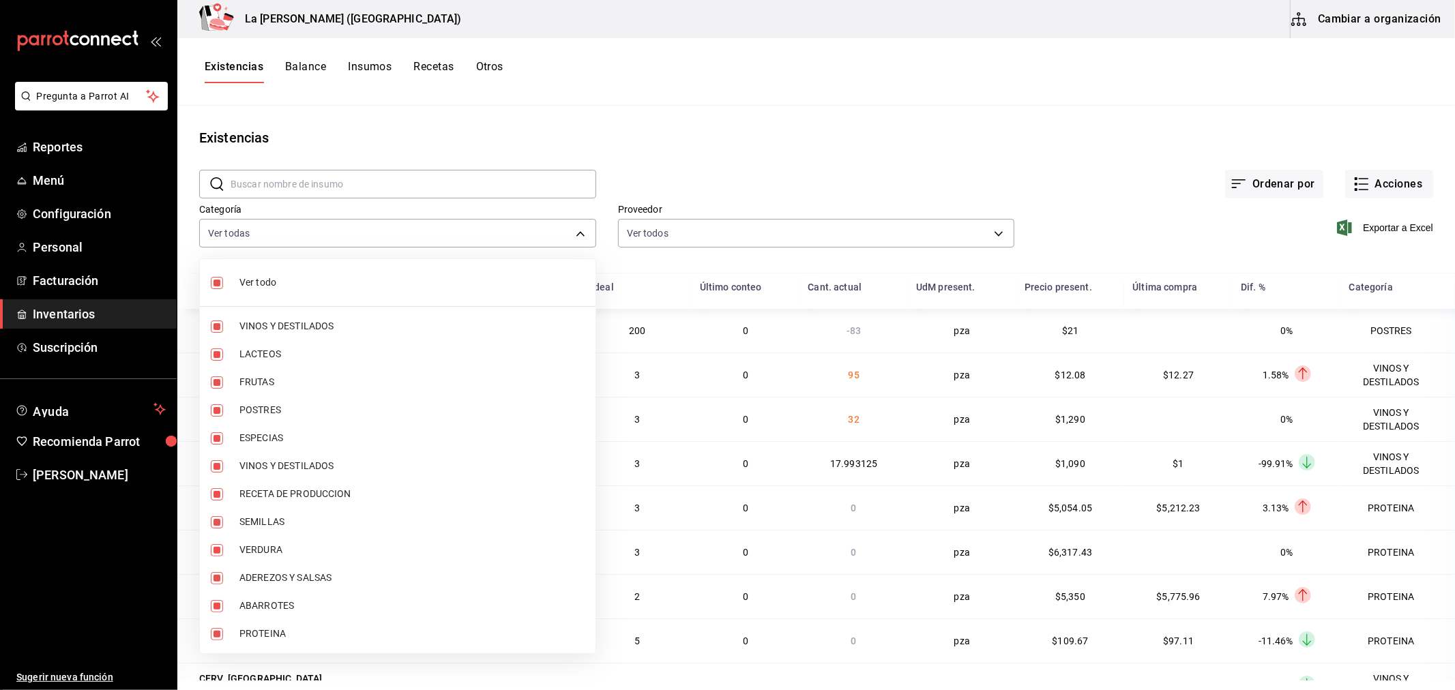
checkbox input "false"
click at [220, 329] on input "checkbox" at bounding box center [217, 327] width 12 height 12
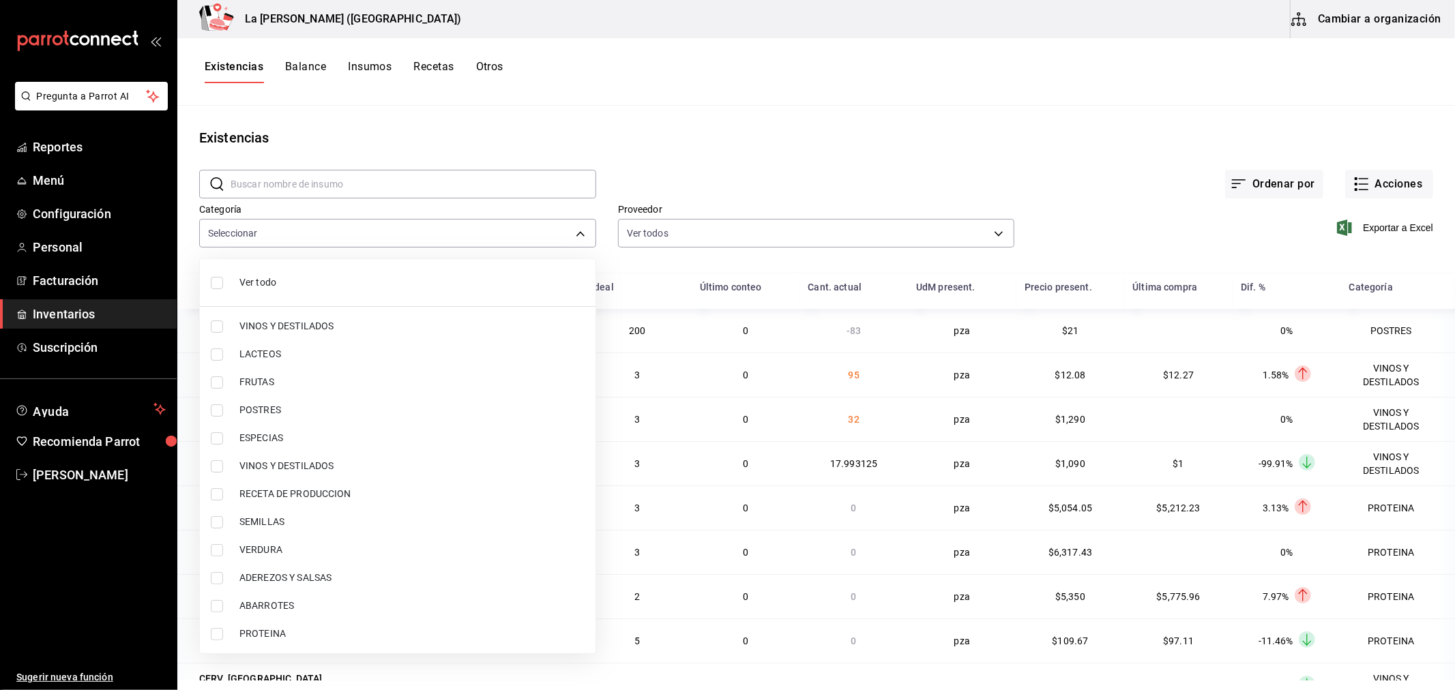
checkbox input "true"
type input "be0ce7a6-2660-4f84-b744-857dbbbd8cf4"
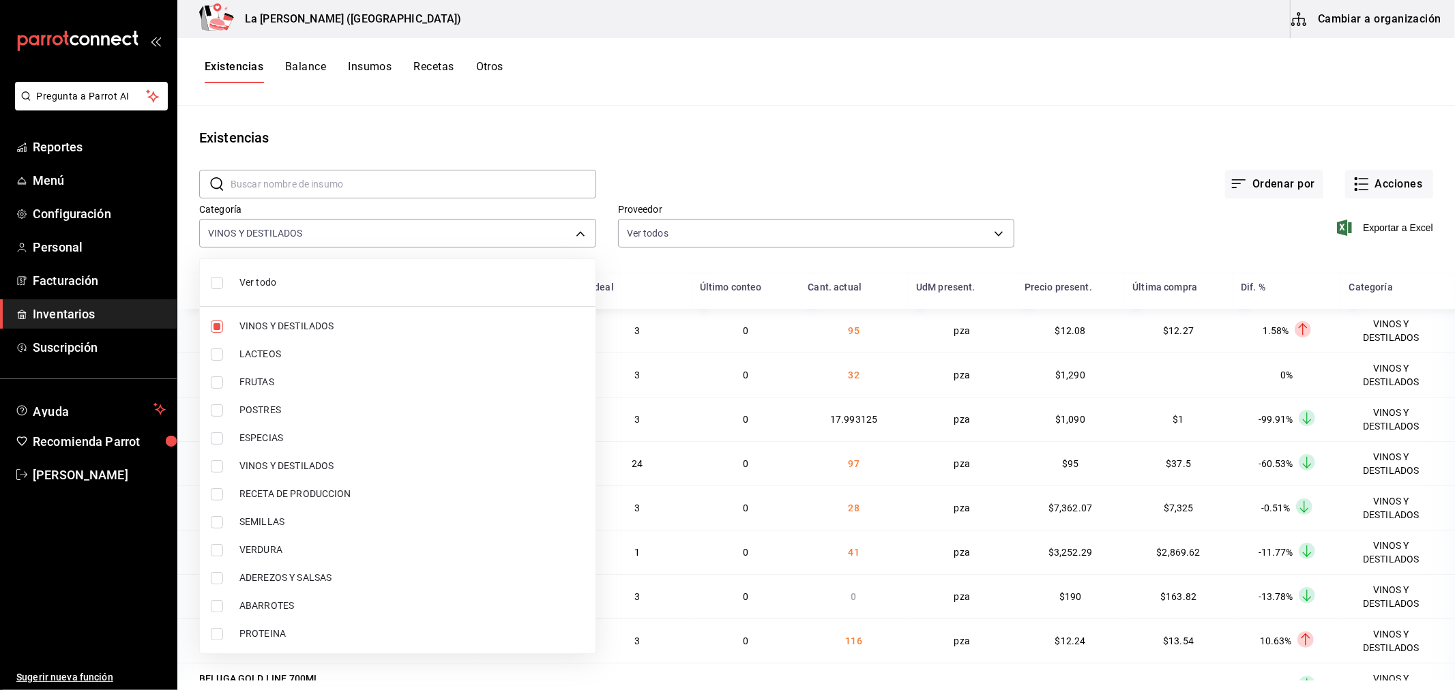
click at [225, 464] on label at bounding box center [220, 466] width 18 height 12
click at [223, 464] on input "checkbox" at bounding box center [217, 466] width 12 height 12
checkbox input "false"
type input "be0ce7a6-2660-4f84-b744-857dbbbd8cf4"
click at [223, 467] on label at bounding box center [220, 466] width 18 height 12
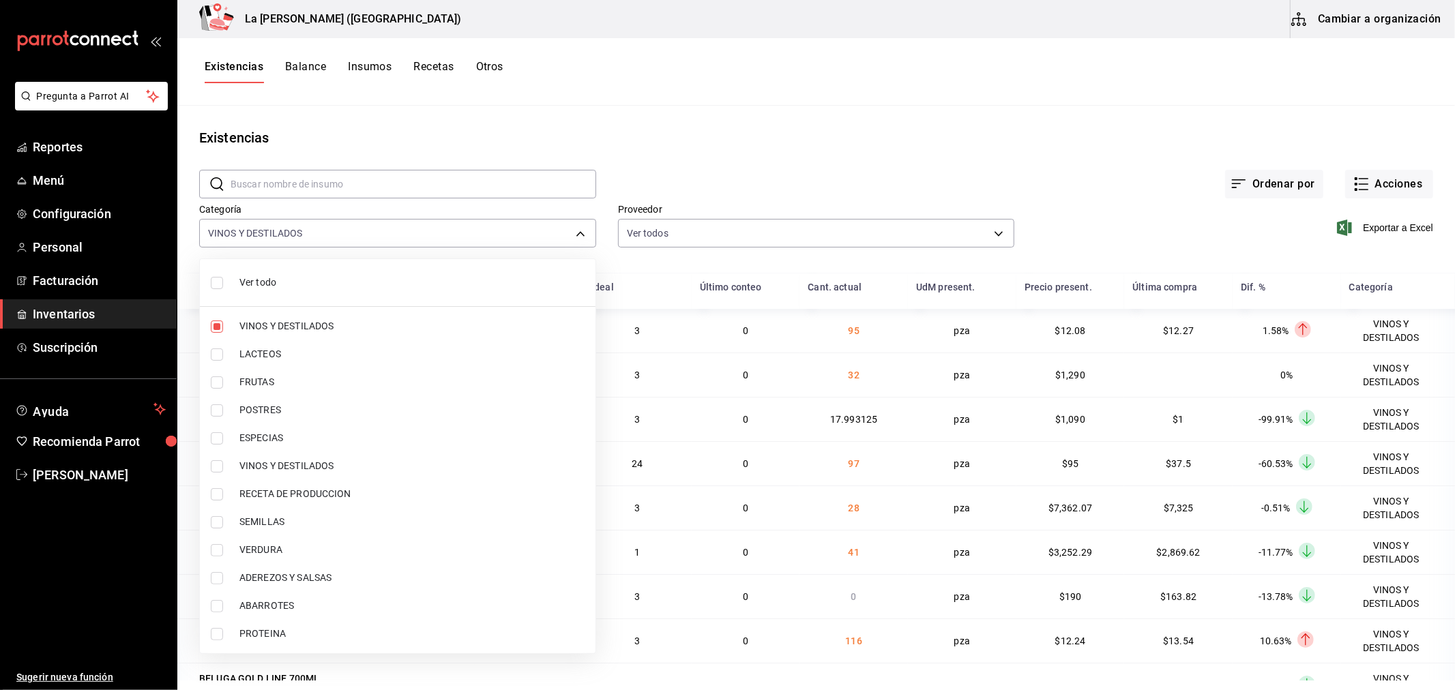
click at [223, 467] on input "checkbox" at bounding box center [217, 466] width 12 height 12
checkbox input "false"
type input "be0ce7a6-2660-4f84-b744-857dbbbd8cf4"
click at [218, 467] on input "checkbox" at bounding box center [217, 466] width 12 height 12
checkbox input "true"
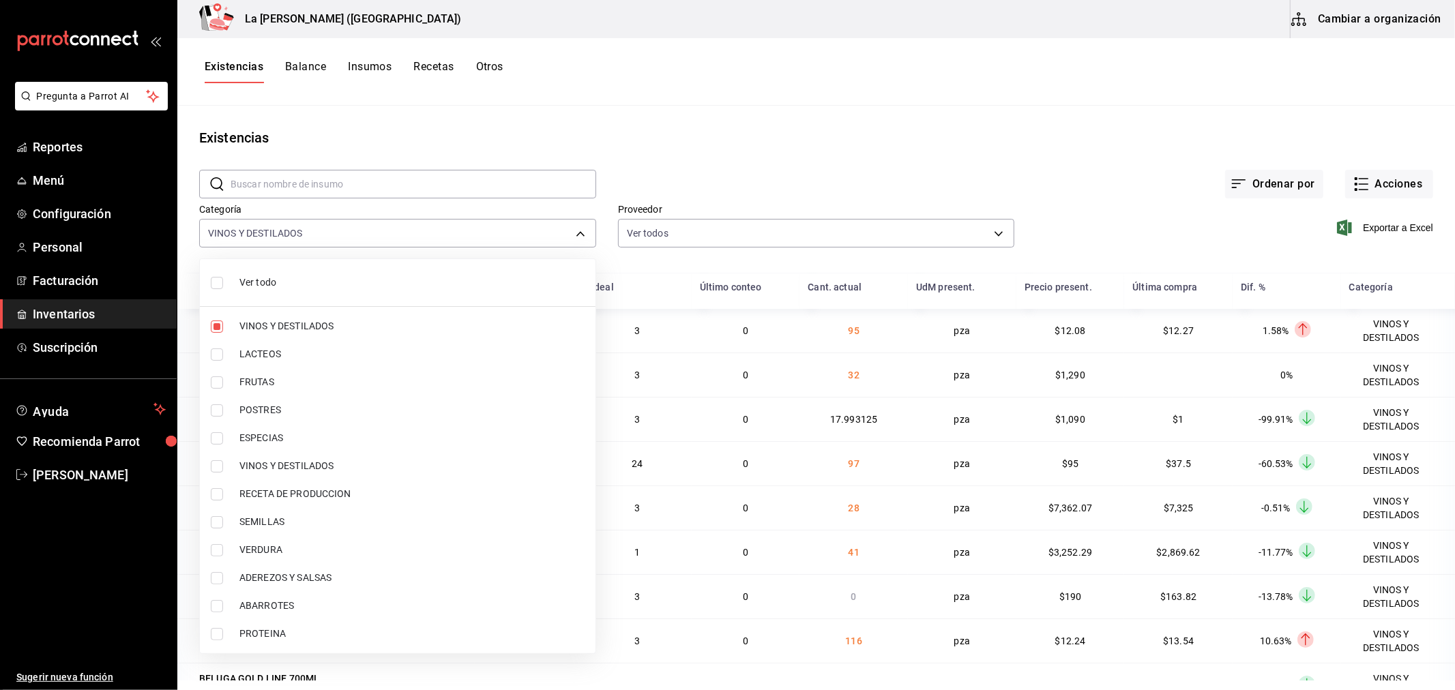
type input "be0ce7a6-2660-4f84-b744-857dbbbd8cf4,6b144202-4515-49e4-b569-d22a29c80e26"
click at [1048, 141] on div at bounding box center [727, 345] width 1455 height 690
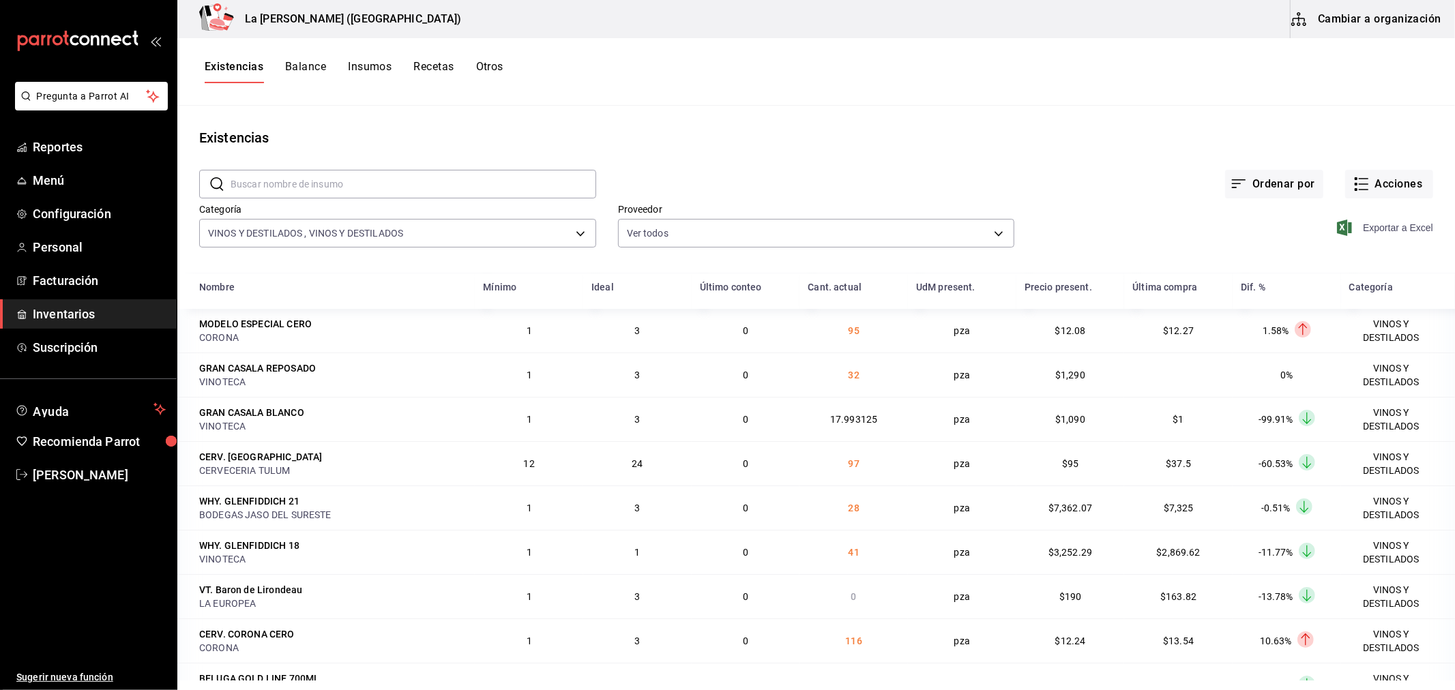
click at [1383, 226] on span "Exportar a Excel" at bounding box center [1386, 228] width 93 height 16
click at [1374, 229] on span "Exportar a Excel" at bounding box center [1386, 228] width 93 height 16
